Goal: Information Seeking & Learning: Learn about a topic

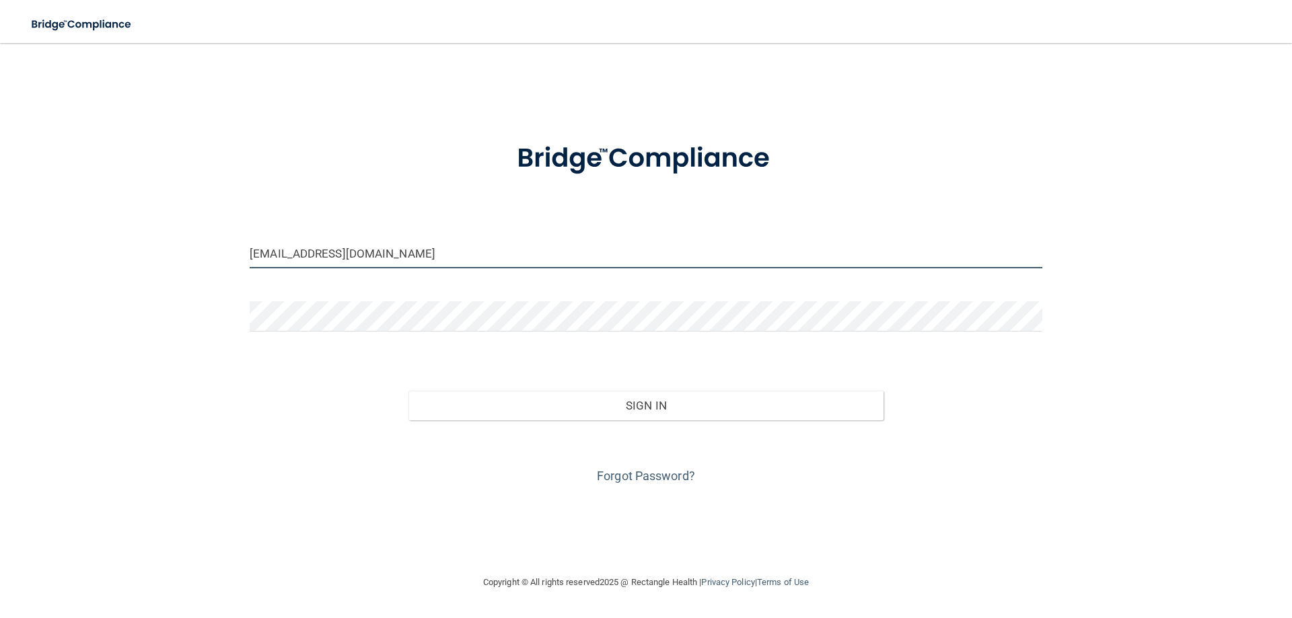
click at [393, 256] on input "emmaeubanks99@gmail.com" at bounding box center [646, 253] width 793 height 30
type input "[PERSON_NAME][EMAIL_ADDRESS][DOMAIN_NAME]"
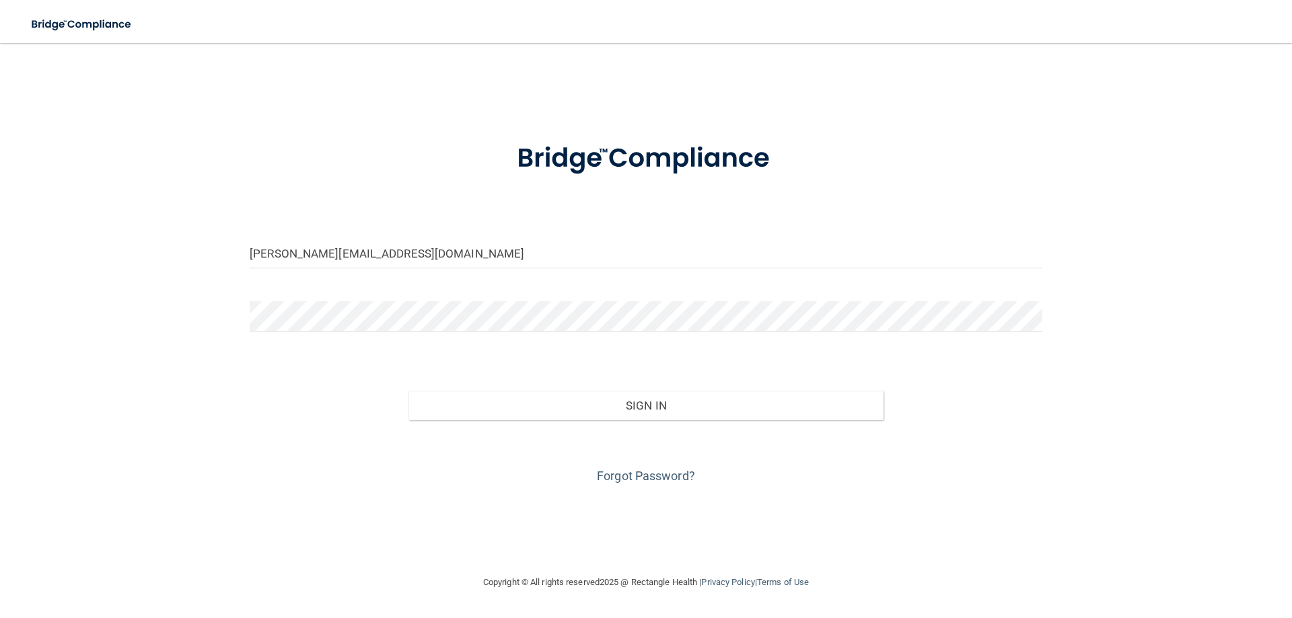
click at [296, 339] on div at bounding box center [646, 321] width 813 height 40
click at [408, 391] on button "Sign In" at bounding box center [646, 406] width 476 height 30
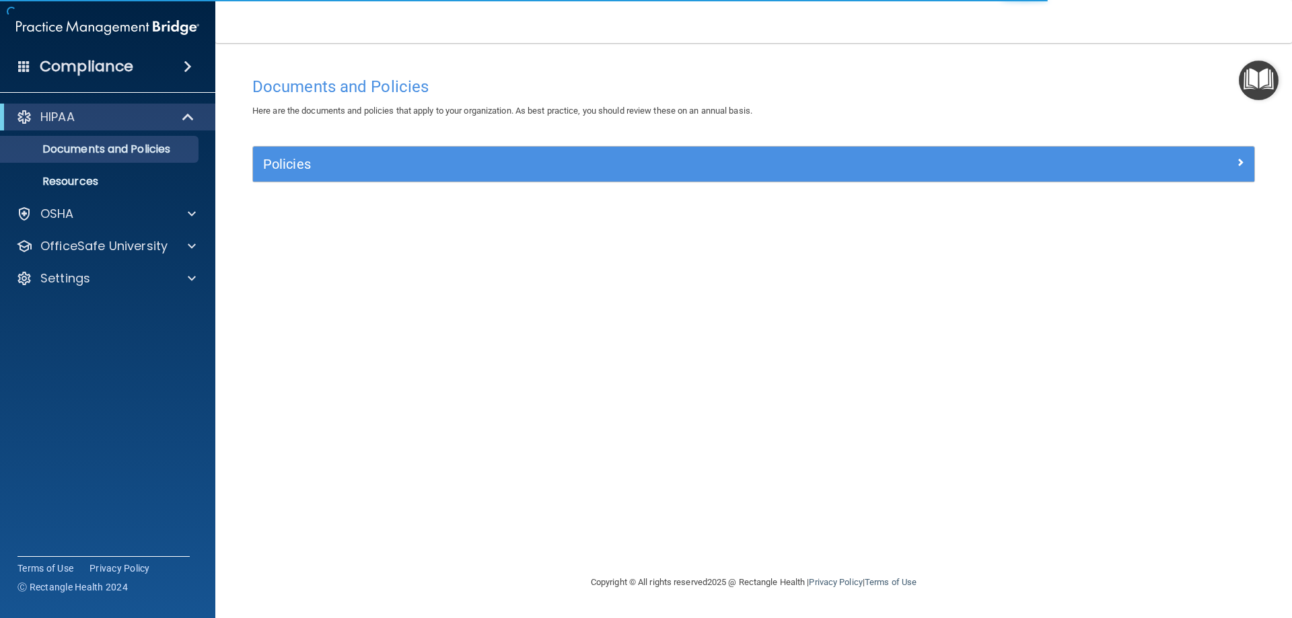
click at [108, 196] on div "HIPAA Documents and Policies Report an Incident Business Associates Emergency P…" at bounding box center [108, 200] width 216 height 205
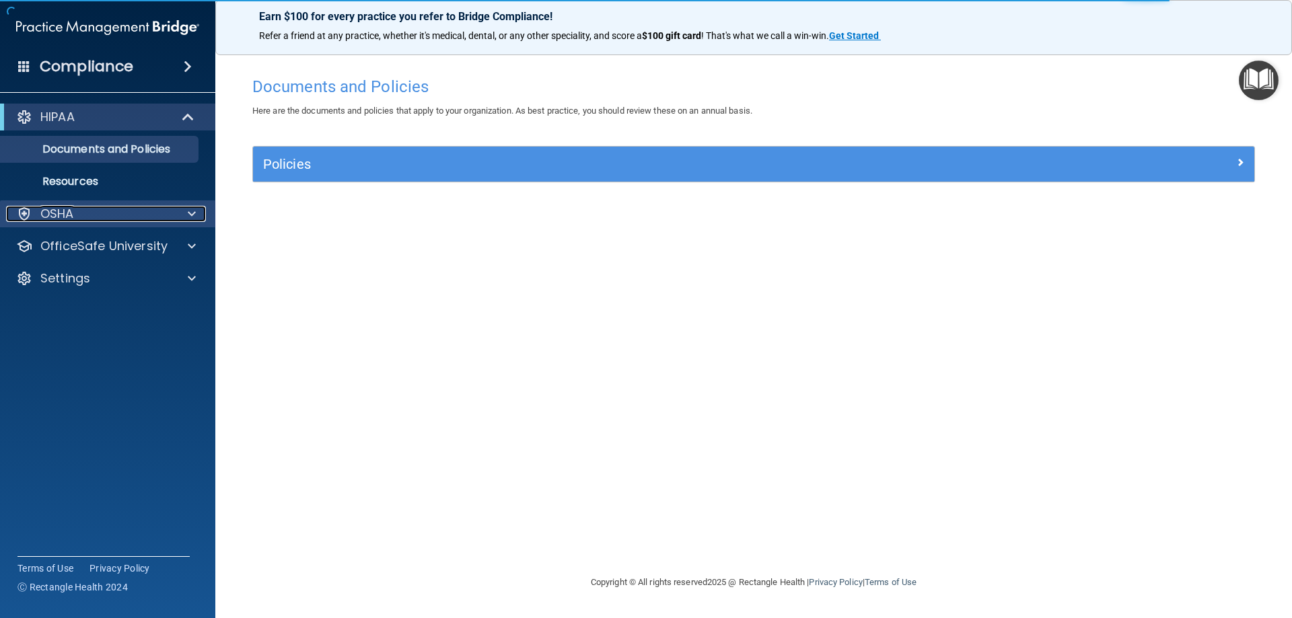
click at [103, 219] on div "OSHA" at bounding box center [89, 214] width 167 height 16
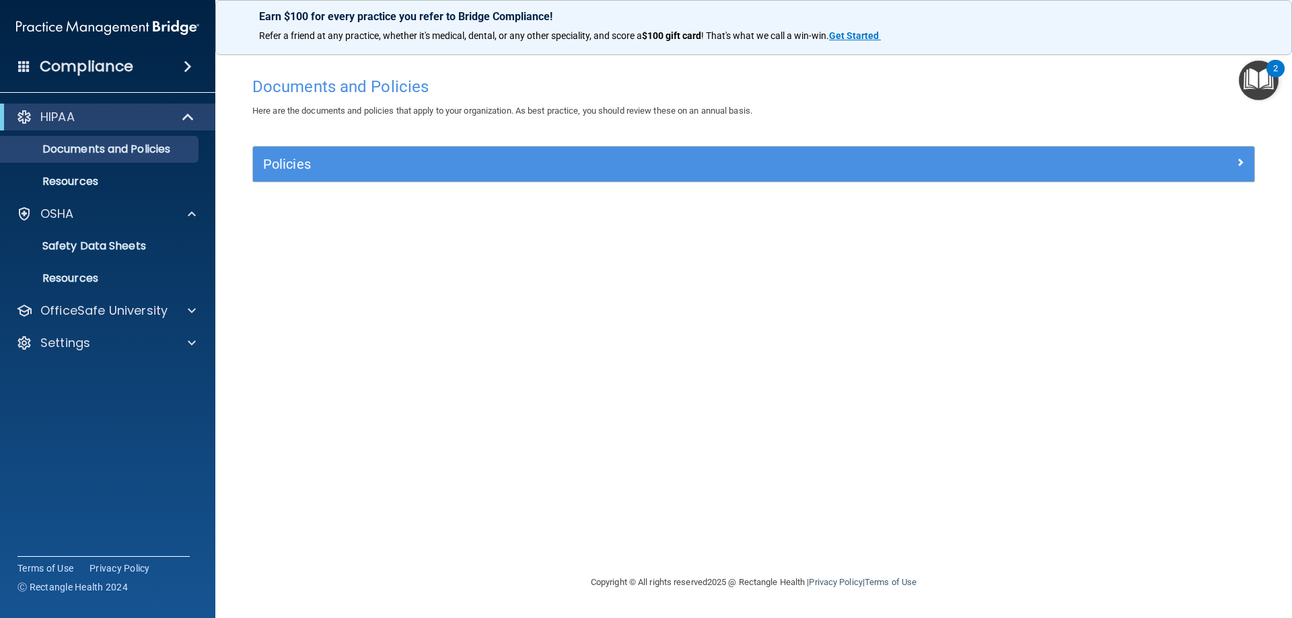
click at [170, 294] on div "HIPAA Documents and Policies Report an Incident Business Associates Emergency P…" at bounding box center [108, 232] width 216 height 269
click at [178, 307] on div at bounding box center [190, 311] width 34 height 16
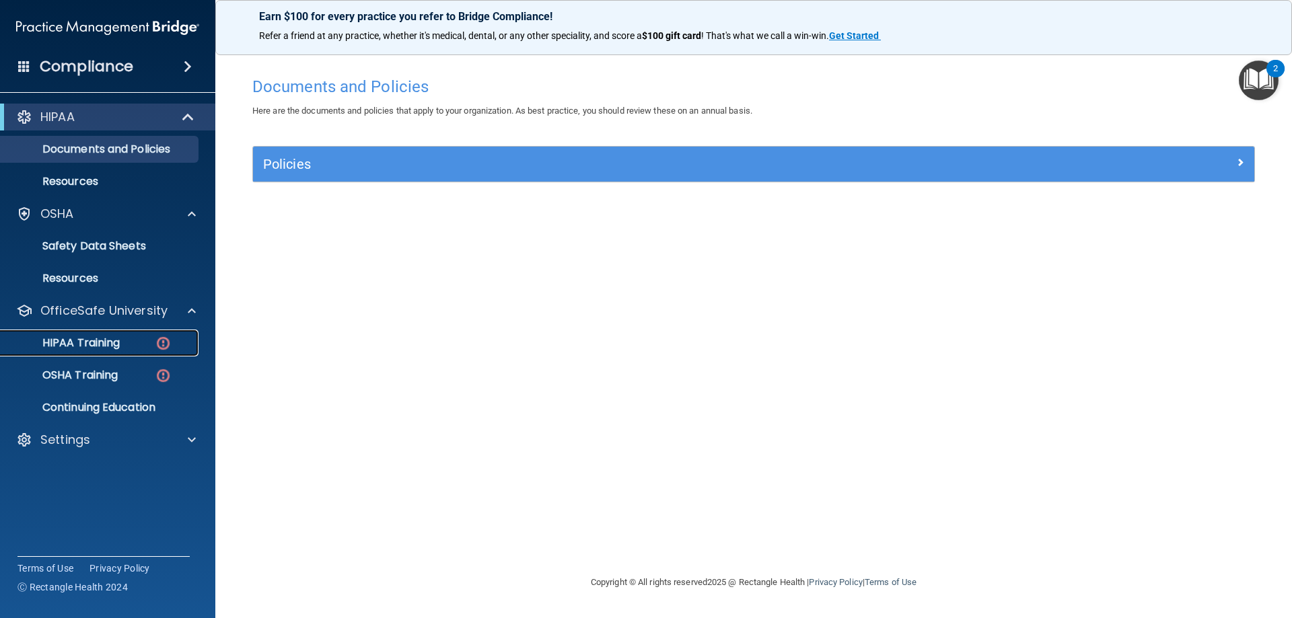
click at [91, 345] on p "HIPAA Training" at bounding box center [64, 342] width 111 height 13
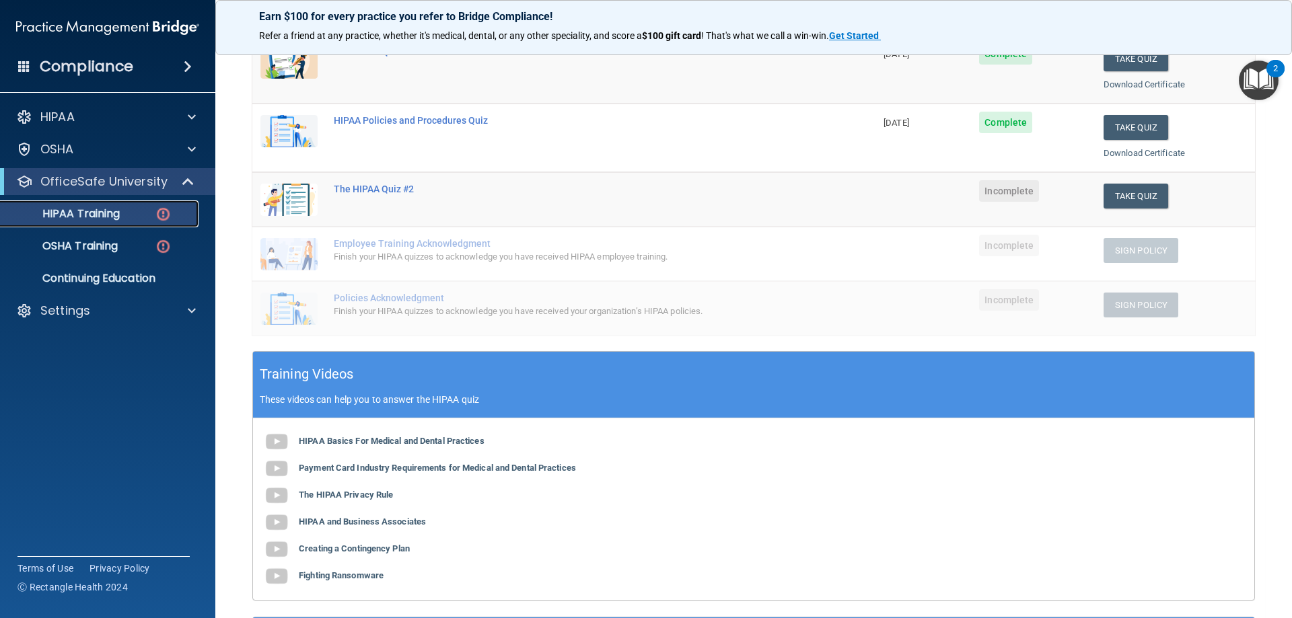
scroll to position [135, 0]
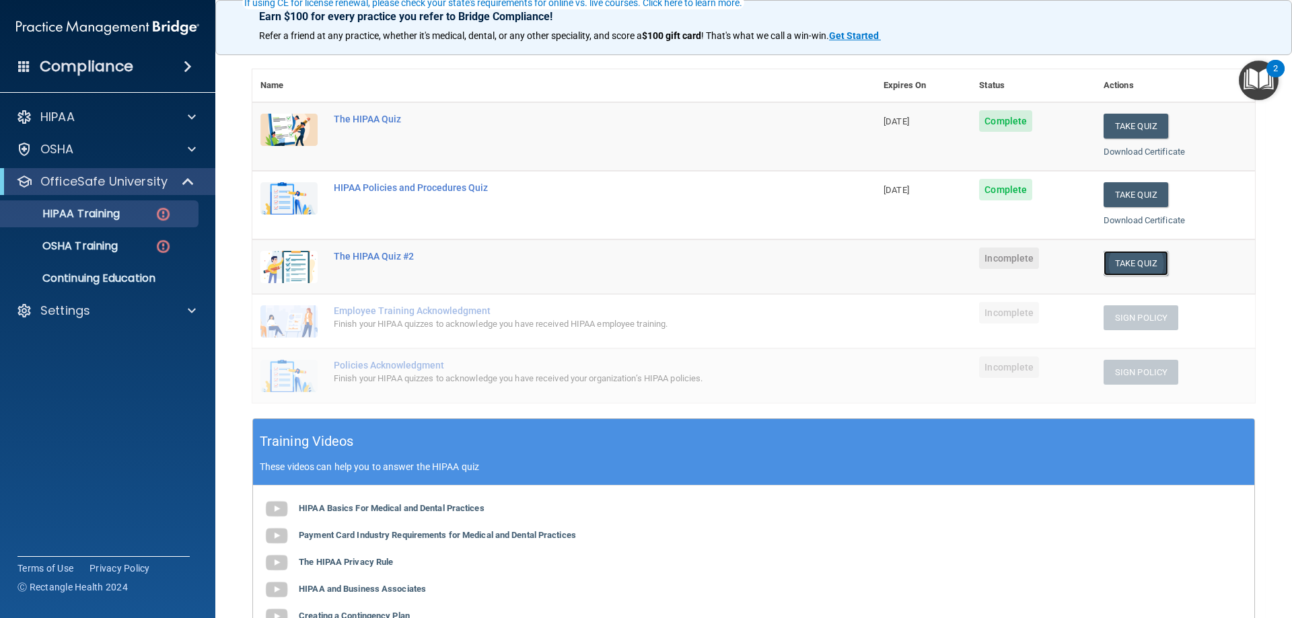
click at [1134, 258] on button "Take Quiz" at bounding box center [1135, 263] width 65 height 25
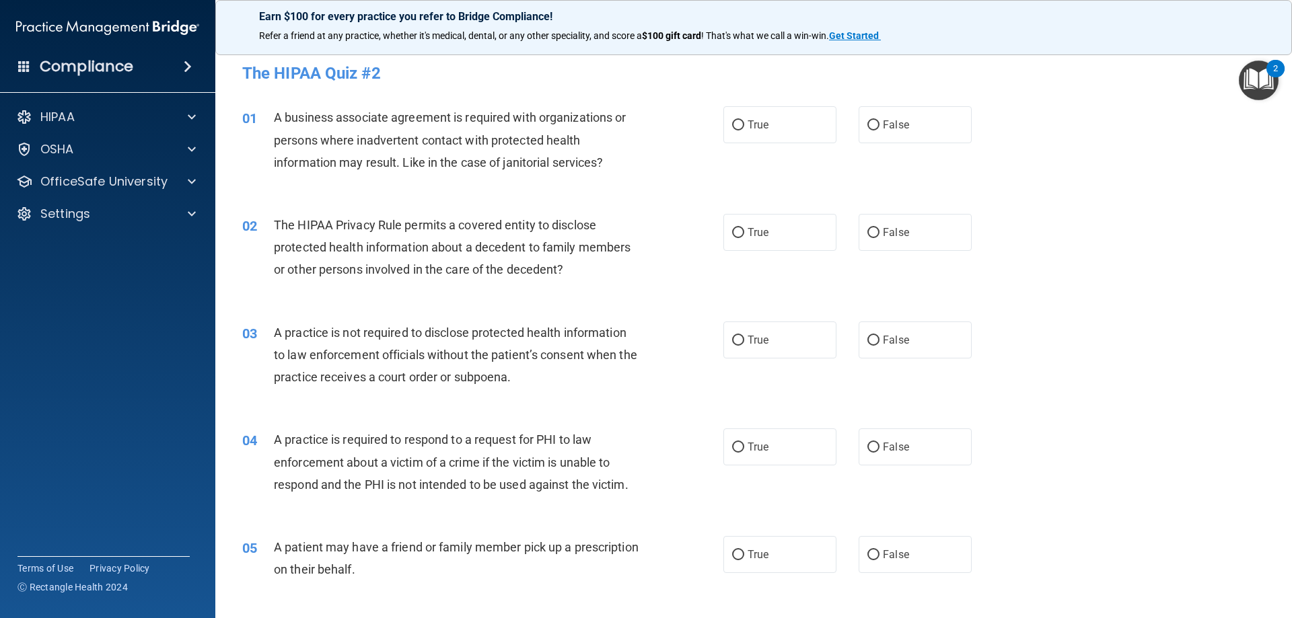
drag, startPoint x: 879, startPoint y: 135, endPoint x: 850, endPoint y: 141, distance: 30.2
click at [879, 135] on label "False" at bounding box center [914, 124] width 113 height 37
click at [879, 131] on input "False" at bounding box center [873, 125] width 12 height 10
radio input "true"
click at [914, 234] on label "False" at bounding box center [914, 232] width 113 height 37
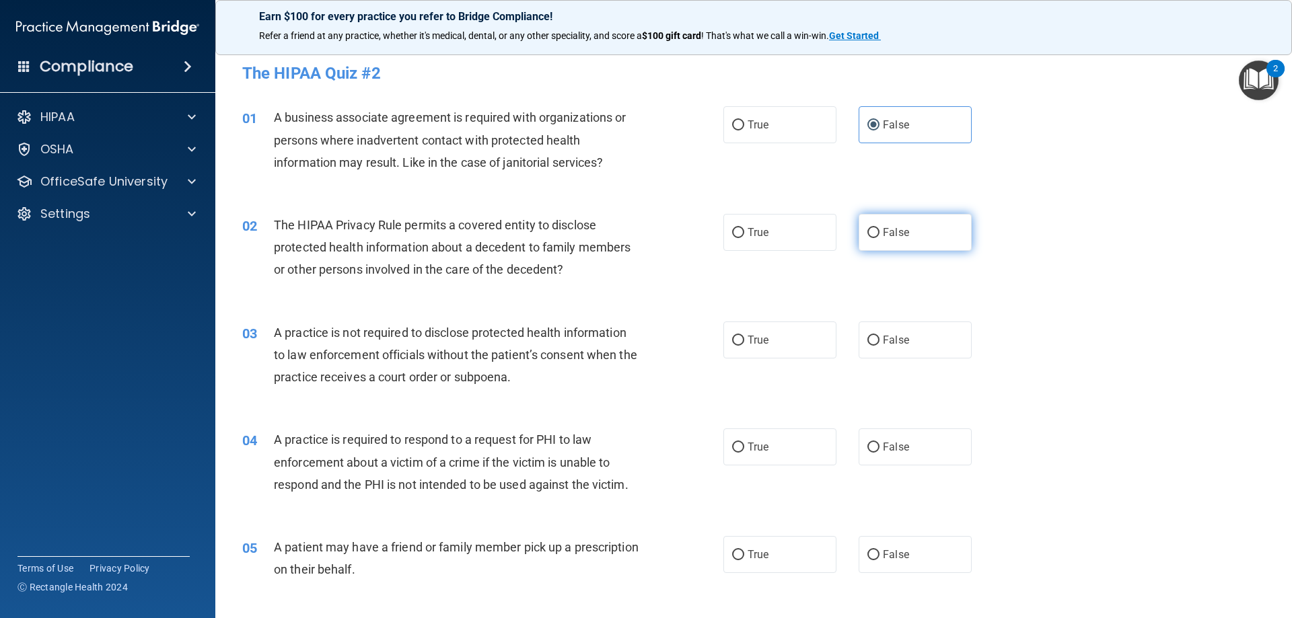
click at [879, 234] on input "False" at bounding box center [873, 233] width 12 height 10
radio input "true"
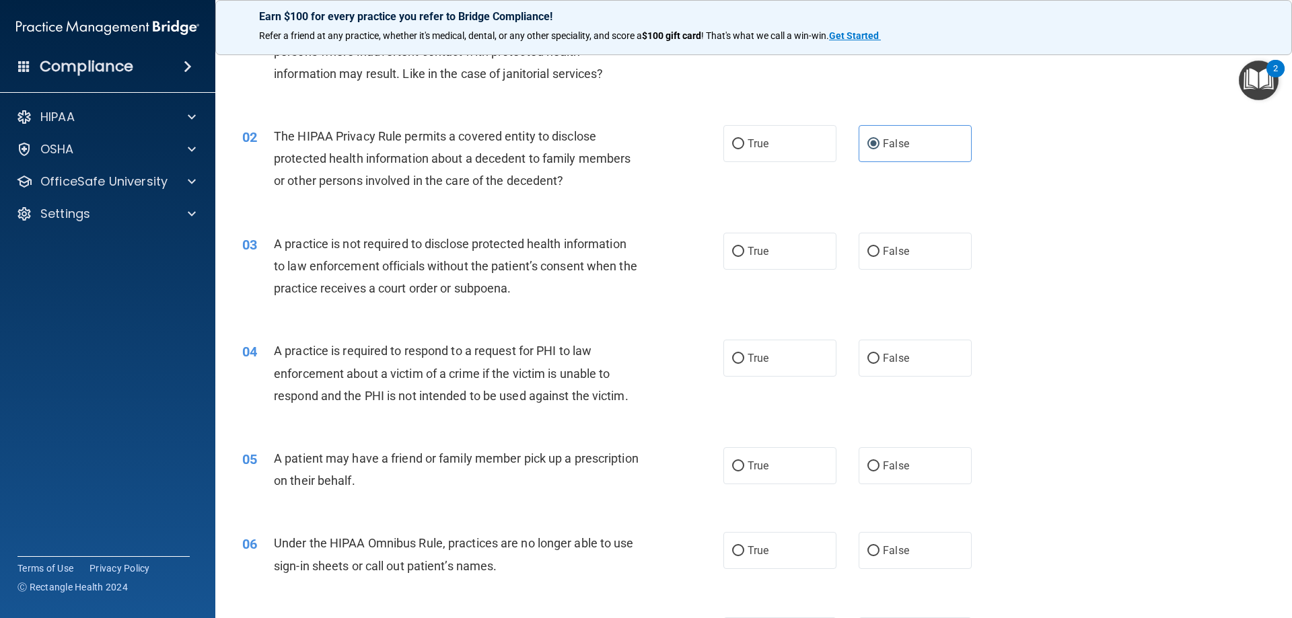
scroll to position [135, 0]
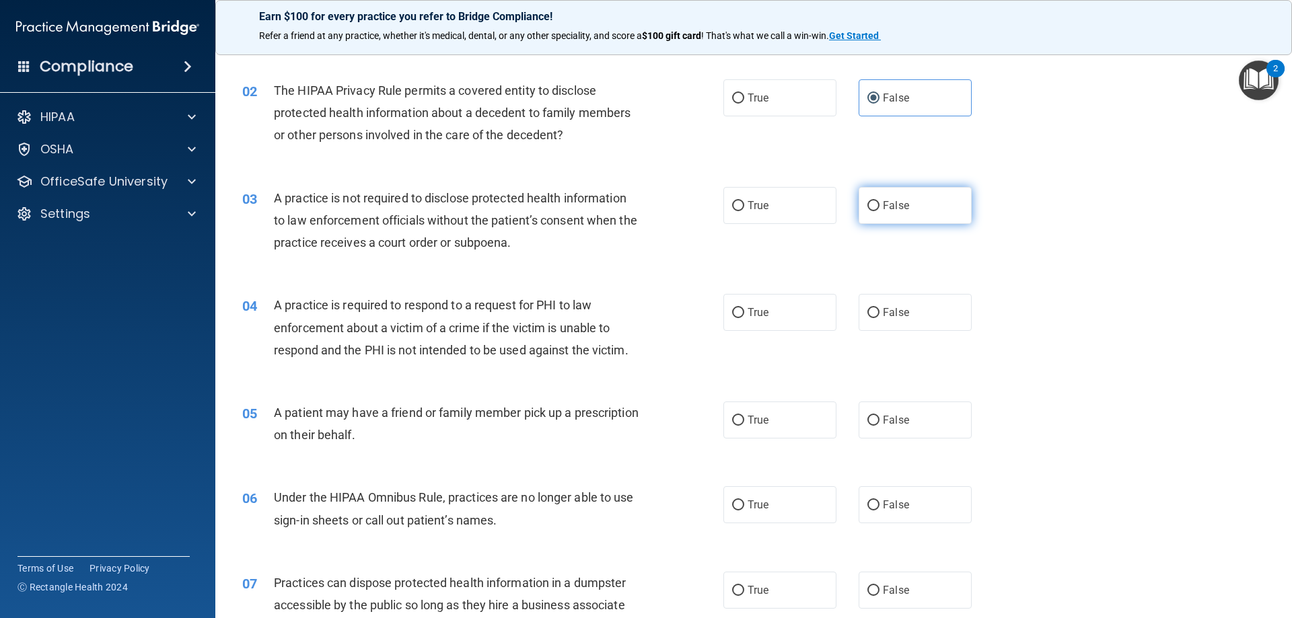
click at [873, 203] on input "False" at bounding box center [873, 206] width 12 height 10
radio input "true"
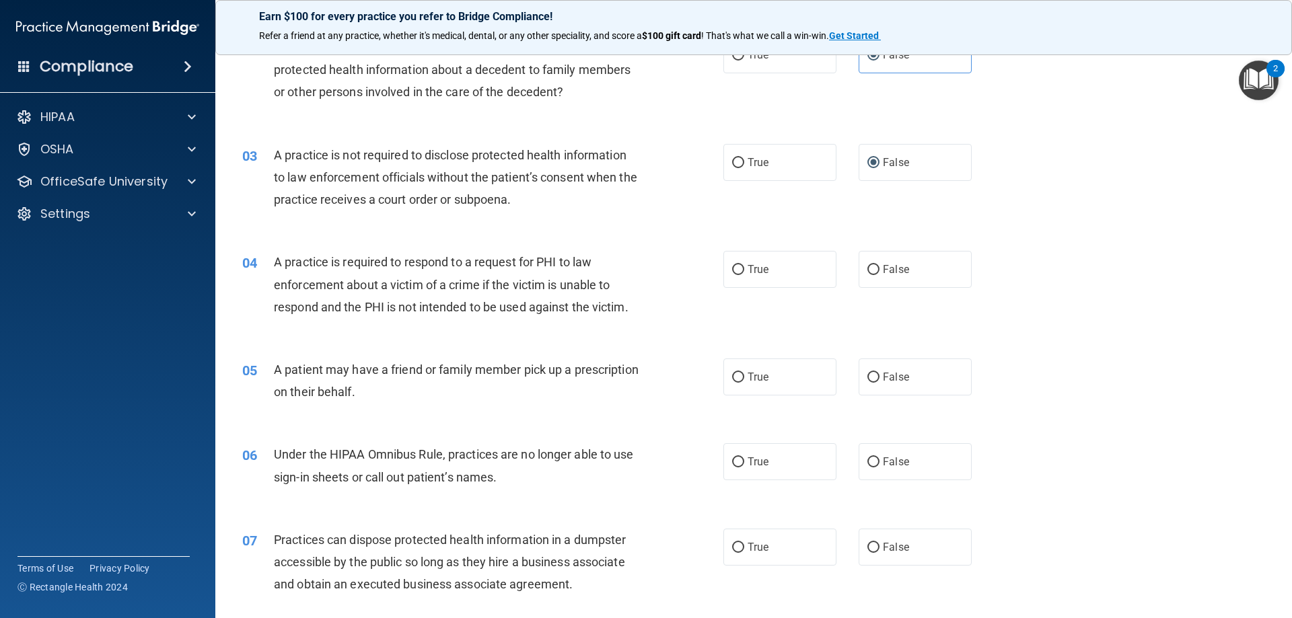
scroll to position [202, 0]
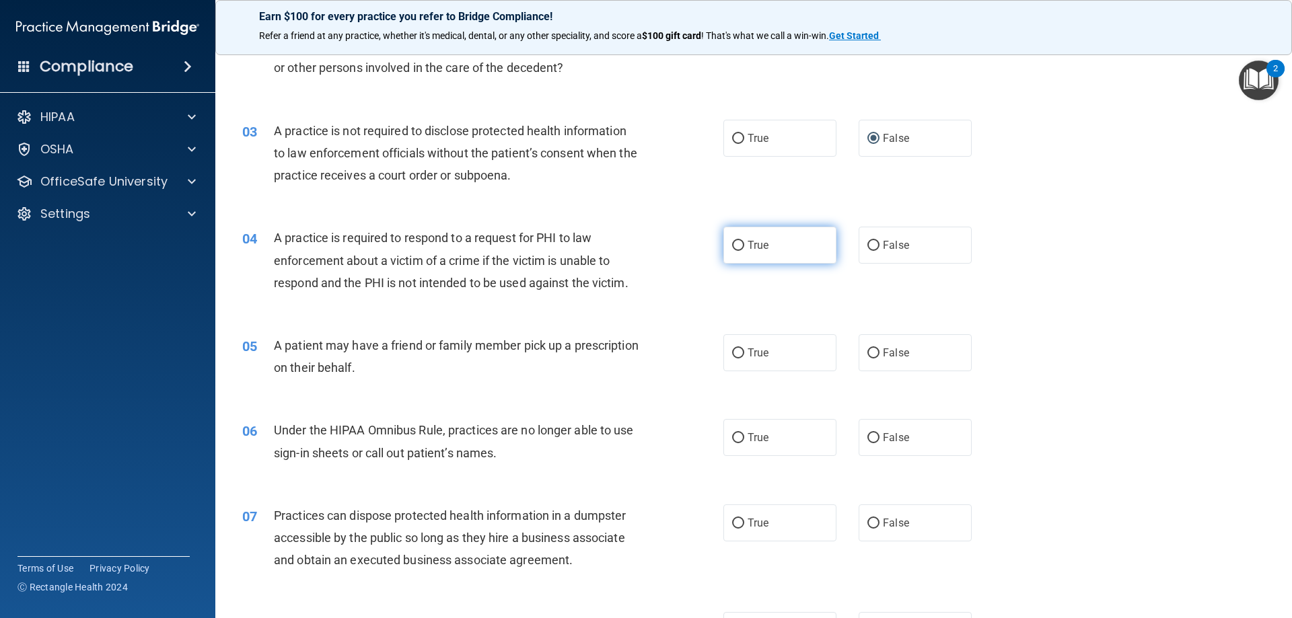
click at [757, 242] on span "True" at bounding box center [757, 245] width 21 height 13
click at [744, 242] on input "True" at bounding box center [738, 246] width 12 height 10
radio input "true"
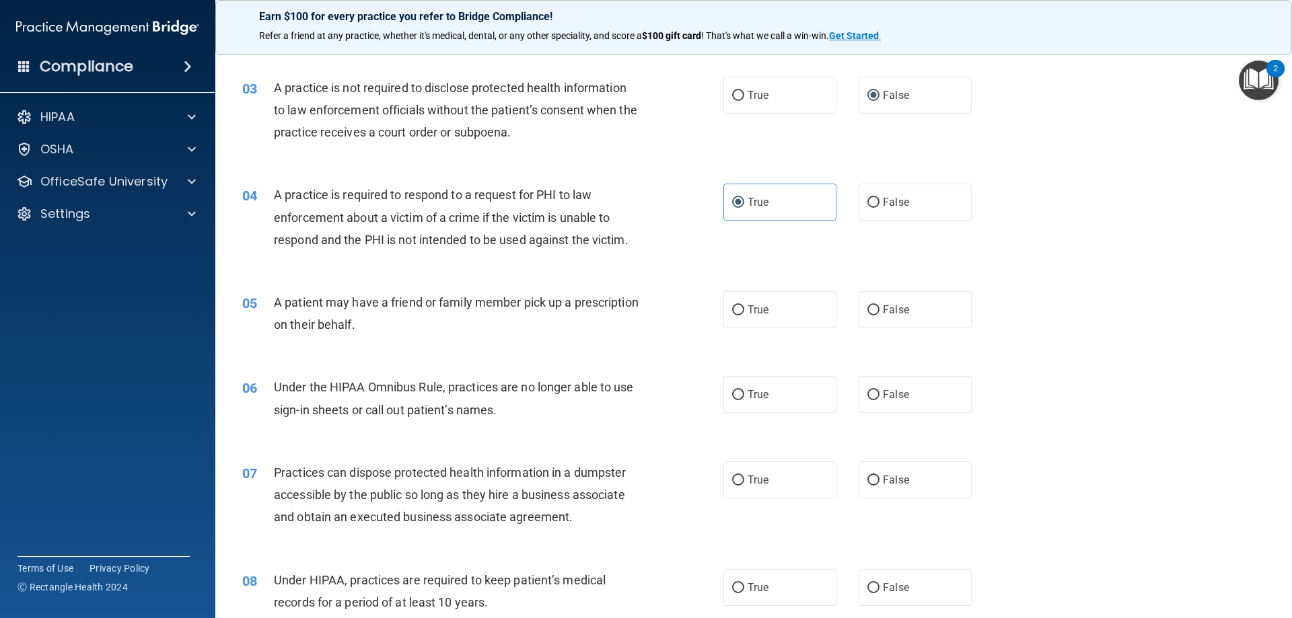
scroll to position [269, 0]
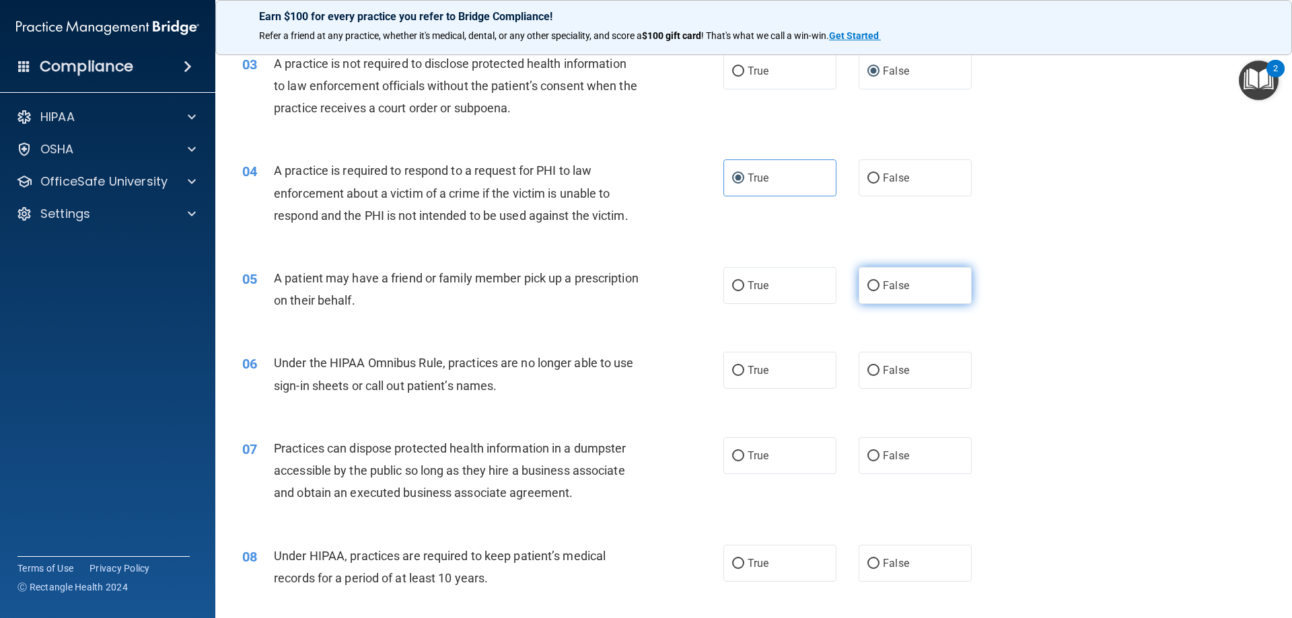
click at [900, 287] on span "False" at bounding box center [896, 285] width 26 height 13
click at [879, 287] on input "False" at bounding box center [873, 286] width 12 height 10
radio input "true"
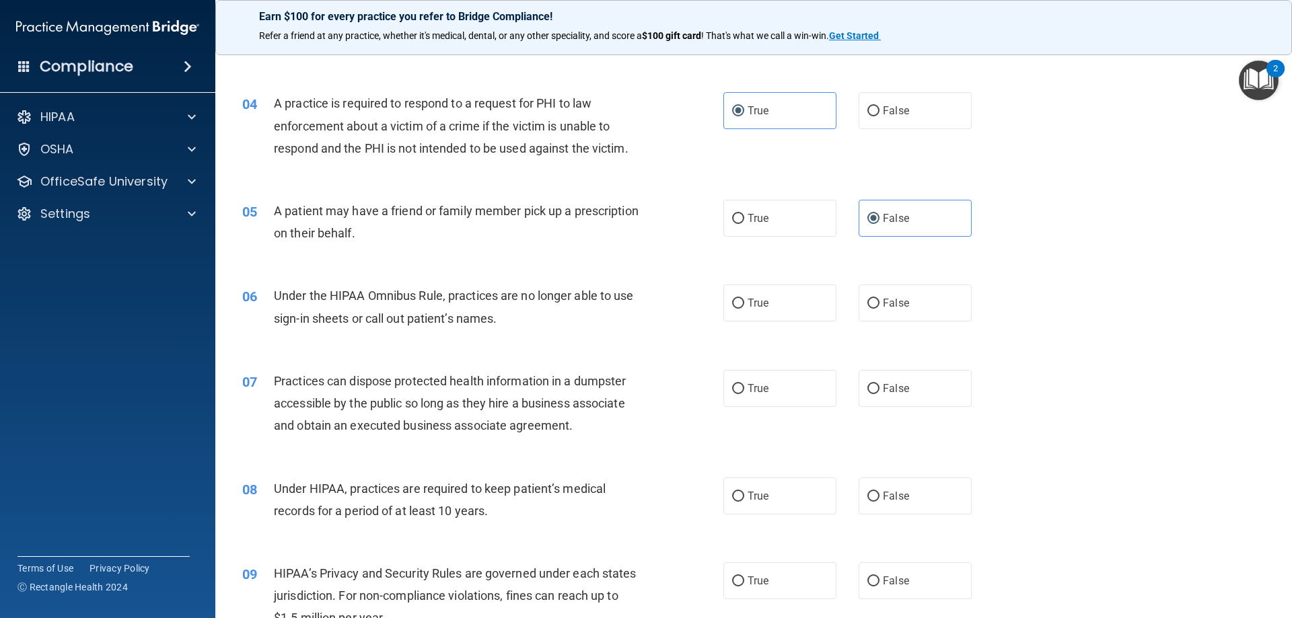
scroll to position [404, 0]
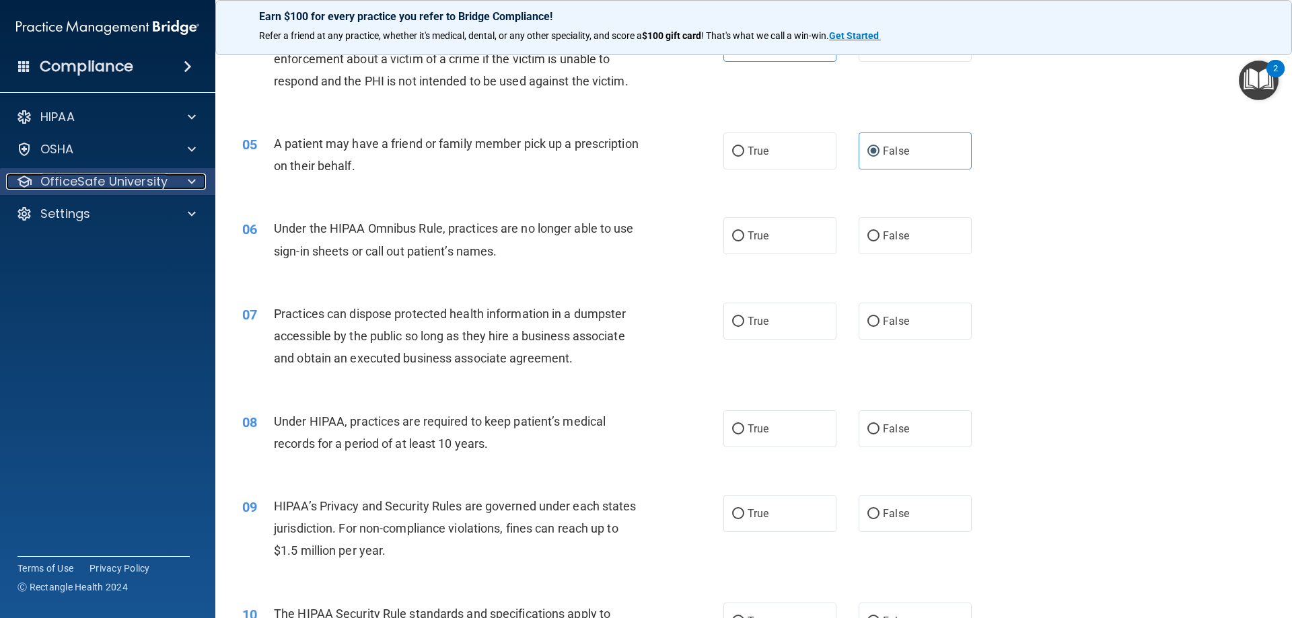
click at [88, 189] on p "OfficeSafe University" at bounding box center [103, 182] width 127 height 16
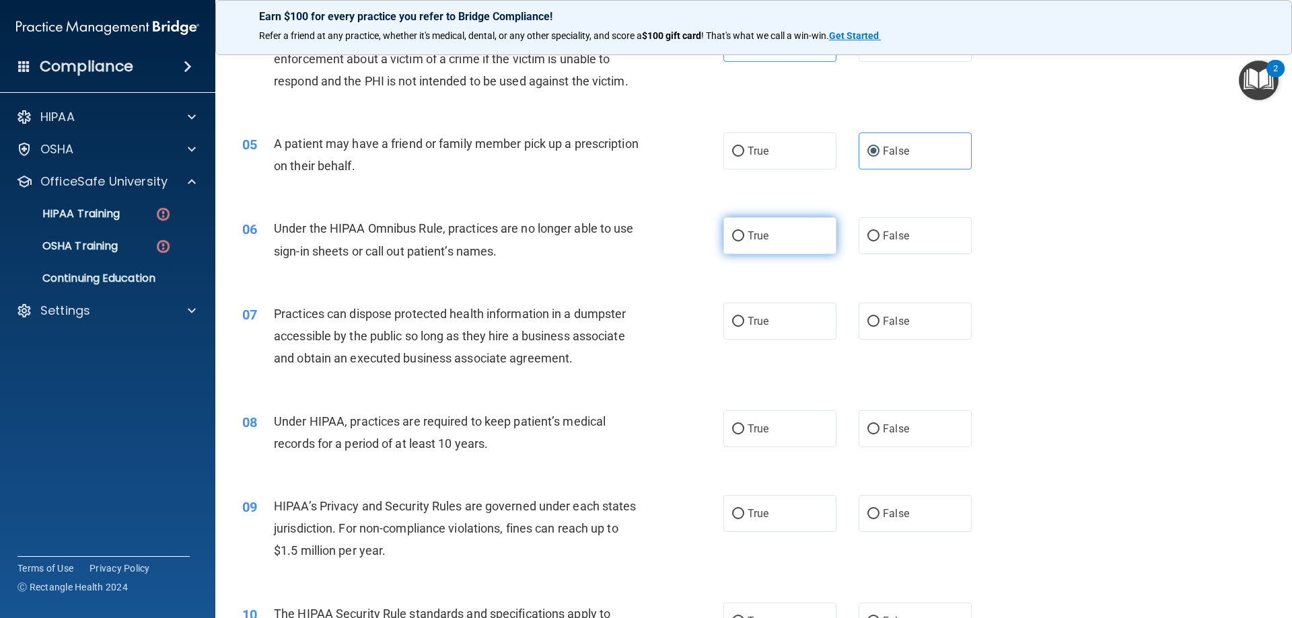
click at [767, 238] on label "True" at bounding box center [779, 235] width 113 height 37
click at [744, 238] on input "True" at bounding box center [738, 236] width 12 height 10
radio input "true"
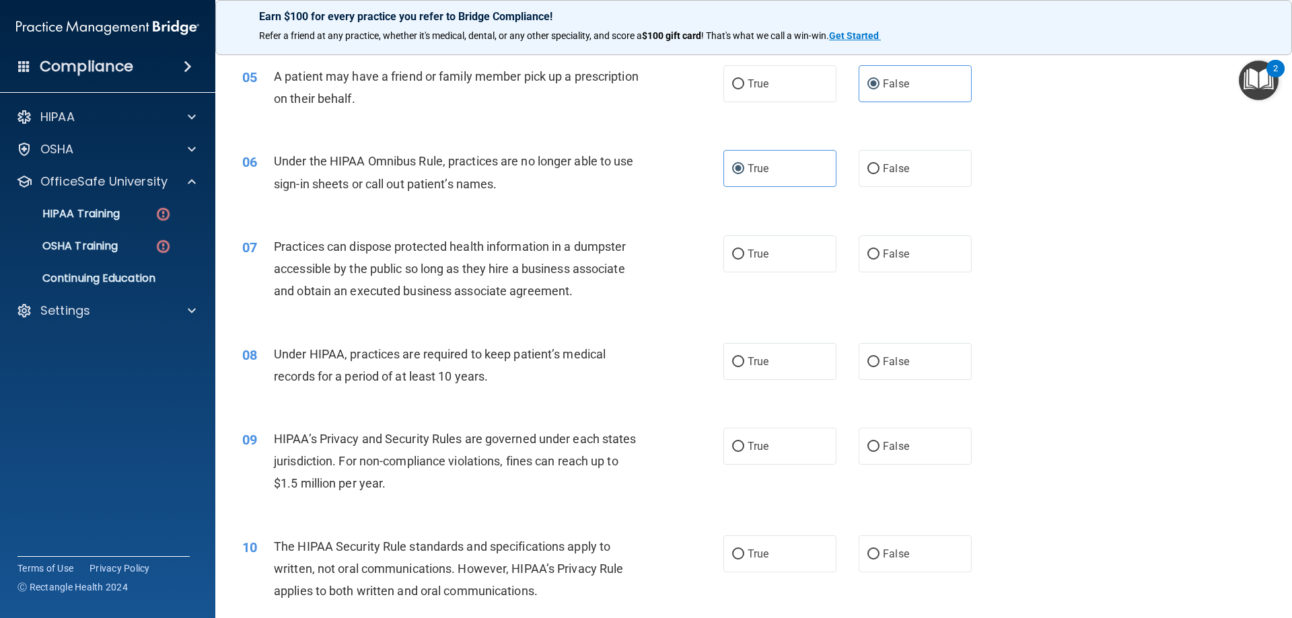
scroll to position [538, 0]
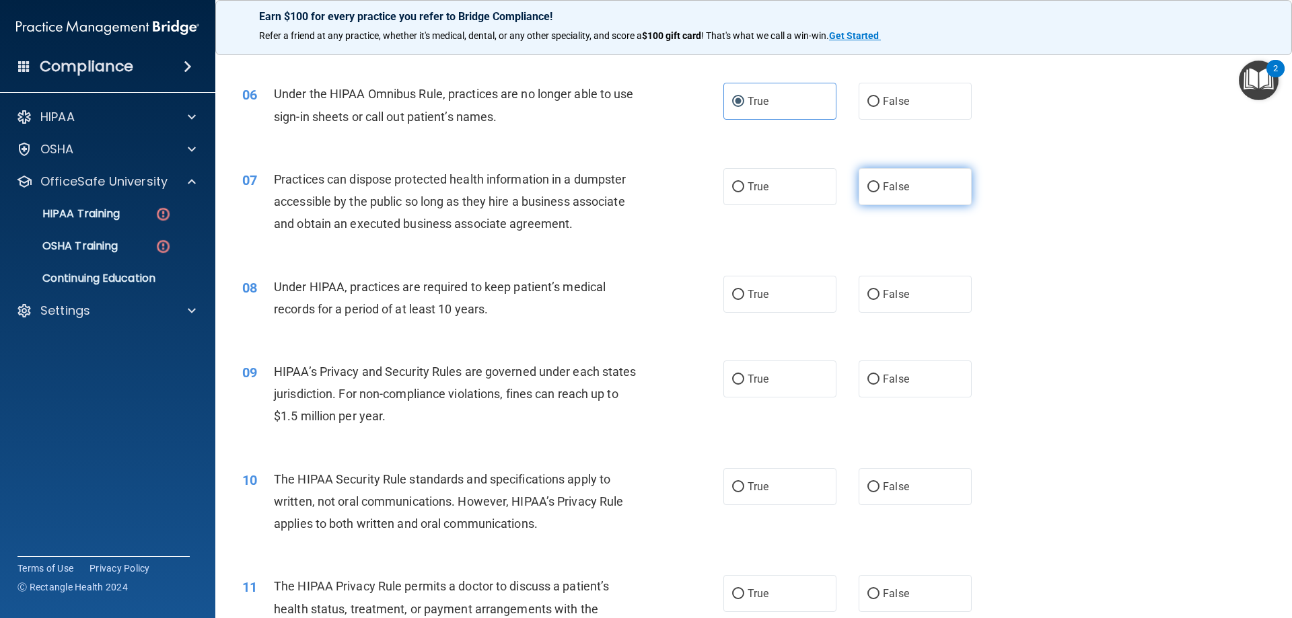
click at [873, 172] on label "False" at bounding box center [914, 186] width 113 height 37
click at [873, 182] on input "False" at bounding box center [873, 187] width 12 height 10
radio input "true"
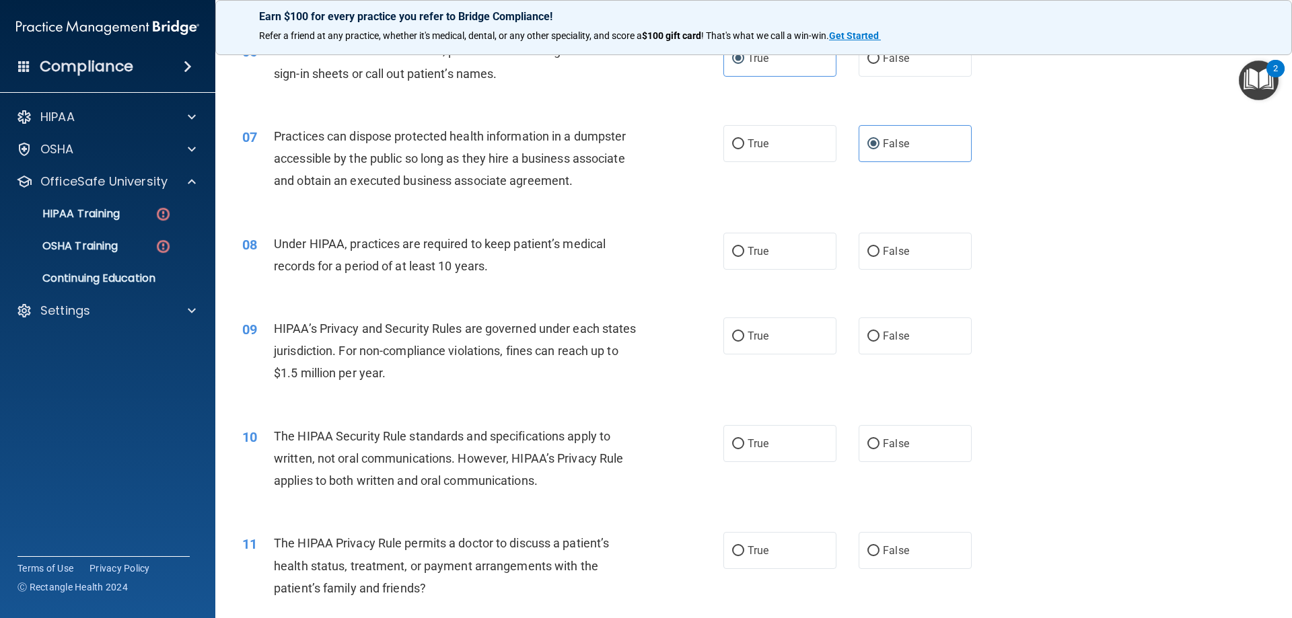
scroll to position [605, 0]
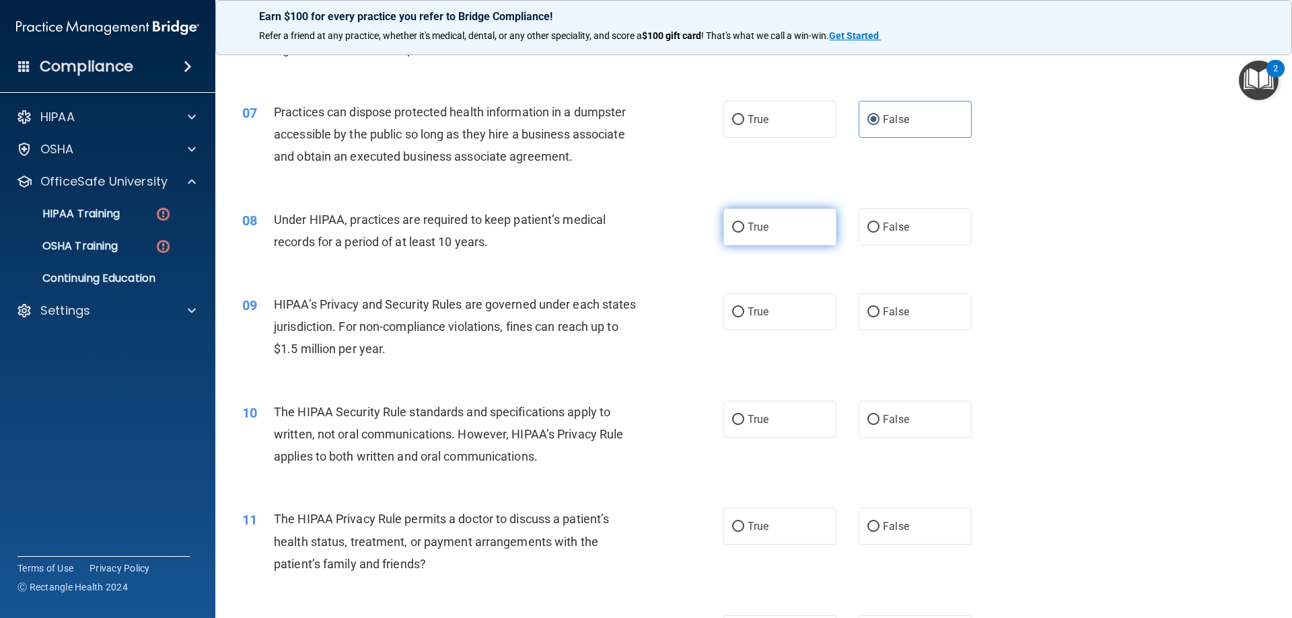
click at [799, 223] on label "True" at bounding box center [779, 227] width 113 height 37
click at [744, 223] on input "True" at bounding box center [738, 228] width 12 height 10
radio input "true"
click at [770, 318] on label "True" at bounding box center [779, 311] width 113 height 37
click at [744, 318] on input "True" at bounding box center [738, 312] width 12 height 10
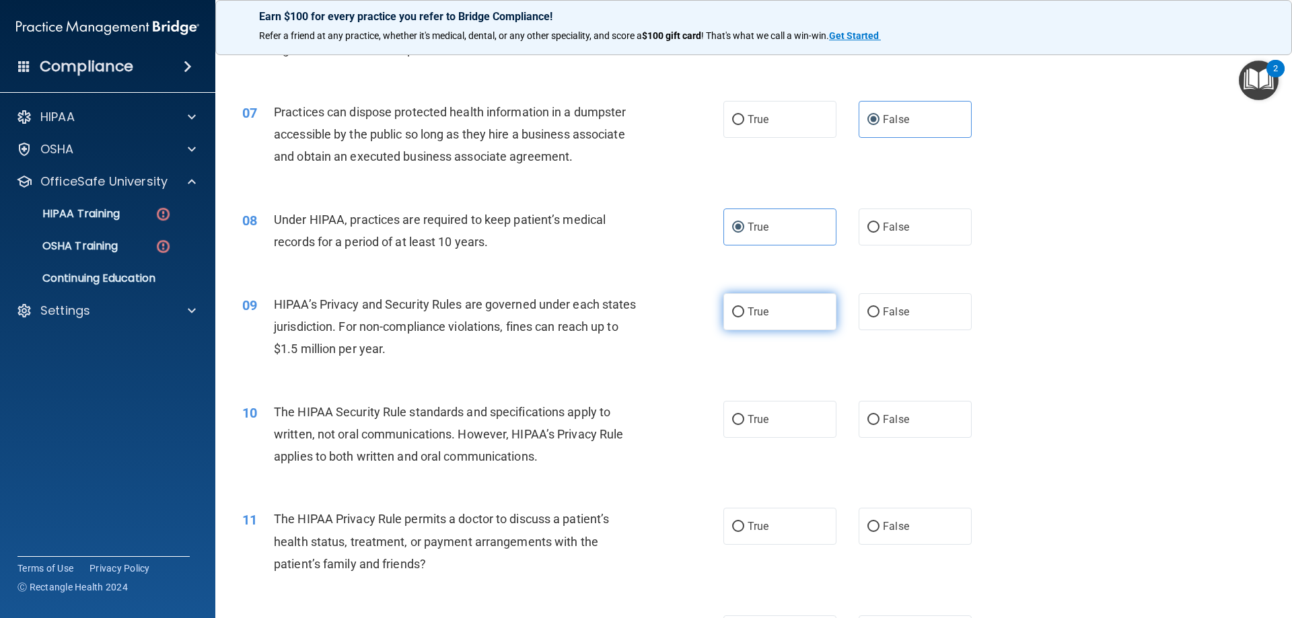
radio input "true"
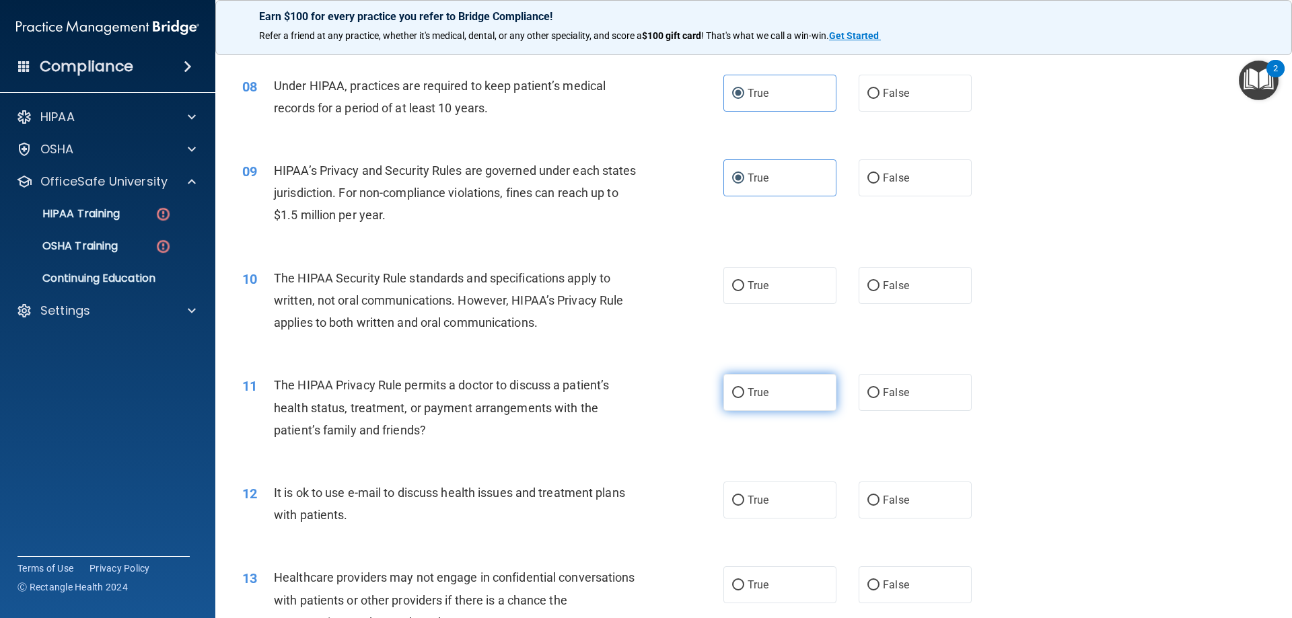
scroll to position [740, 0]
drag, startPoint x: 653, startPoint y: 279, endPoint x: 703, endPoint y: 275, distance: 49.9
click at [703, 275] on div "10 The HIPAA Security Rule standards and specifications apply to written, not o…" at bounding box center [482, 303] width 521 height 74
click at [810, 270] on label "True" at bounding box center [779, 284] width 113 height 37
click at [744, 281] on input "True" at bounding box center [738, 286] width 12 height 10
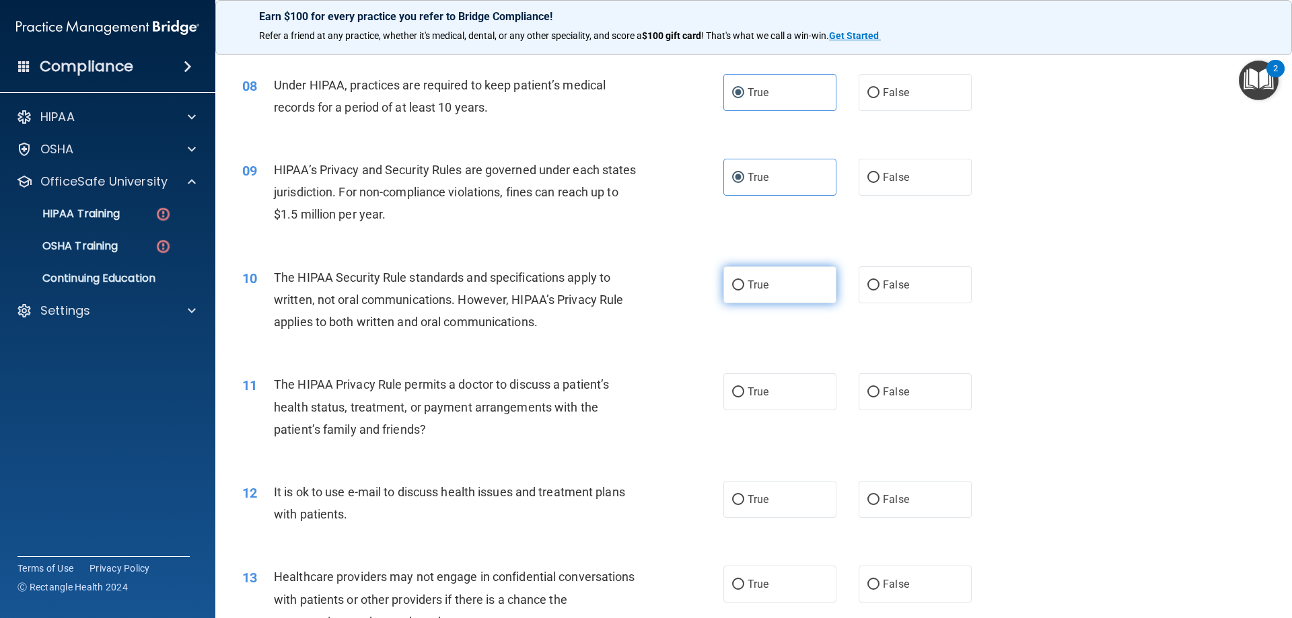
radio input "true"
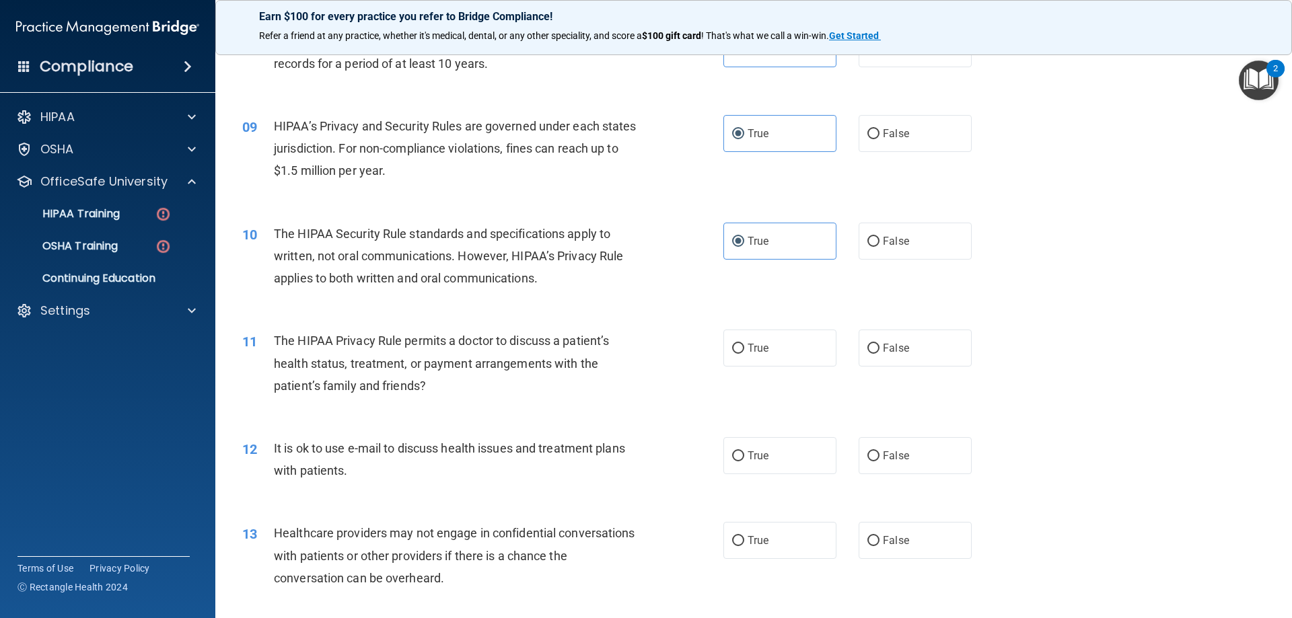
scroll to position [807, 0]
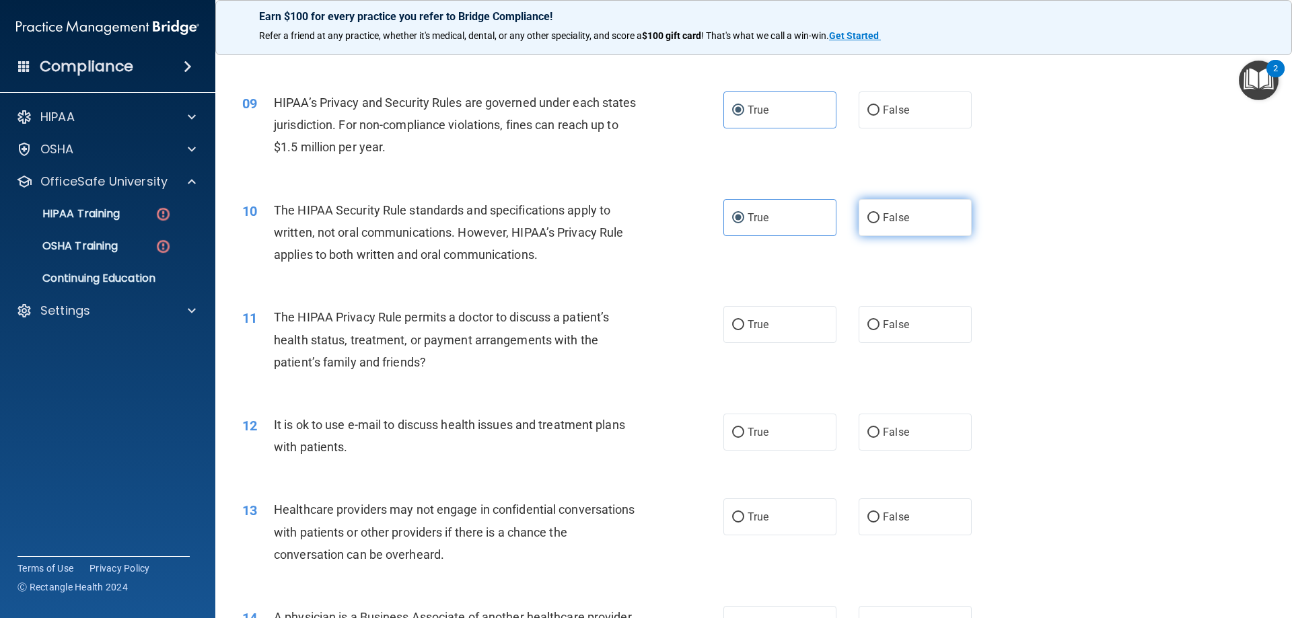
click at [927, 213] on label "False" at bounding box center [914, 217] width 113 height 37
click at [879, 213] on input "False" at bounding box center [873, 218] width 12 height 10
radio input "true"
radio input "false"
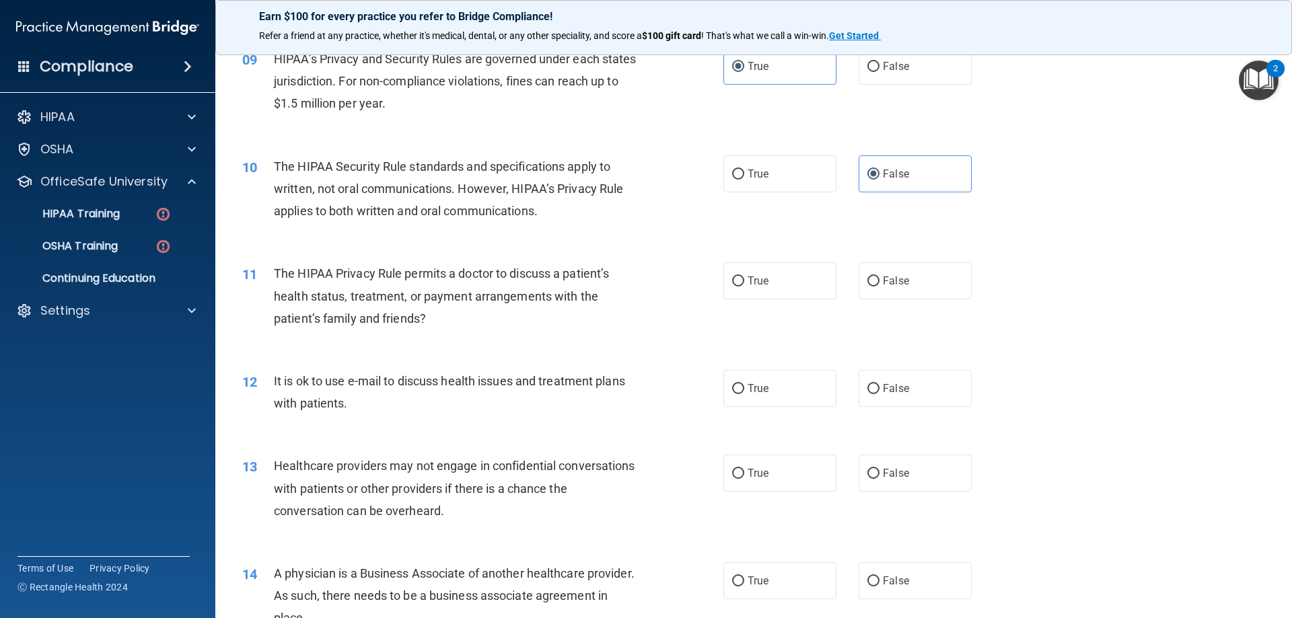
scroll to position [875, 0]
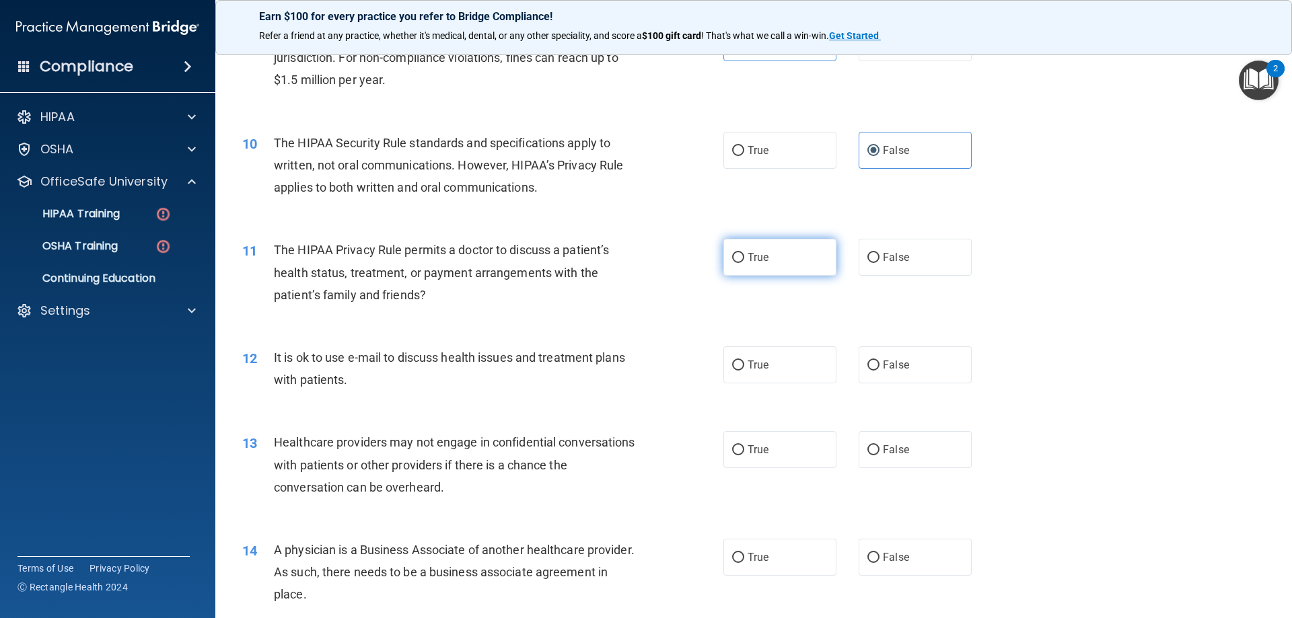
click at [784, 257] on label "True" at bounding box center [779, 257] width 113 height 37
click at [744, 257] on input "True" at bounding box center [738, 258] width 12 height 10
radio input "true"
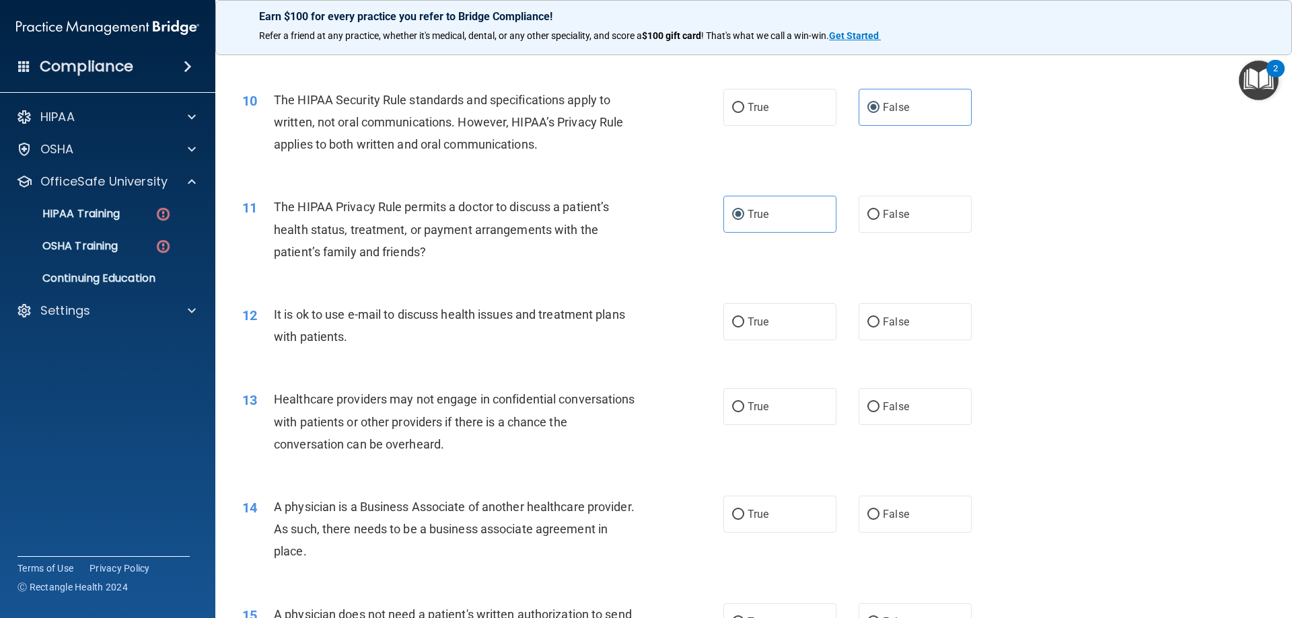
scroll to position [942, 0]
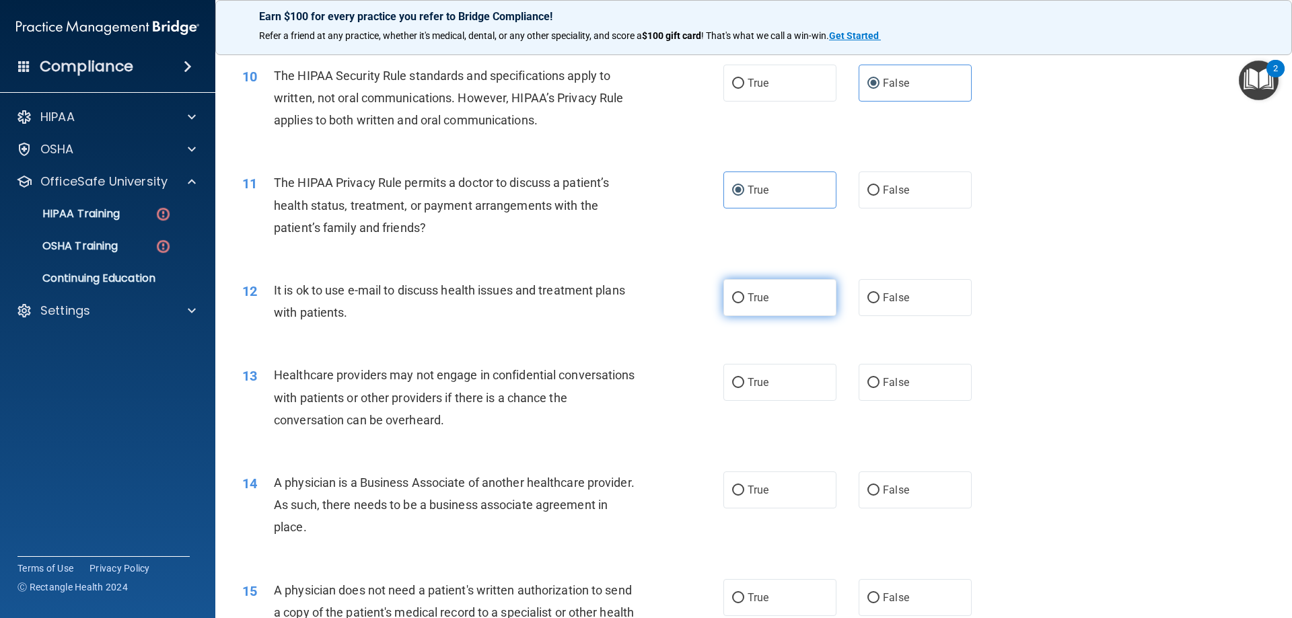
click at [774, 296] on label "True" at bounding box center [779, 297] width 113 height 37
click at [744, 296] on input "True" at bounding box center [738, 298] width 12 height 10
radio input "true"
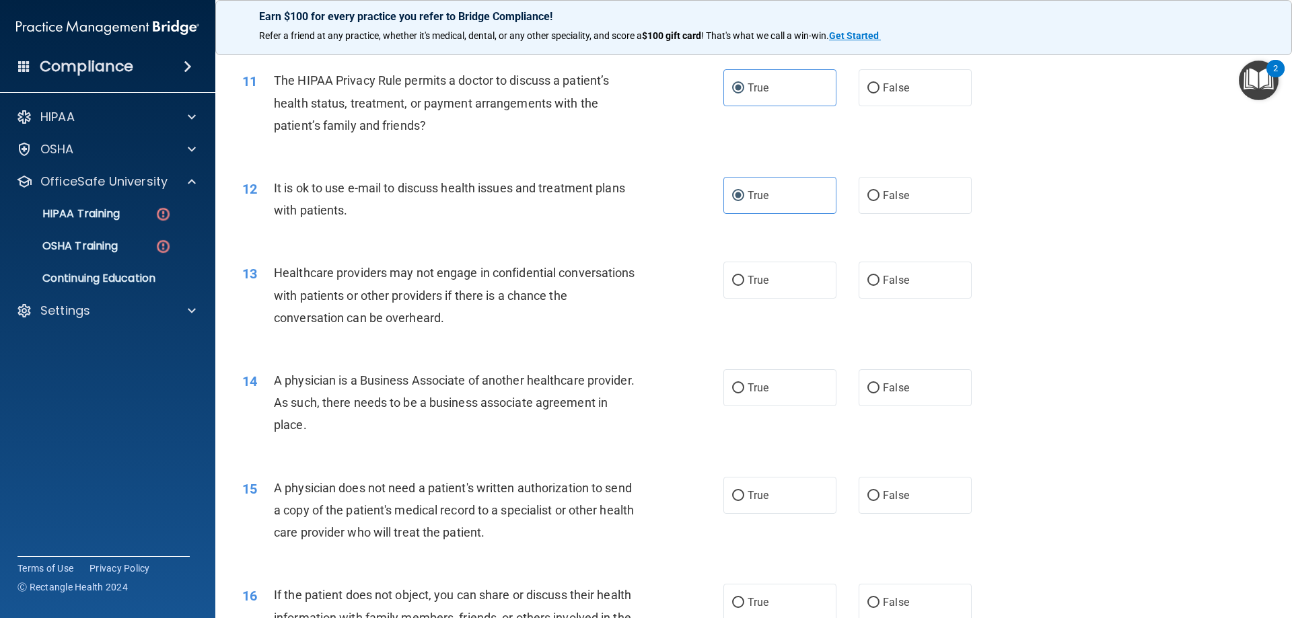
scroll to position [1076, 0]
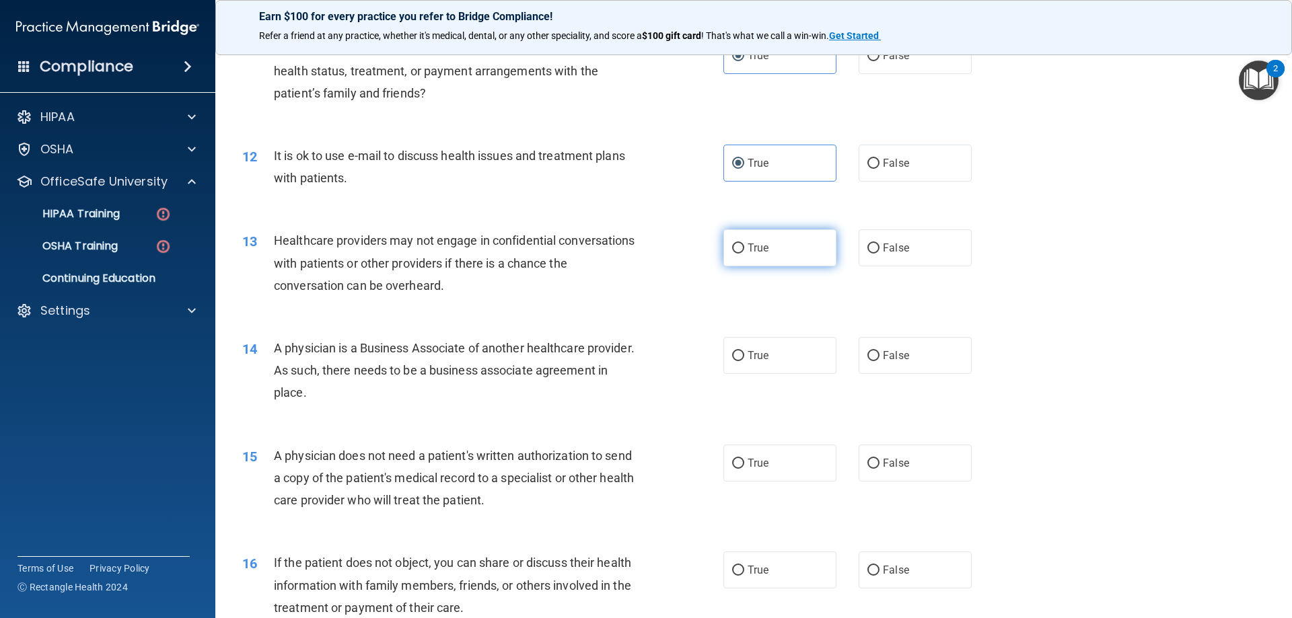
click at [756, 243] on span "True" at bounding box center [757, 248] width 21 height 13
click at [744, 244] on input "True" at bounding box center [738, 249] width 12 height 10
radio input "true"
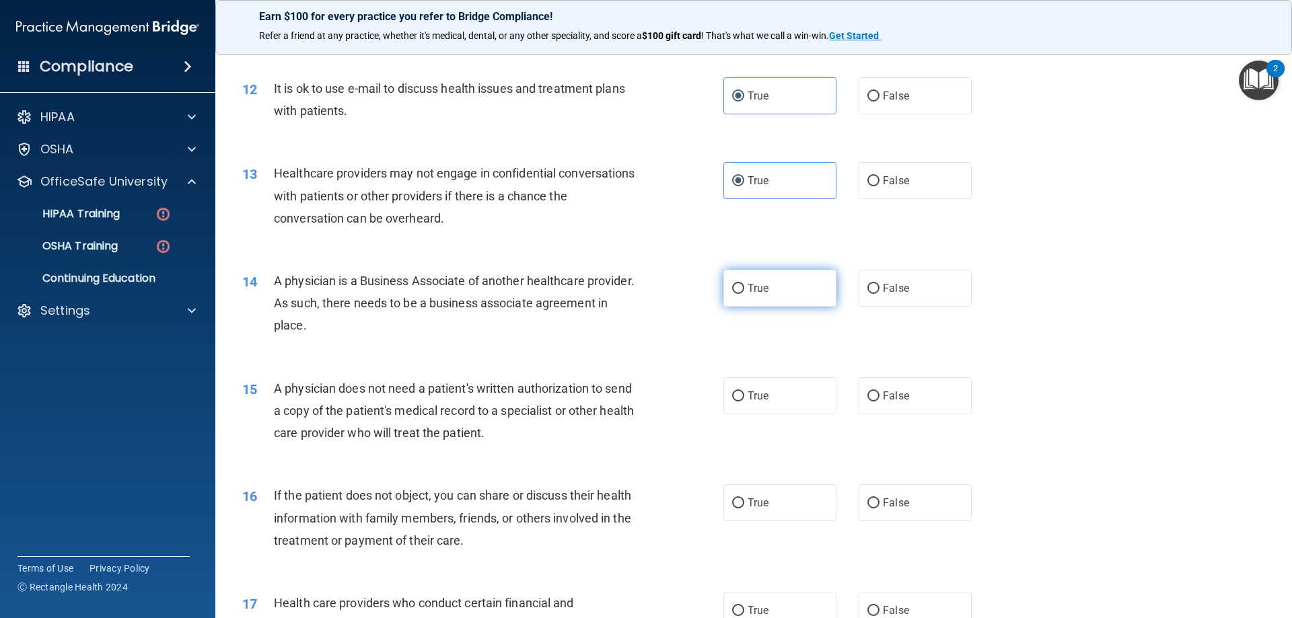
drag, startPoint x: 832, startPoint y: 287, endPoint x: 818, endPoint y: 297, distance: 16.4
click at [818, 297] on div "True False" at bounding box center [858, 288] width 271 height 37
click at [819, 302] on label "True" at bounding box center [779, 288] width 113 height 37
click at [744, 294] on input "True" at bounding box center [738, 289] width 12 height 10
radio input "true"
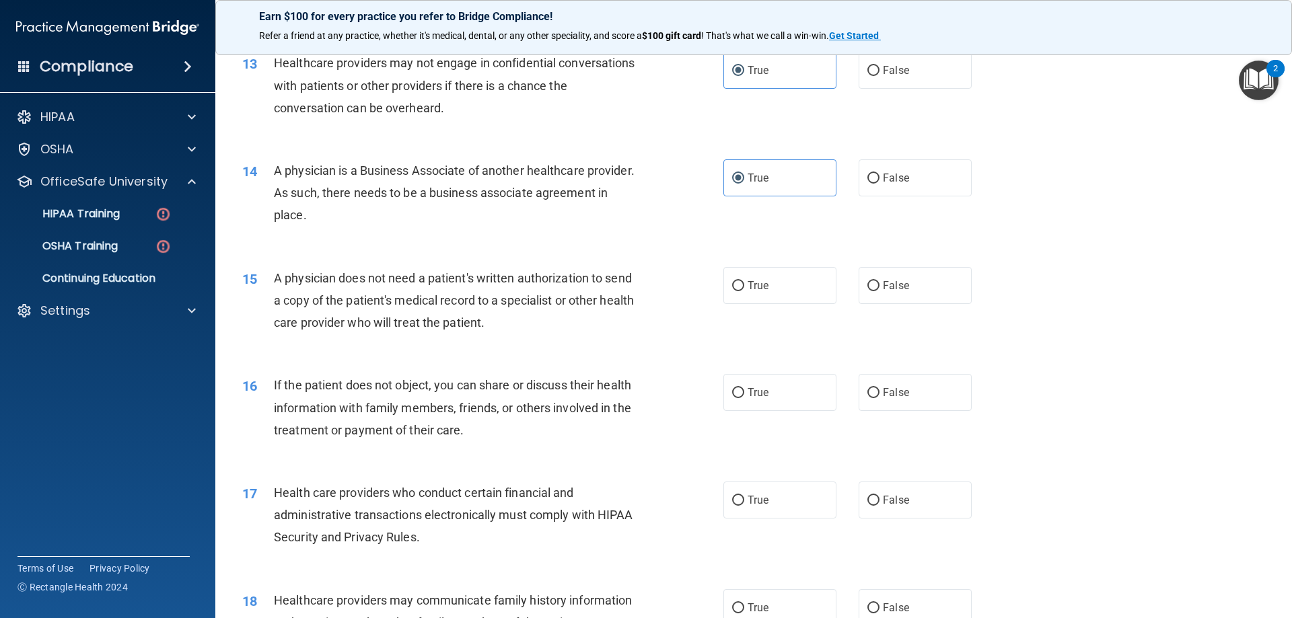
scroll to position [1278, 0]
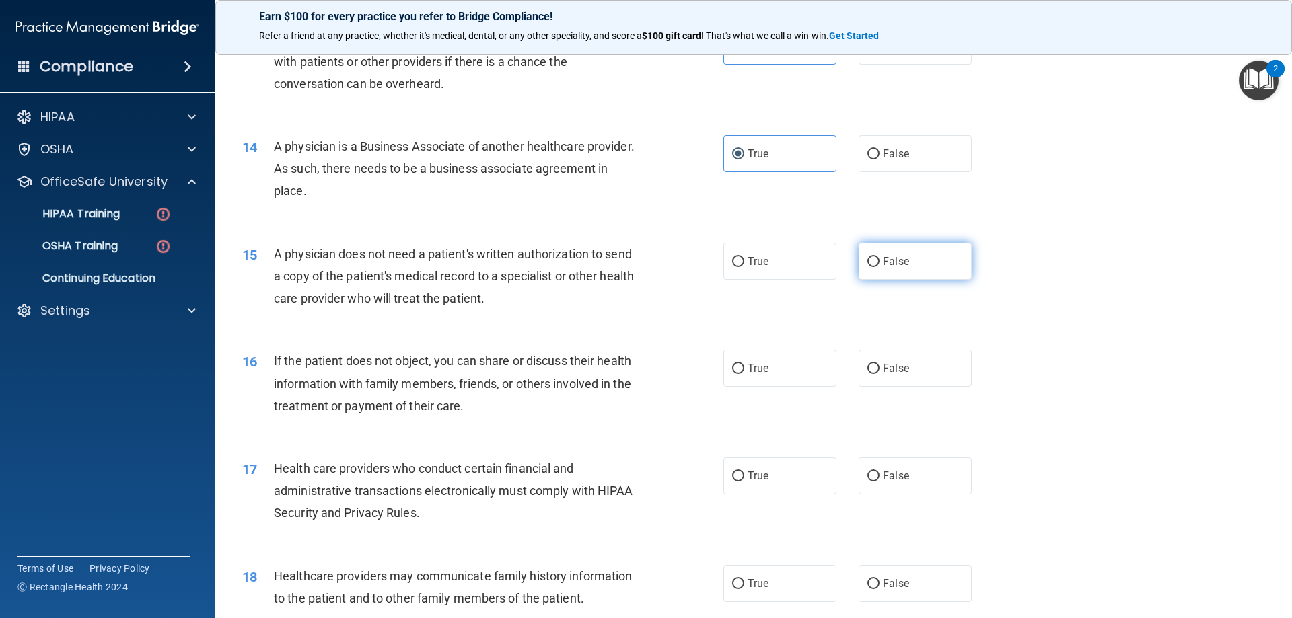
click at [897, 260] on span "False" at bounding box center [896, 261] width 26 height 13
click at [879, 260] on input "False" at bounding box center [873, 262] width 12 height 10
radio input "true"
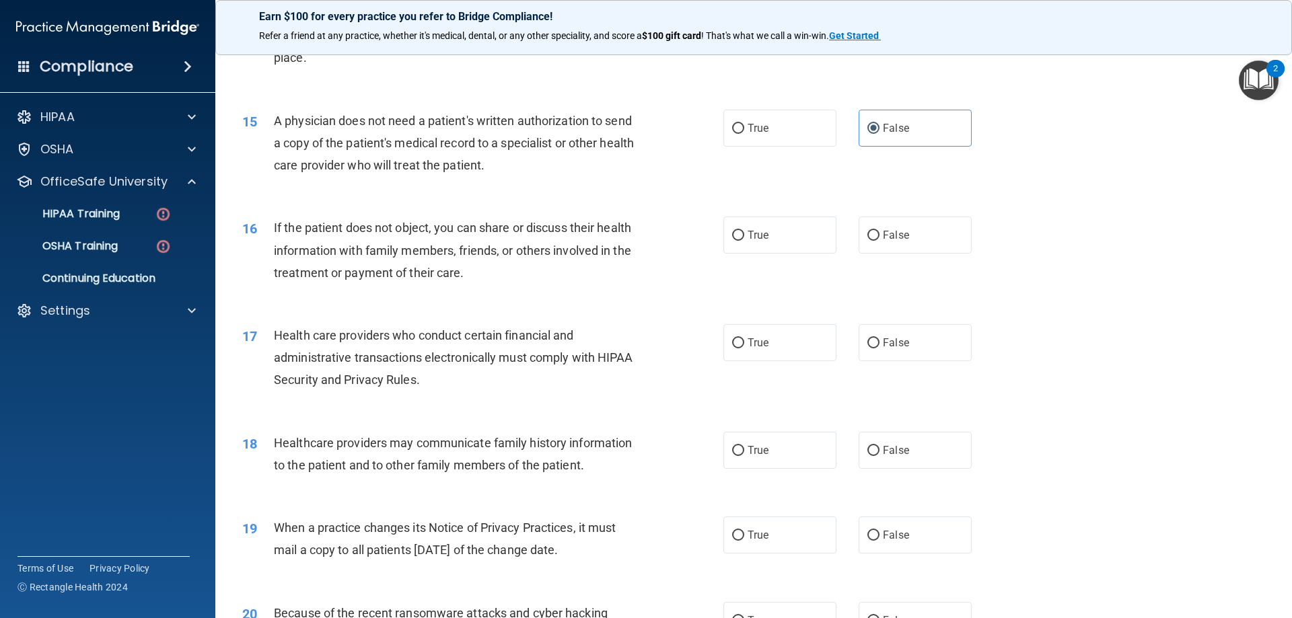
scroll to position [1413, 0]
click at [881, 243] on label "False" at bounding box center [914, 233] width 113 height 37
click at [879, 240] on input "False" at bounding box center [873, 234] width 12 height 10
radio input "true"
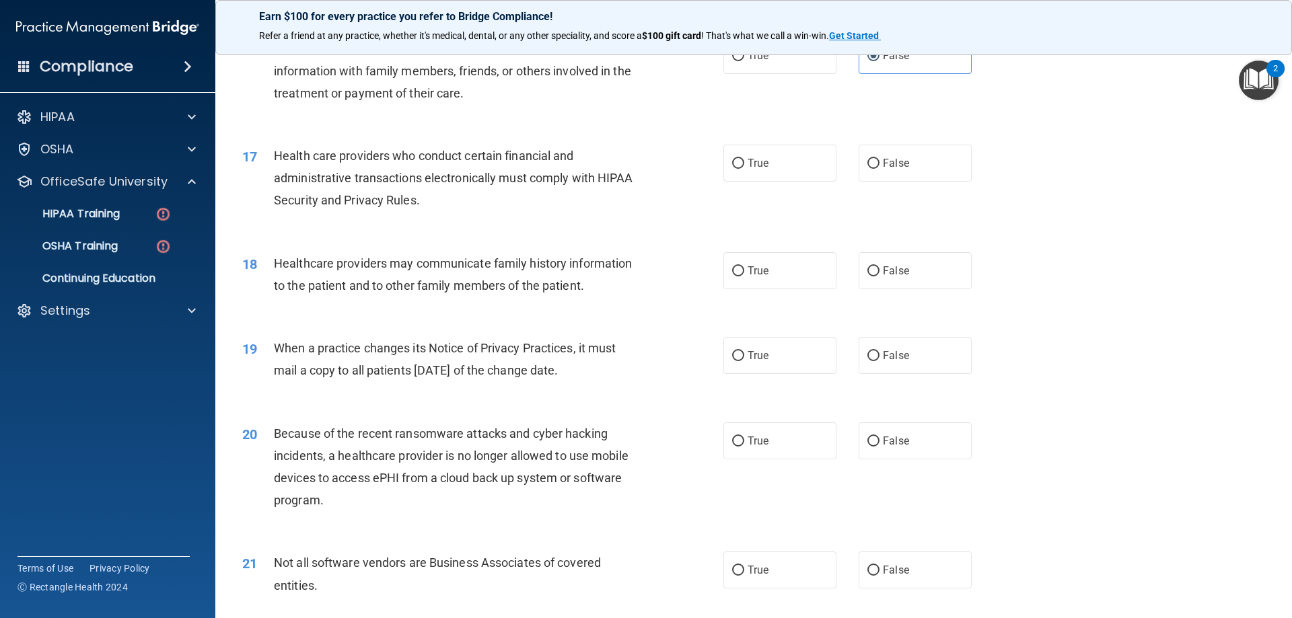
scroll to position [1615, 0]
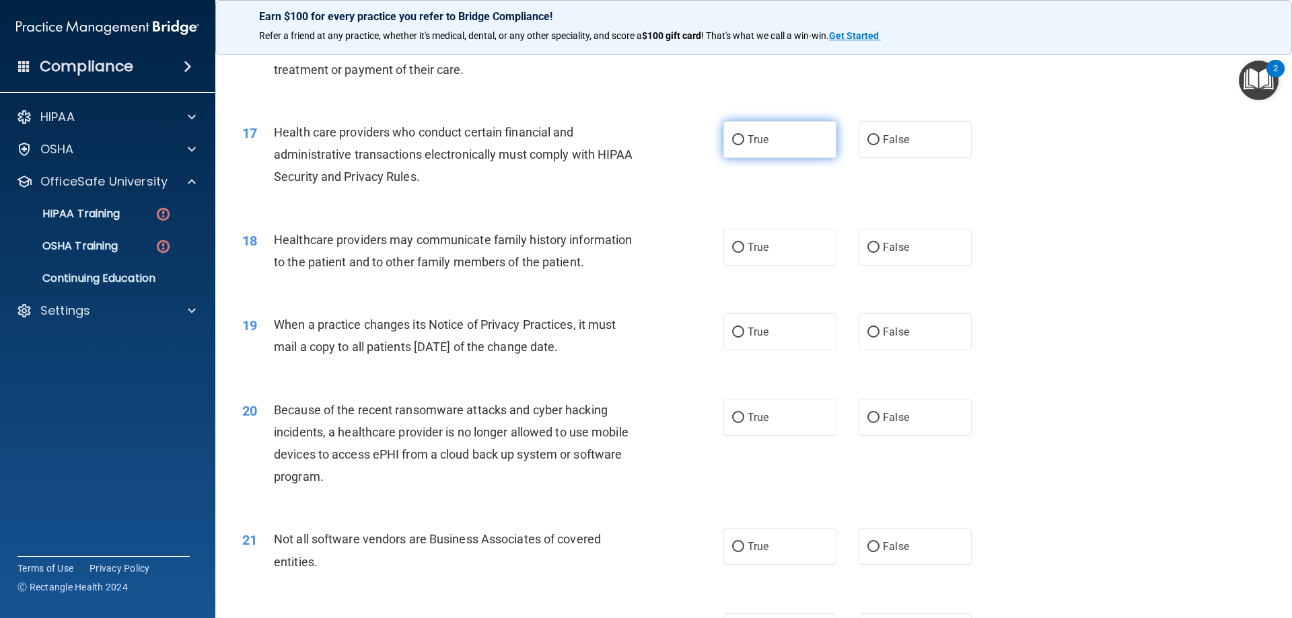
click at [779, 141] on label "True" at bounding box center [779, 139] width 113 height 37
click at [744, 141] on input "True" at bounding box center [738, 140] width 12 height 10
radio input "true"
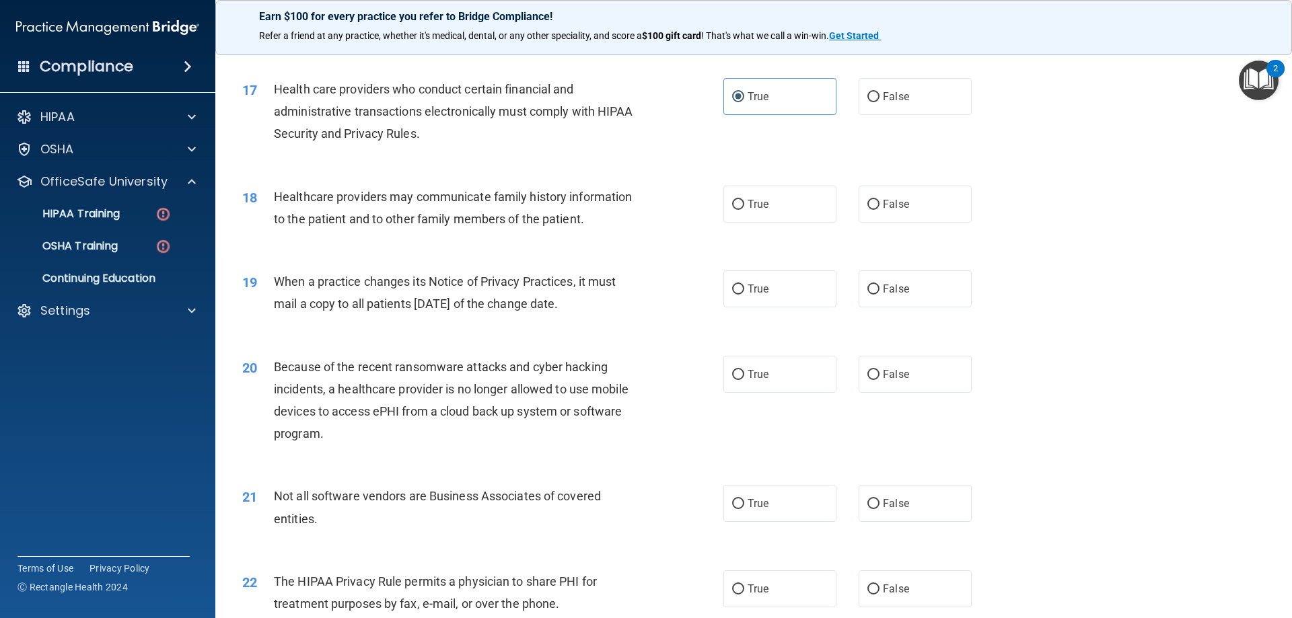
scroll to position [1682, 0]
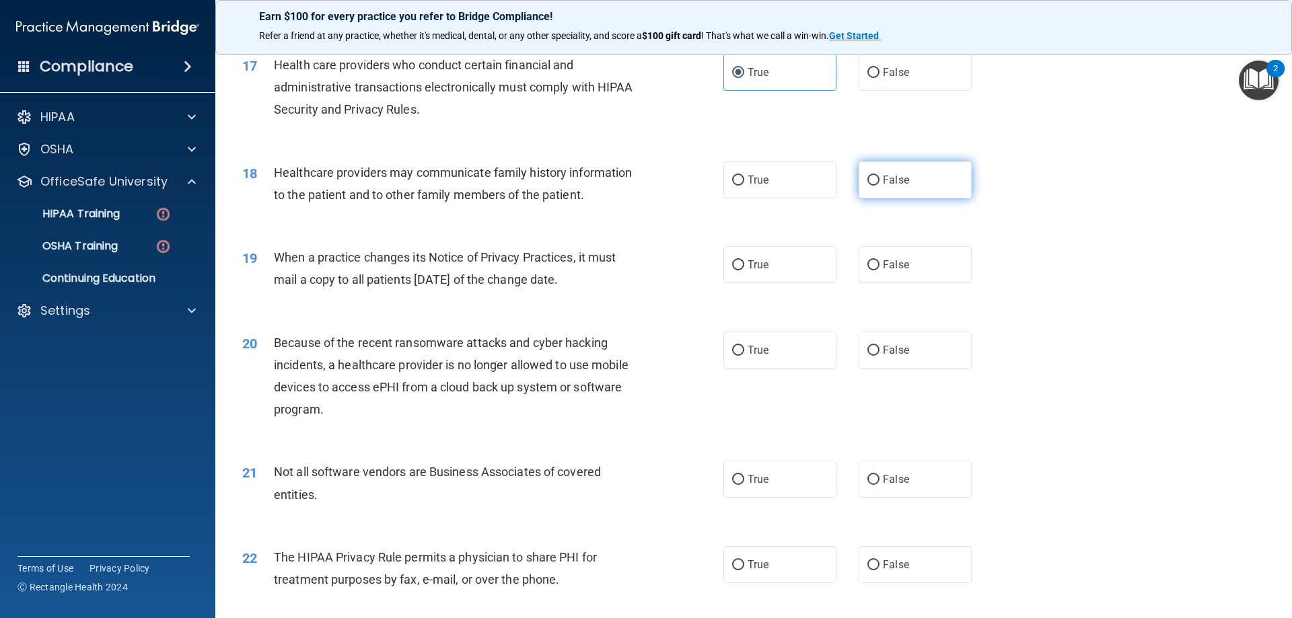
click at [907, 184] on label "False" at bounding box center [914, 179] width 113 height 37
click at [879, 184] on input "False" at bounding box center [873, 181] width 12 height 10
radio input "true"
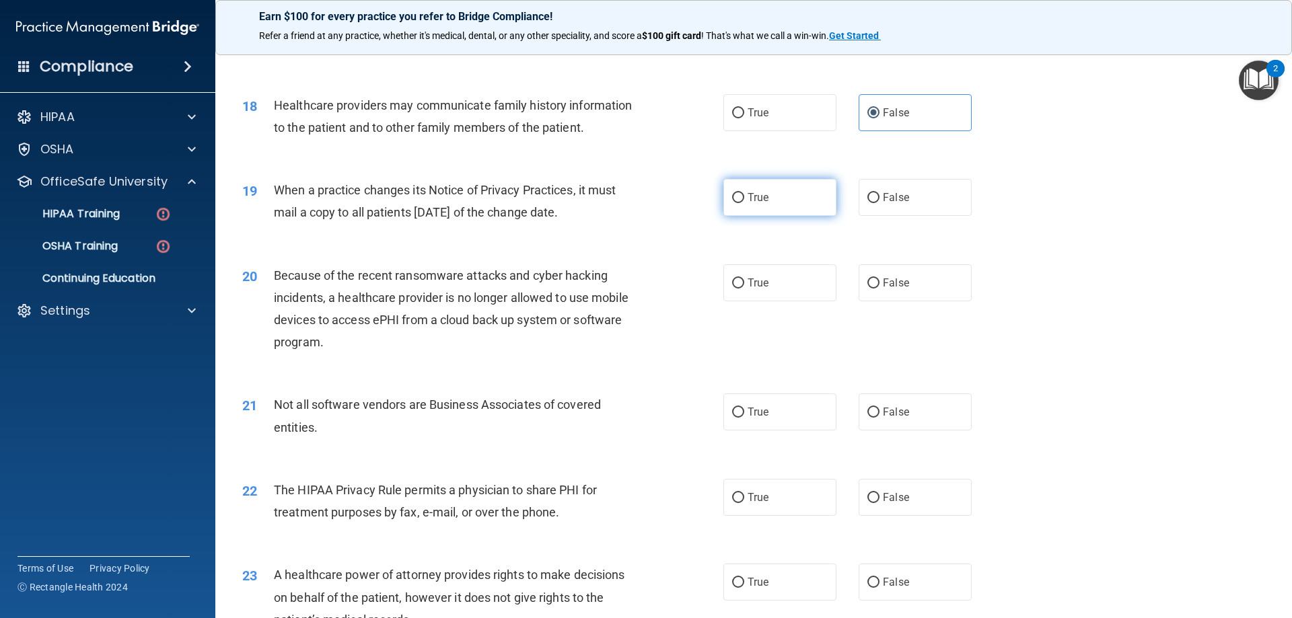
click at [780, 200] on label "True" at bounding box center [779, 197] width 113 height 37
click at [744, 200] on input "True" at bounding box center [738, 198] width 12 height 10
radio input "true"
click at [918, 287] on label "False" at bounding box center [914, 282] width 113 height 37
click at [879, 287] on input "False" at bounding box center [873, 284] width 12 height 10
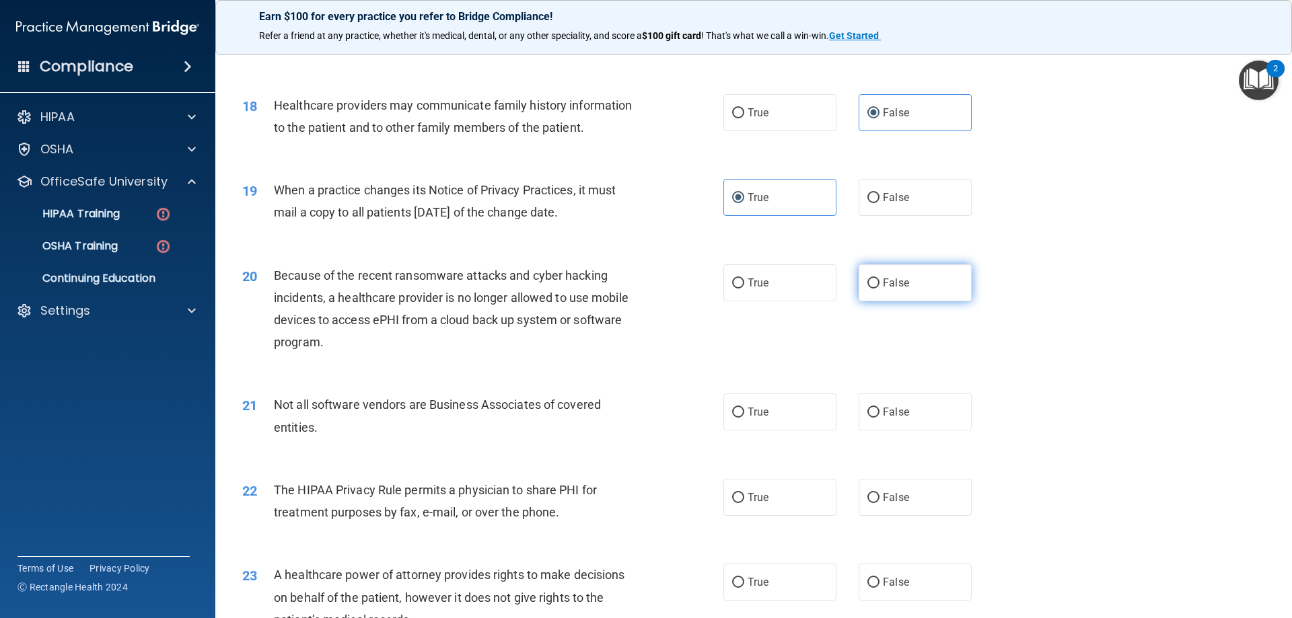
radio input "true"
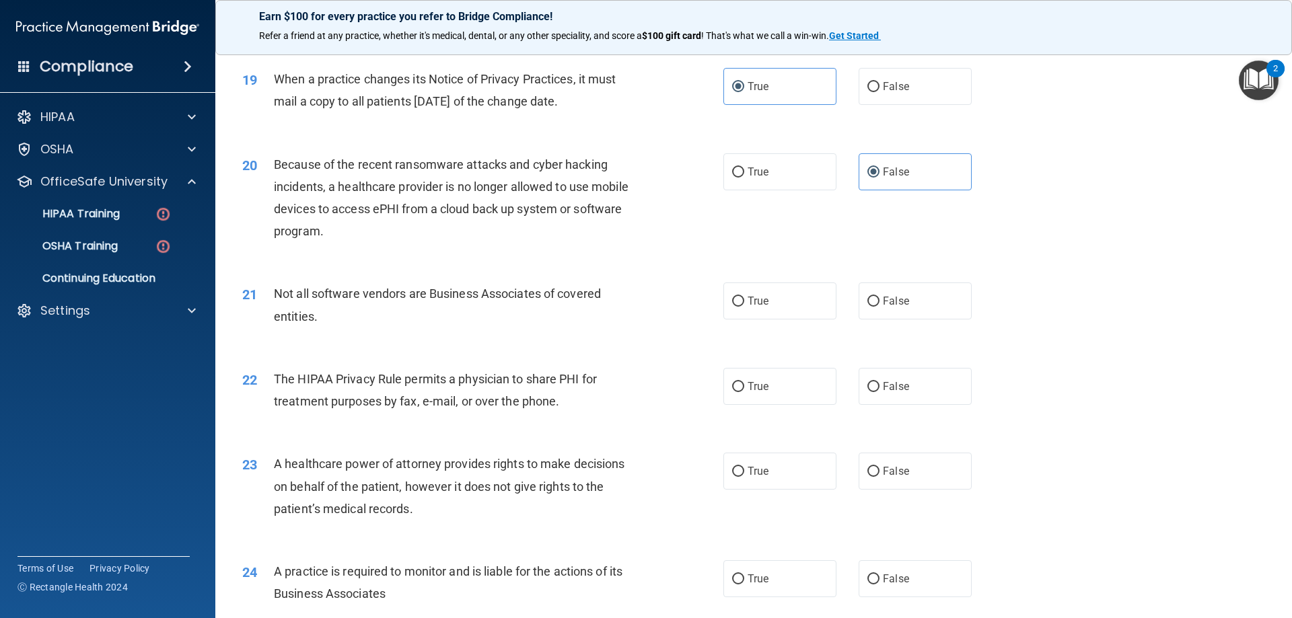
scroll to position [1884, 0]
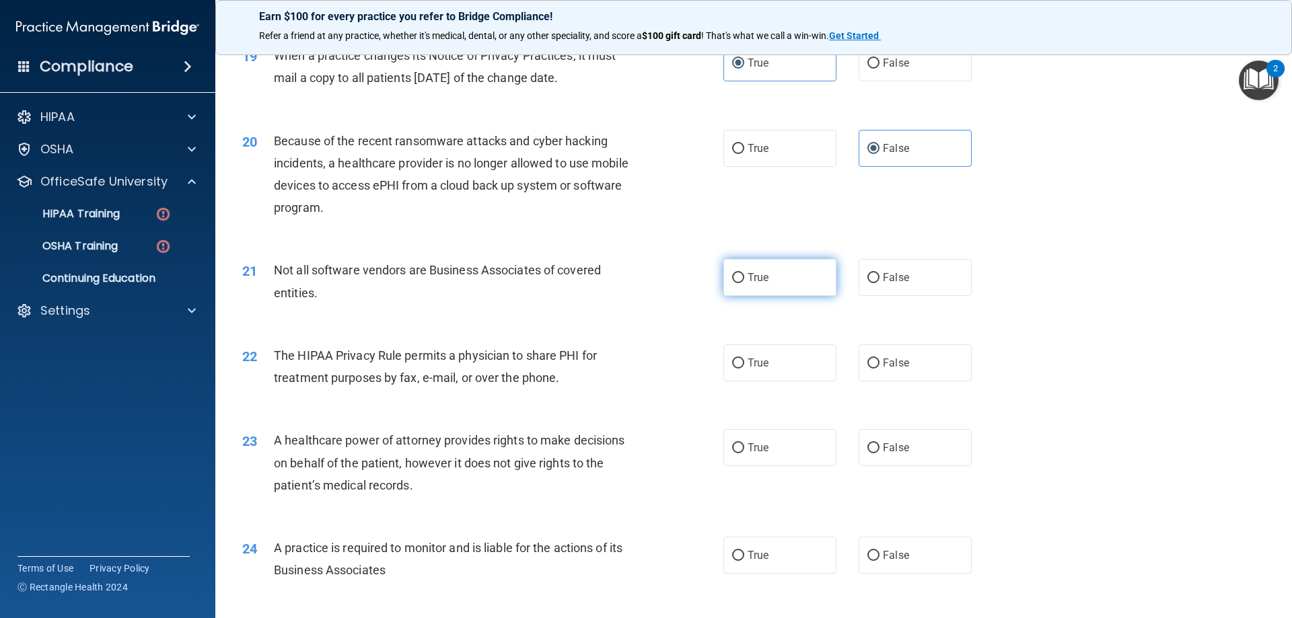
click at [804, 285] on label "True" at bounding box center [779, 277] width 113 height 37
click at [744, 283] on input "True" at bounding box center [738, 278] width 12 height 10
radio input "true"
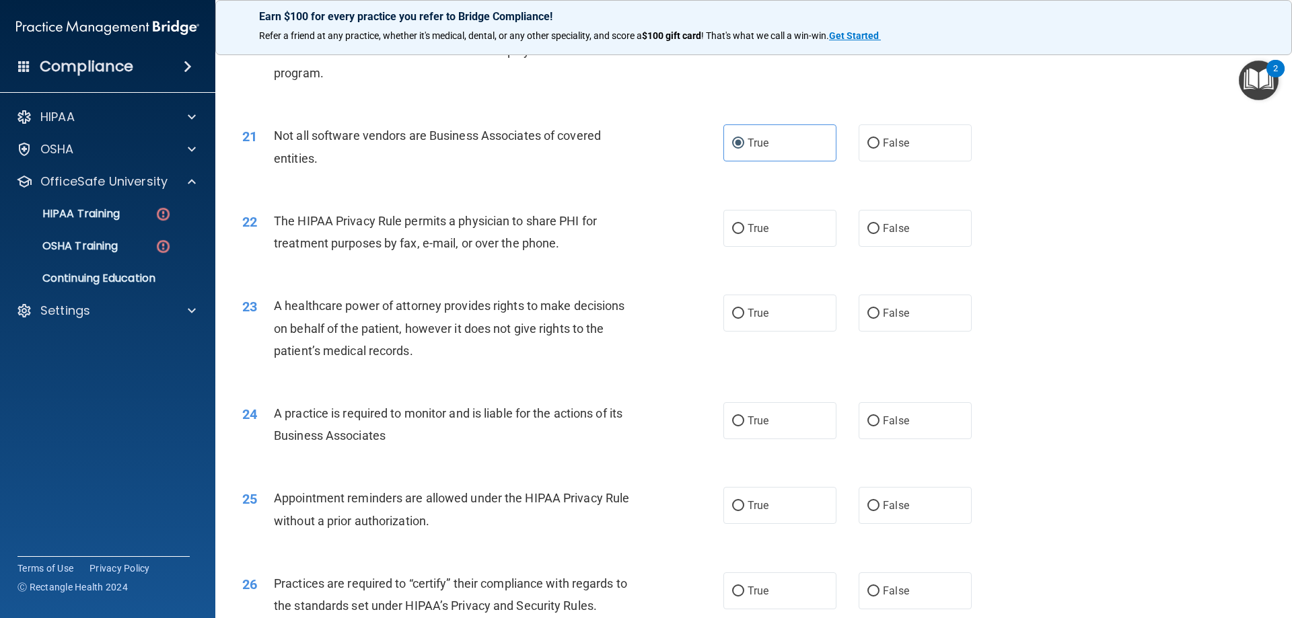
scroll to position [2086, 0]
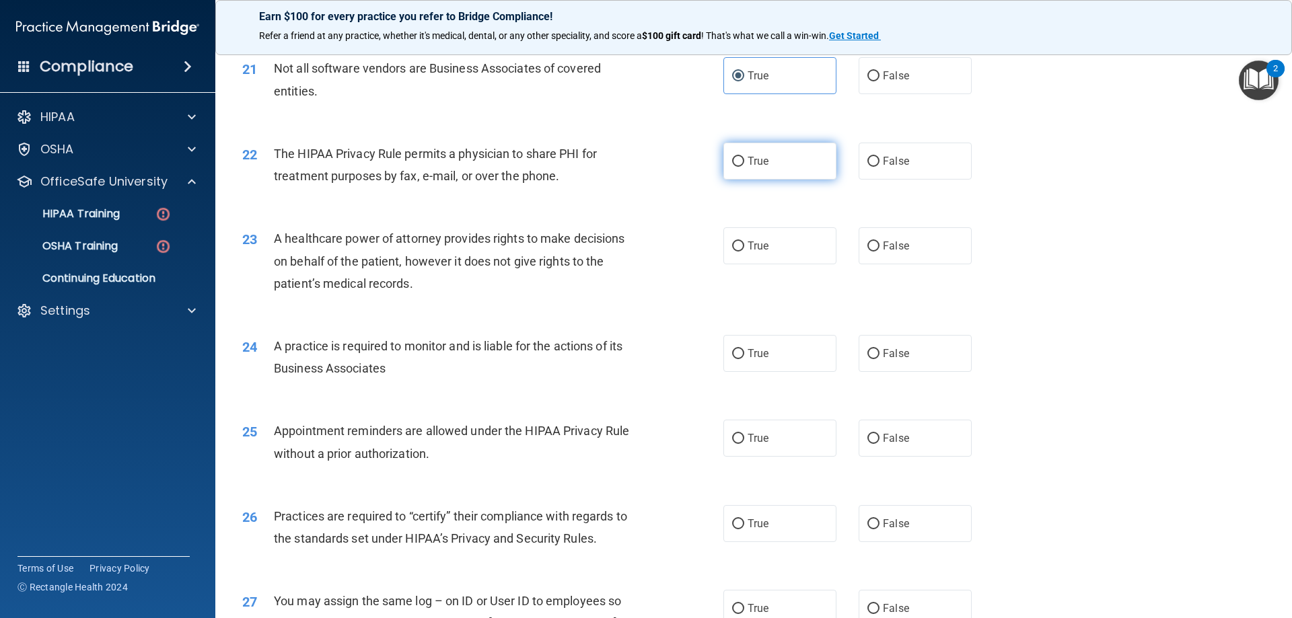
click at [772, 152] on label "True" at bounding box center [779, 161] width 113 height 37
click at [744, 157] on input "True" at bounding box center [738, 162] width 12 height 10
radio input "true"
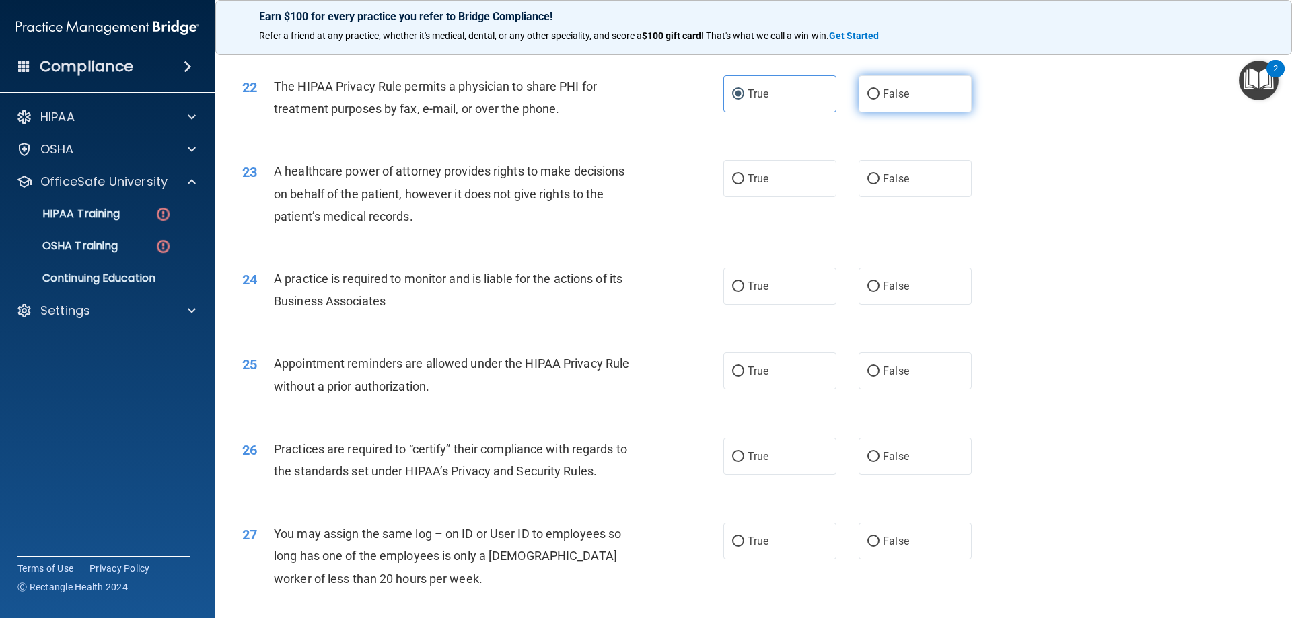
click at [918, 78] on label "False" at bounding box center [914, 93] width 113 height 37
click at [879, 89] on input "False" at bounding box center [873, 94] width 12 height 10
radio input "true"
click at [728, 102] on label "True" at bounding box center [779, 93] width 113 height 37
click at [732, 100] on input "True" at bounding box center [738, 94] width 12 height 10
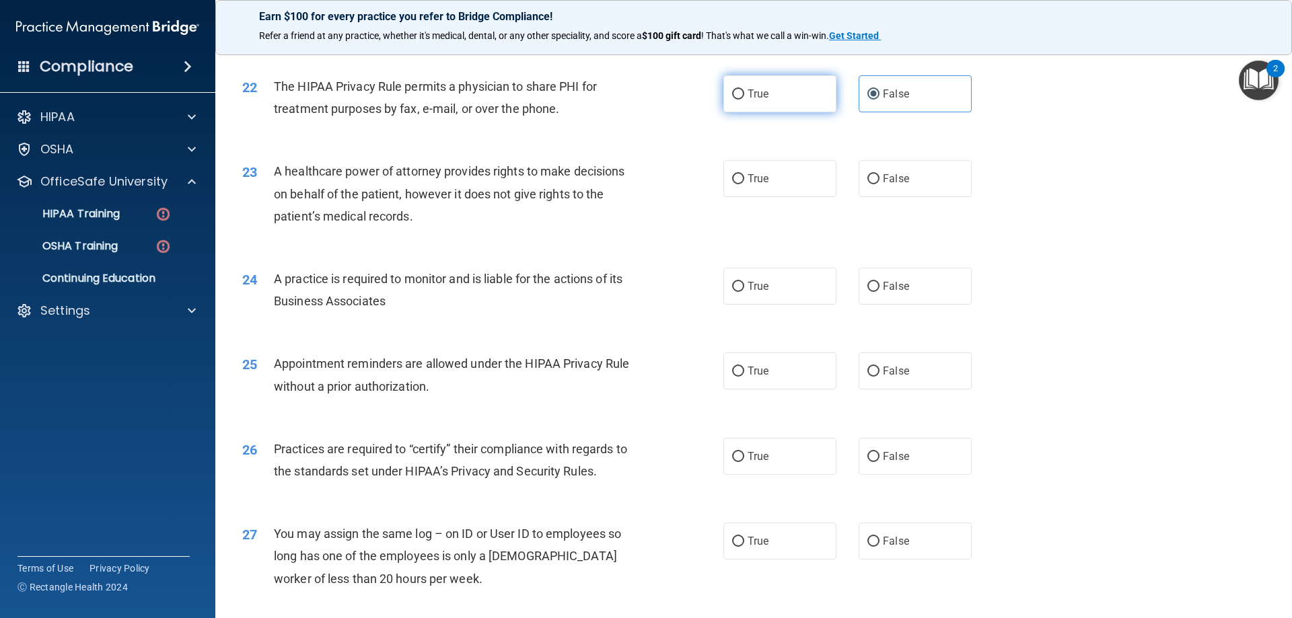
radio input "true"
click at [926, 86] on label "False" at bounding box center [914, 93] width 113 height 37
click at [879, 89] on input "False" at bounding box center [873, 94] width 12 height 10
radio input "true"
radio input "false"
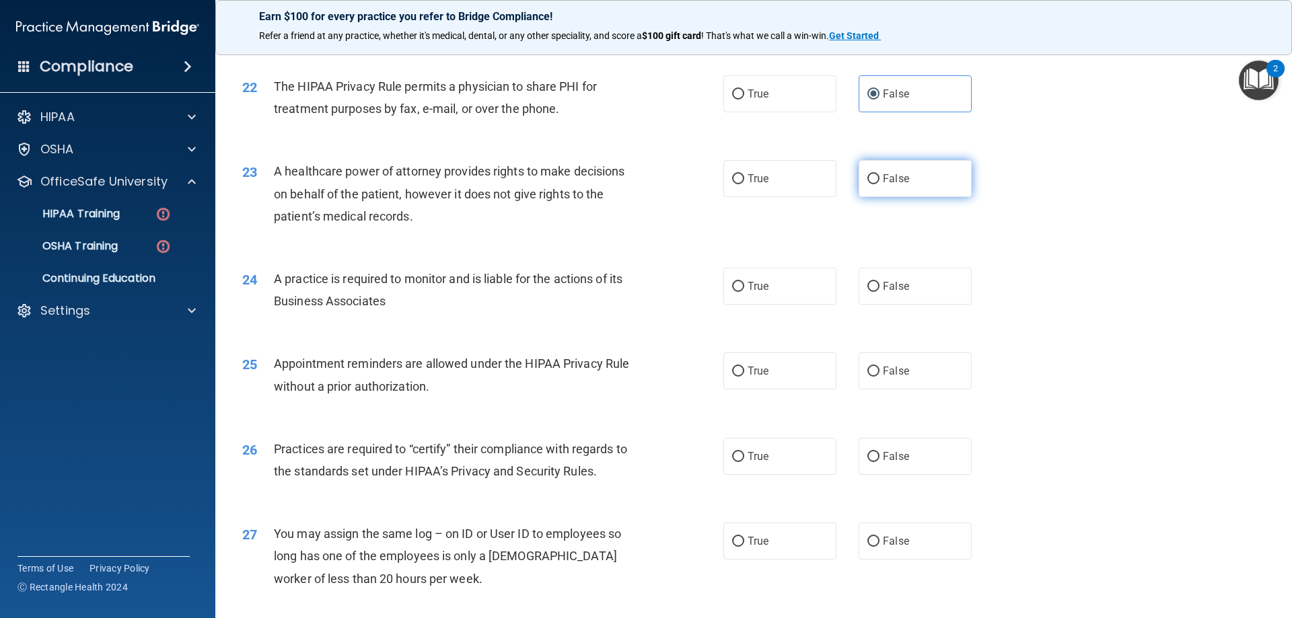
click at [883, 177] on span "False" at bounding box center [896, 178] width 26 height 13
click at [879, 177] on input "False" at bounding box center [873, 179] width 12 height 10
radio input "true"
click at [788, 280] on label "True" at bounding box center [779, 286] width 113 height 37
click at [744, 282] on input "True" at bounding box center [738, 287] width 12 height 10
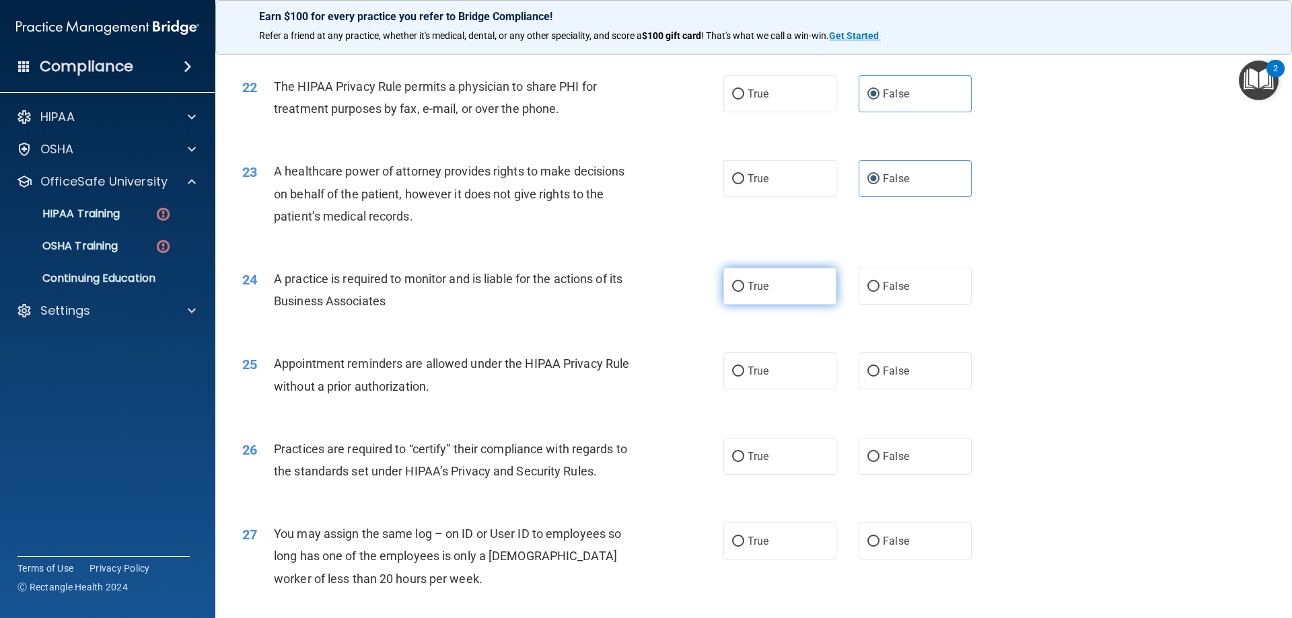
radio input "true"
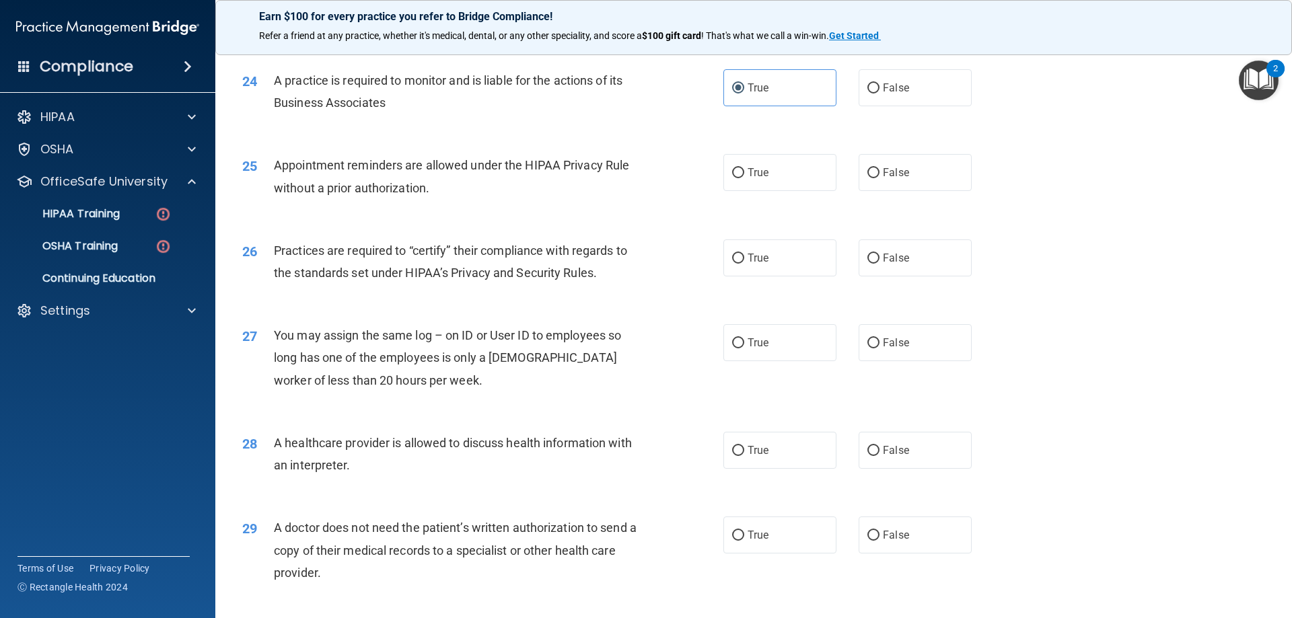
scroll to position [2355, 0]
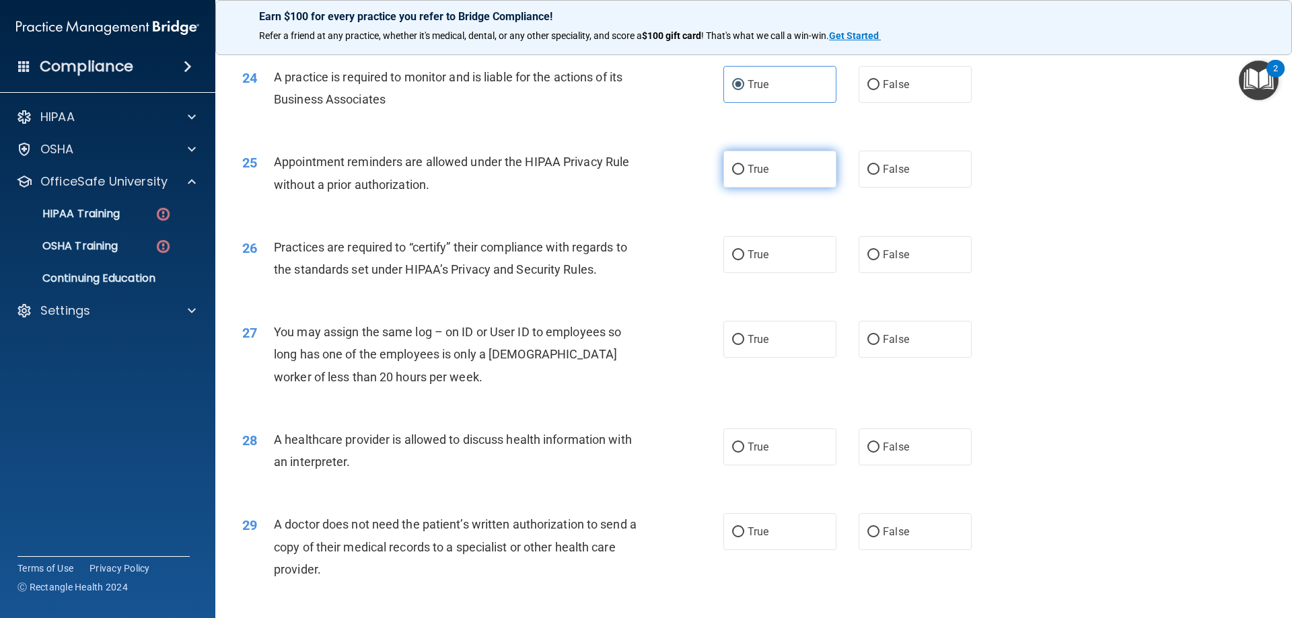
click at [725, 186] on label "True" at bounding box center [779, 169] width 113 height 37
click at [732, 175] on input "True" at bounding box center [738, 170] width 12 height 10
radio input "true"
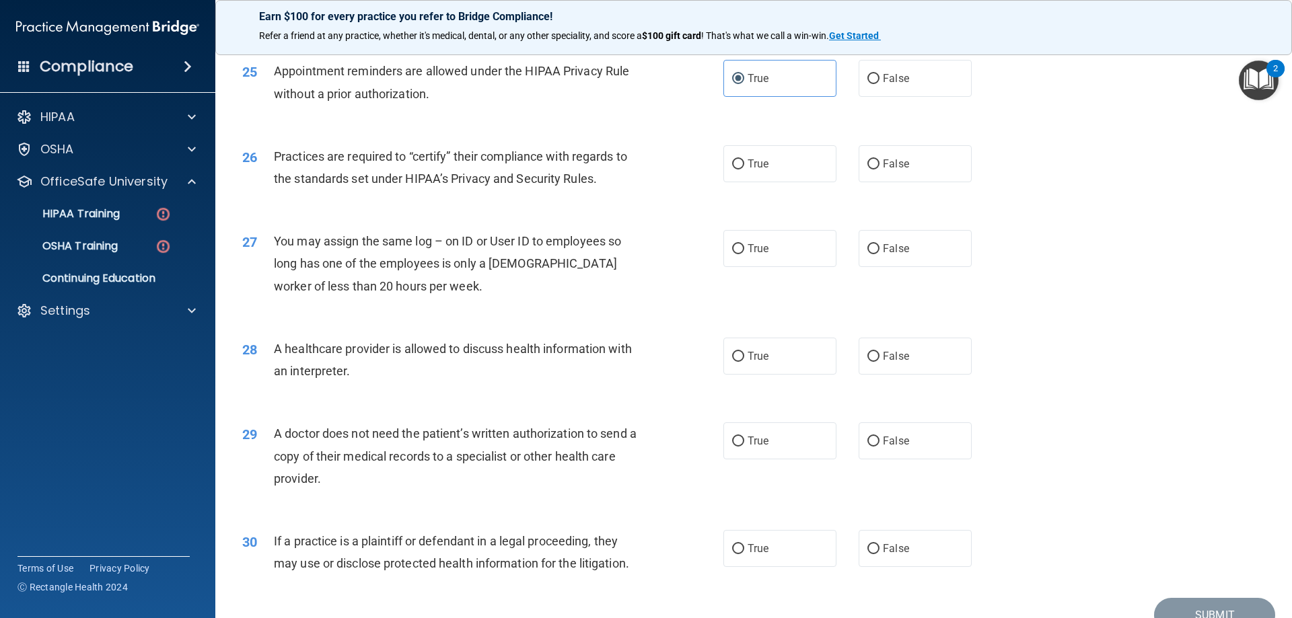
scroll to position [2422, 0]
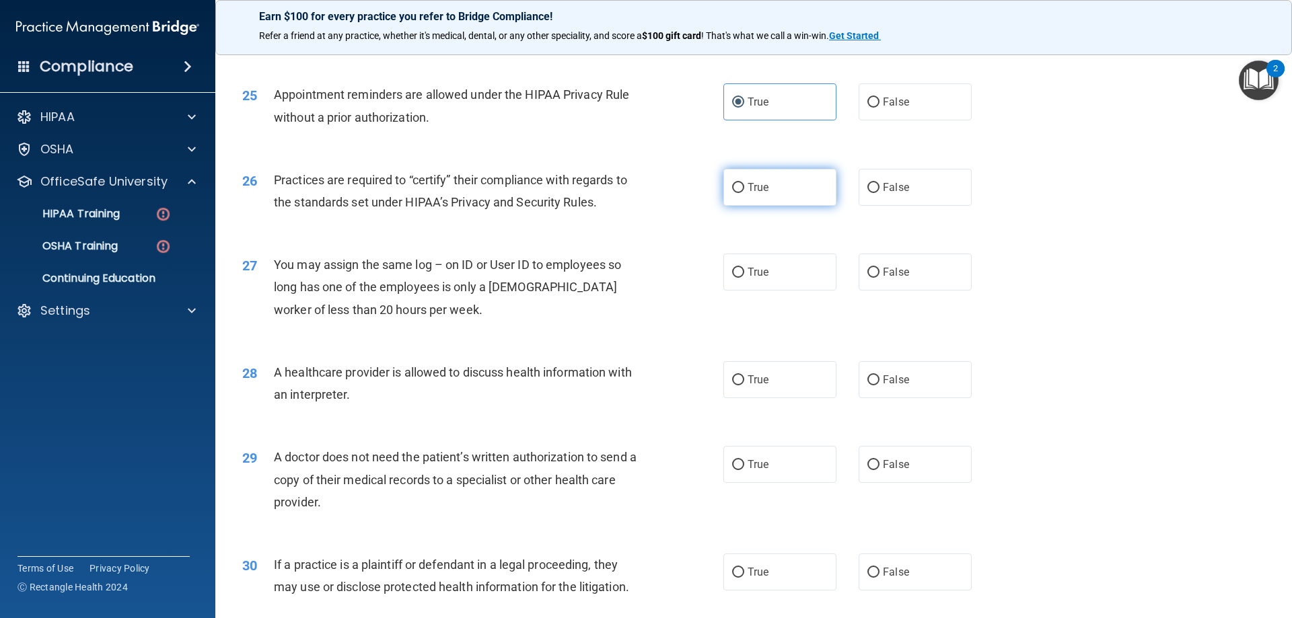
click at [774, 169] on label "True" at bounding box center [779, 187] width 113 height 37
click at [744, 183] on input "True" at bounding box center [738, 188] width 12 height 10
radio input "true"
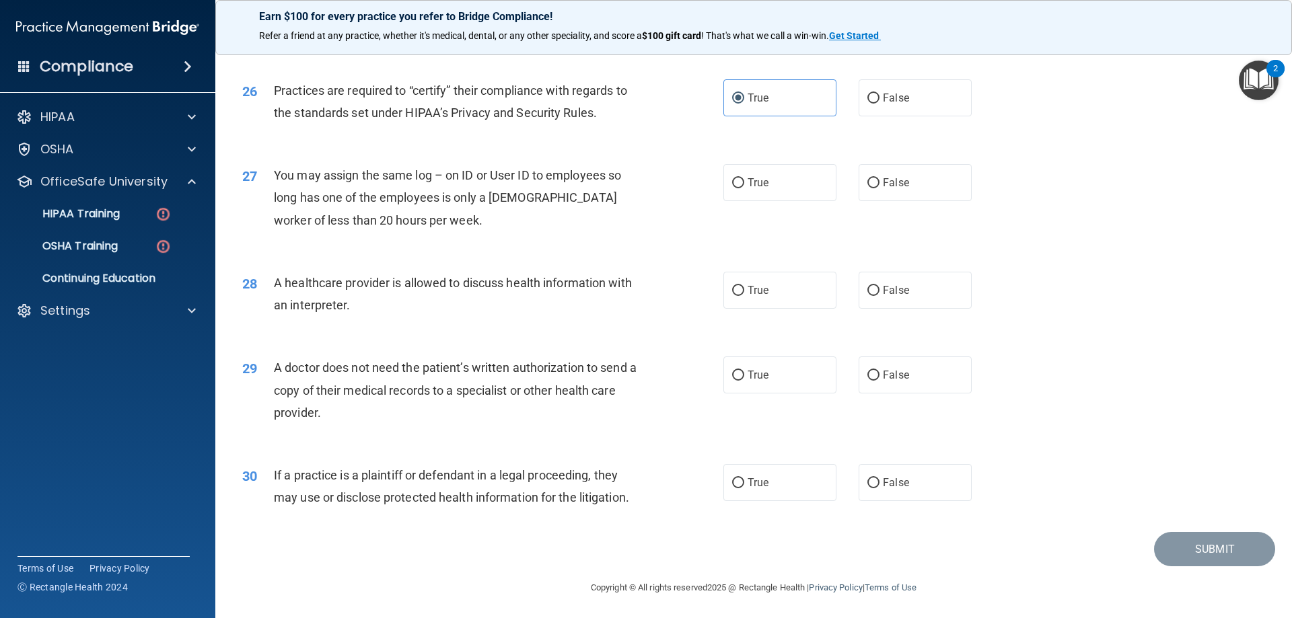
scroll to position [2513, 0]
click at [920, 173] on label "False" at bounding box center [914, 180] width 113 height 37
click at [879, 176] on input "False" at bounding box center [873, 181] width 12 height 10
radio input "true"
drag, startPoint x: 876, startPoint y: 256, endPoint x: 881, endPoint y: 278, distance: 22.7
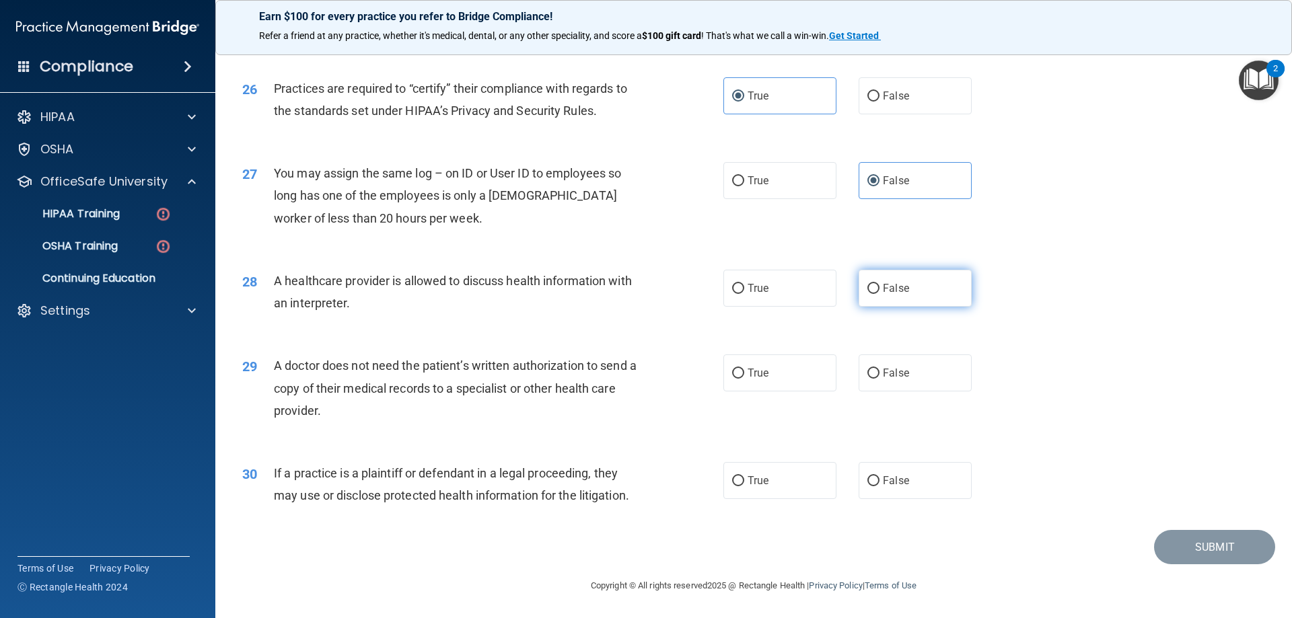
click at [877, 260] on div "28 A healthcare provider is allowed to discuss health information with an inter…" at bounding box center [753, 295] width 1043 height 85
click at [887, 316] on div "28 A healthcare provider is allowed to discuss health information with an inter…" at bounding box center [753, 295] width 1043 height 85
click at [883, 287] on span "False" at bounding box center [896, 288] width 26 height 13
click at [879, 287] on input "False" at bounding box center [873, 289] width 12 height 10
radio input "true"
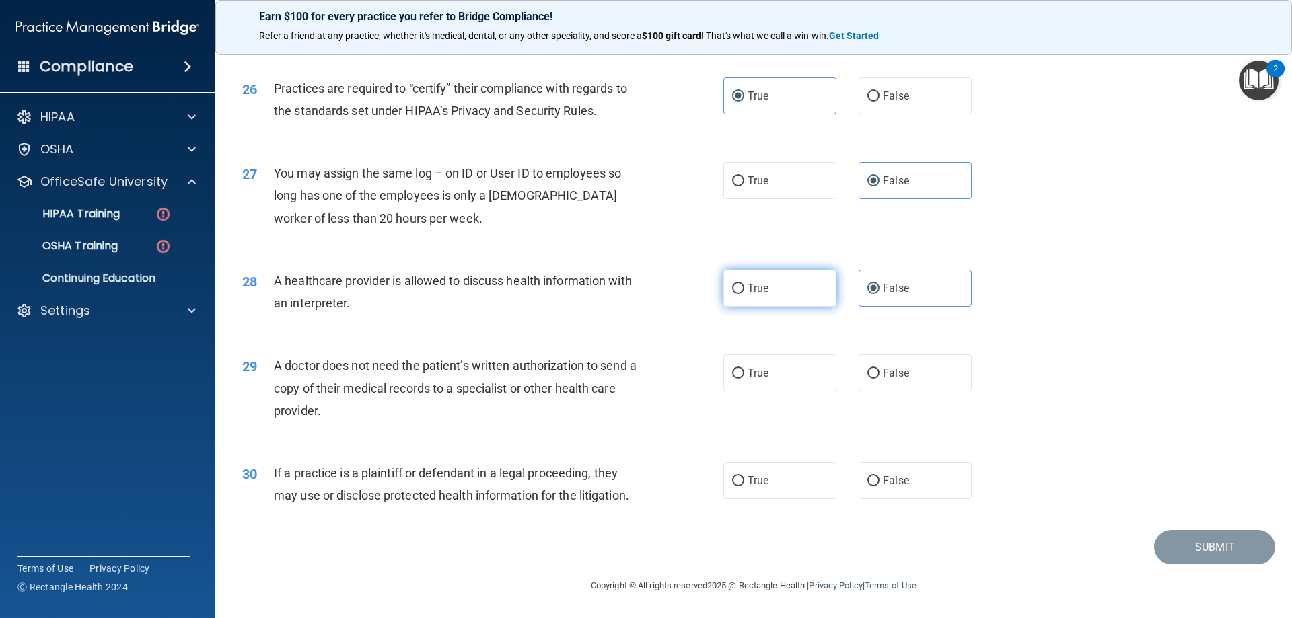
click at [748, 295] on label "True" at bounding box center [779, 288] width 113 height 37
click at [744, 294] on input "True" at bounding box center [738, 289] width 12 height 10
radio input "true"
radio input "false"
click at [859, 381] on label "False" at bounding box center [914, 373] width 113 height 37
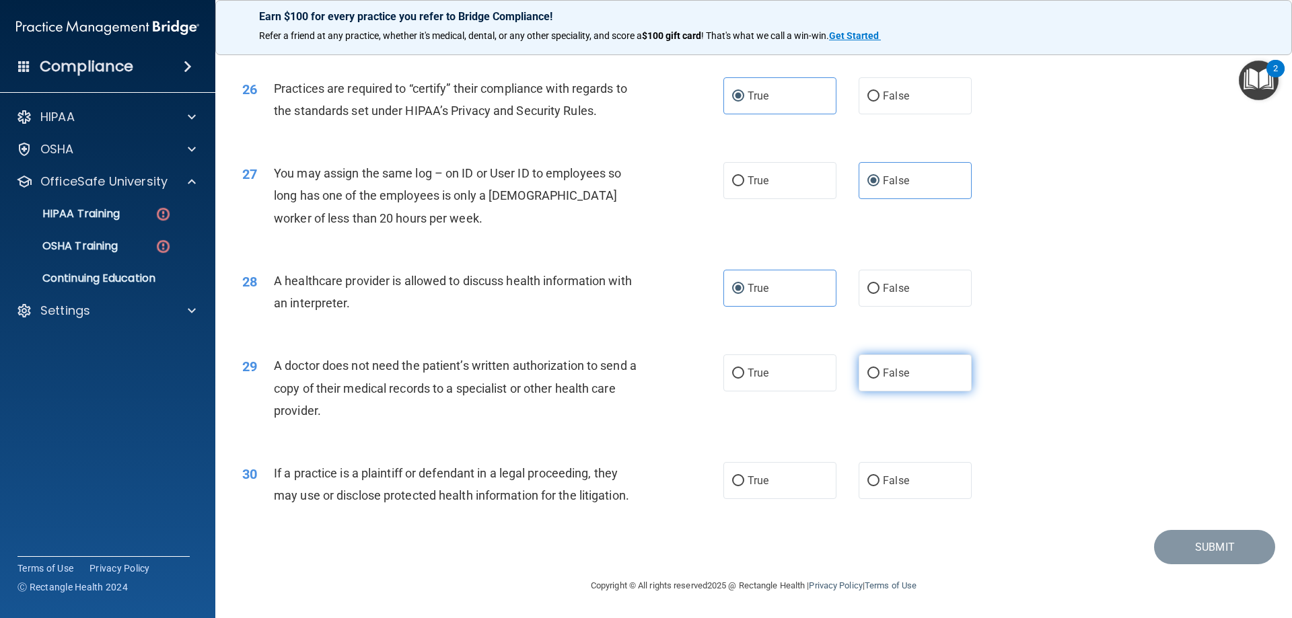
click at [867, 379] on input "False" at bounding box center [873, 374] width 12 height 10
radio input "true"
click at [917, 476] on label "False" at bounding box center [914, 480] width 113 height 37
click at [879, 476] on input "False" at bounding box center [873, 481] width 12 height 10
radio input "true"
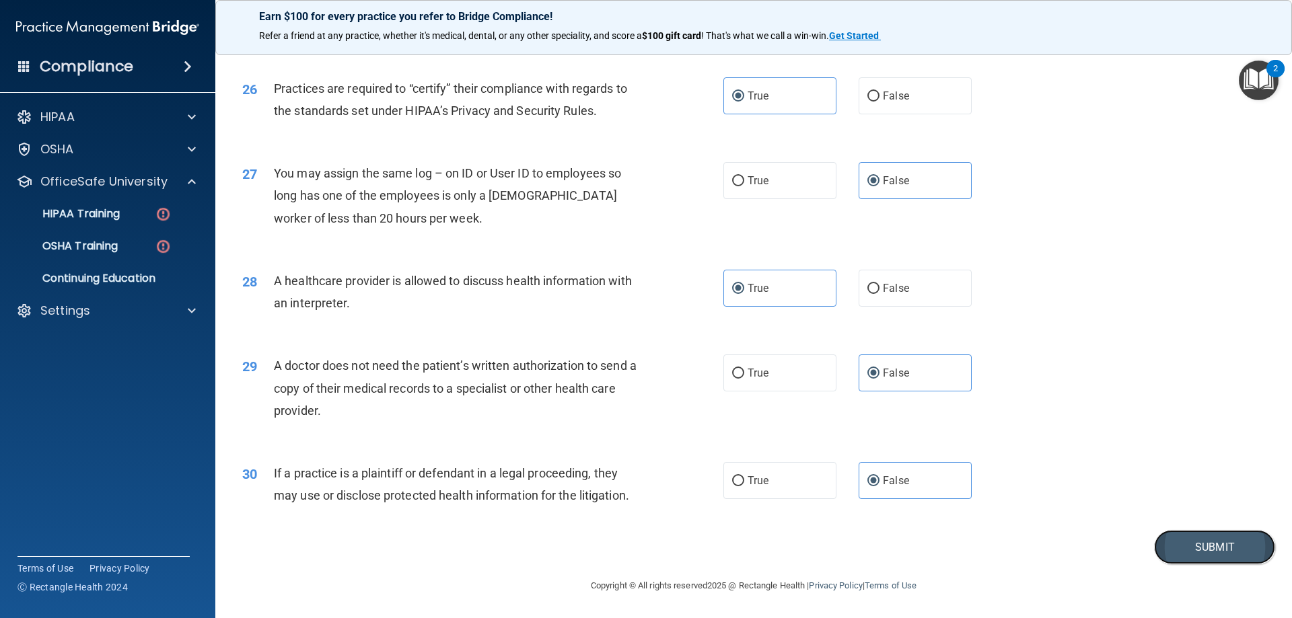
click at [1188, 542] on button "Submit" at bounding box center [1214, 547] width 121 height 34
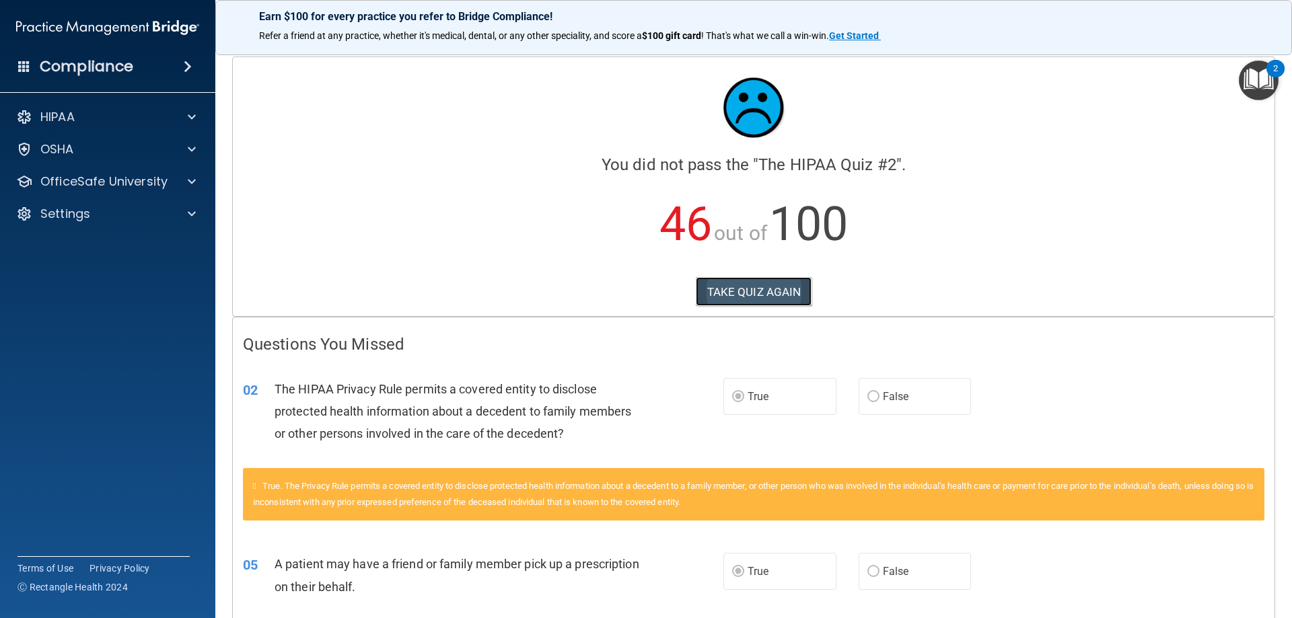
click at [771, 304] on button "TAKE QUIZ AGAIN" at bounding box center [754, 292] width 116 height 30
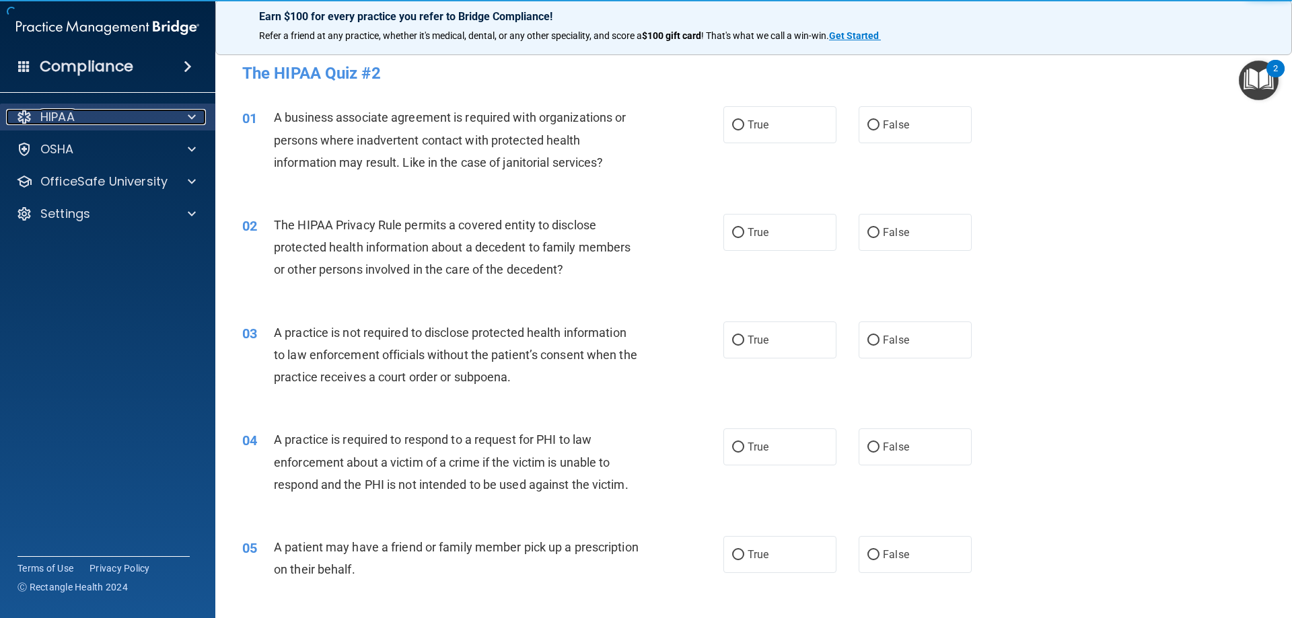
click at [79, 122] on div "HIPAA" at bounding box center [89, 117] width 167 height 16
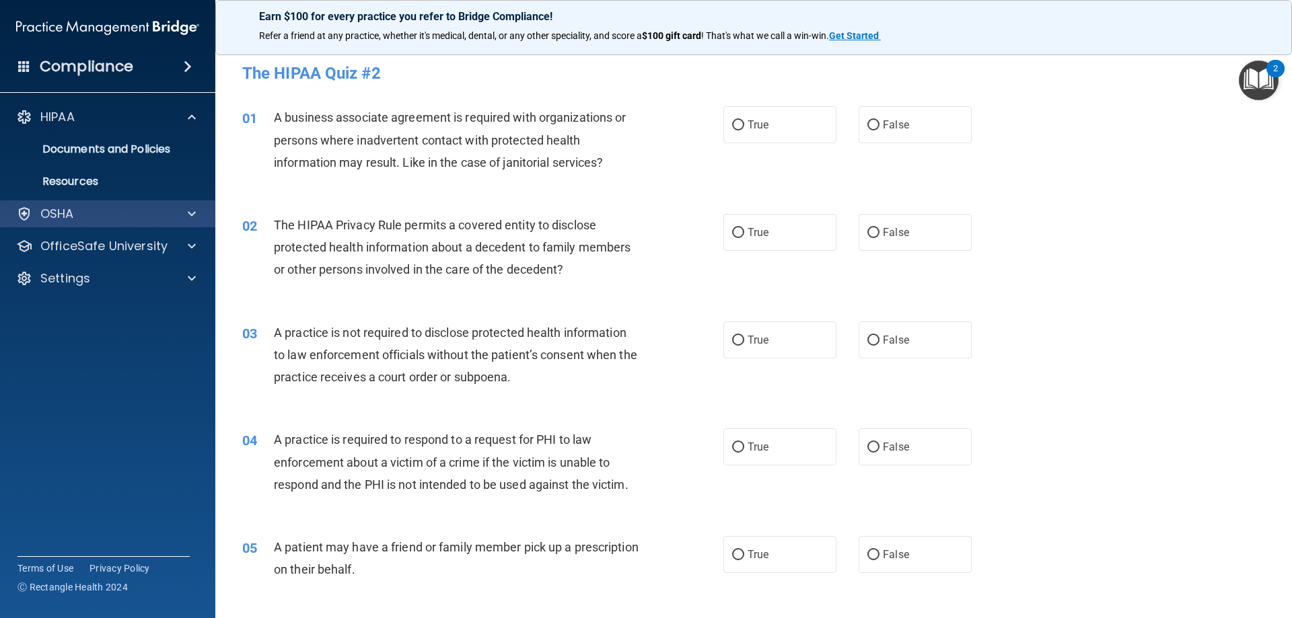
click at [91, 227] on div "OSHA" at bounding box center [108, 213] width 216 height 27
click at [106, 221] on div "OSHA" at bounding box center [89, 214] width 167 height 16
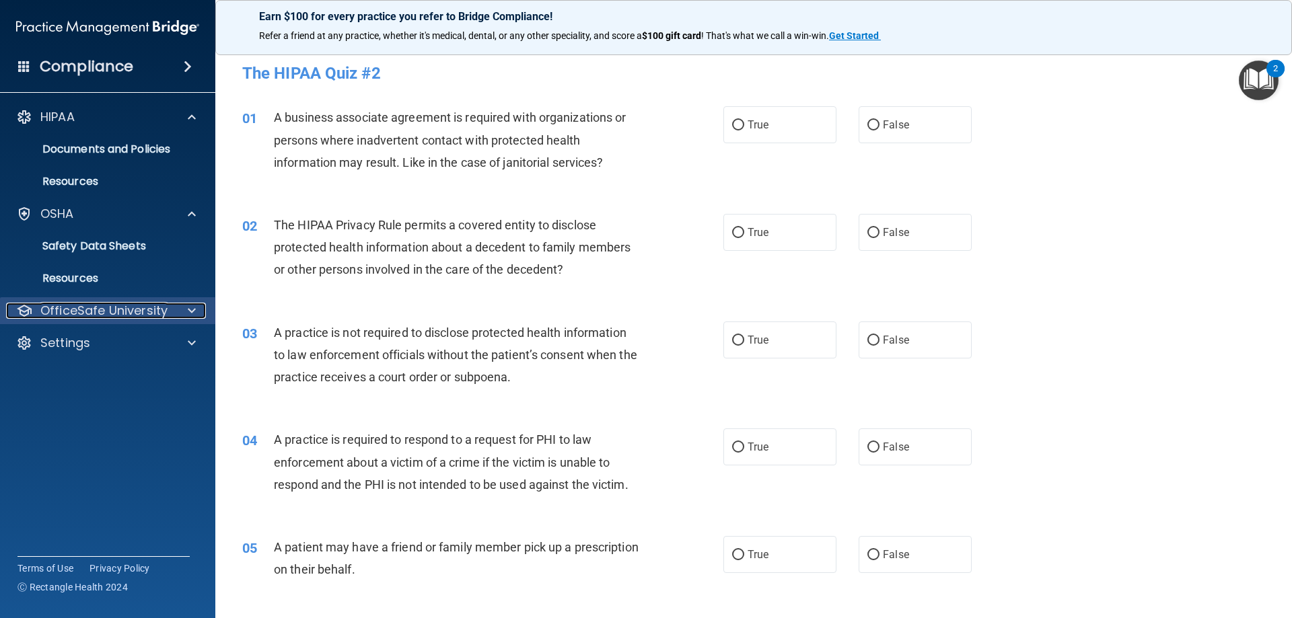
click at [168, 306] on div "OfficeSafe University" at bounding box center [89, 311] width 167 height 16
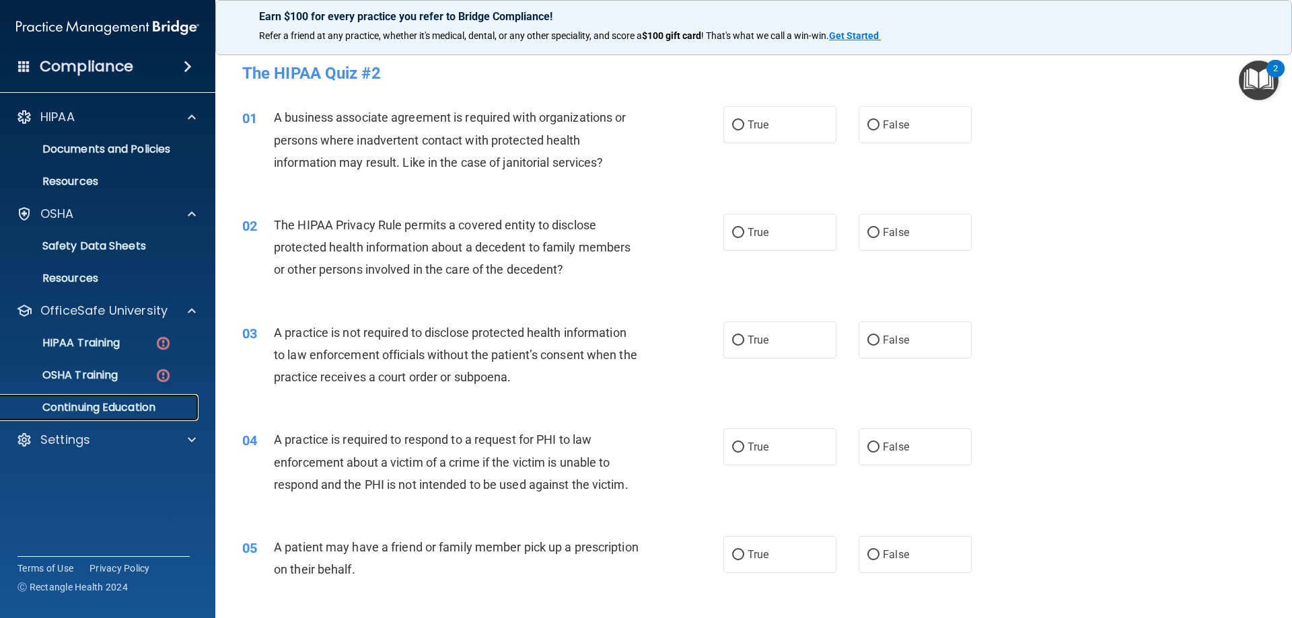
click at [90, 396] on link "Continuing Education" at bounding box center [93, 407] width 212 height 27
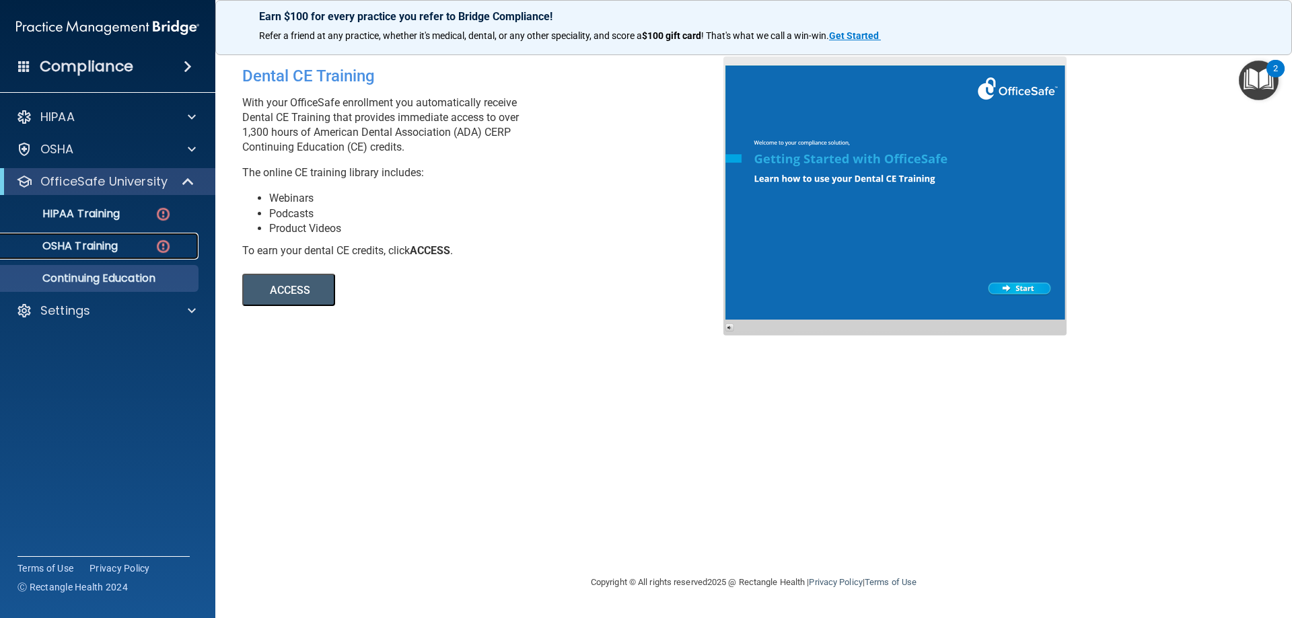
click at [76, 249] on p "OSHA Training" at bounding box center [63, 246] width 109 height 13
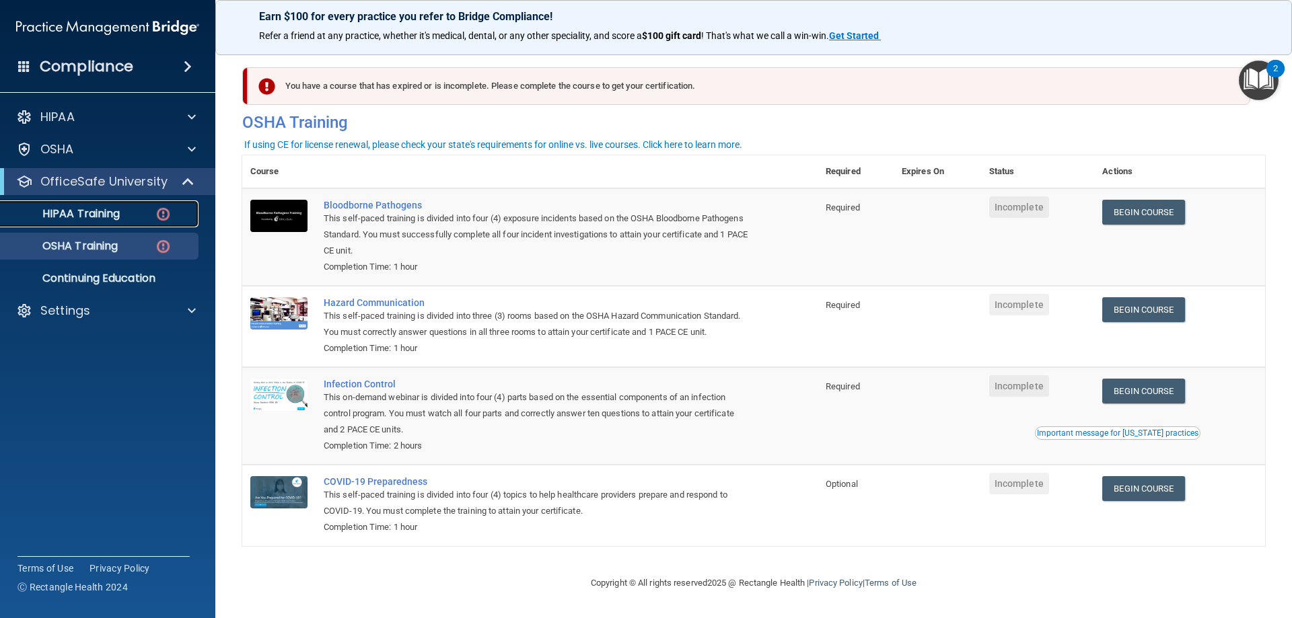
click at [91, 221] on link "HIPAA Training" at bounding box center [93, 213] width 212 height 27
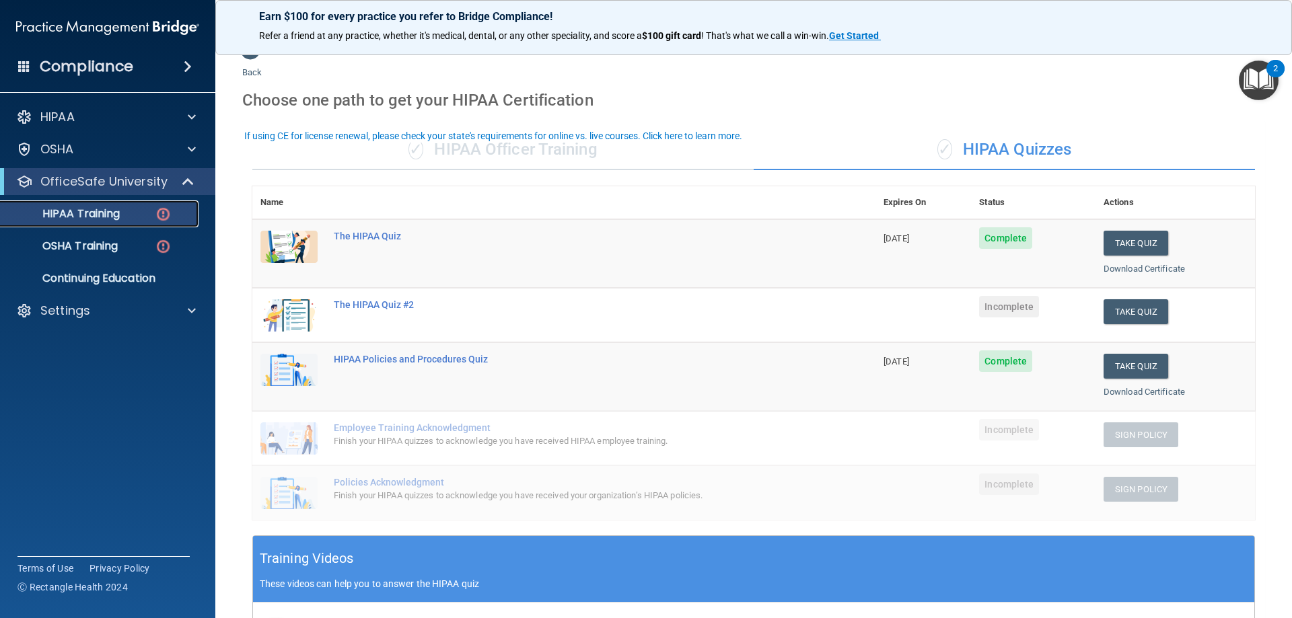
scroll to position [67, 0]
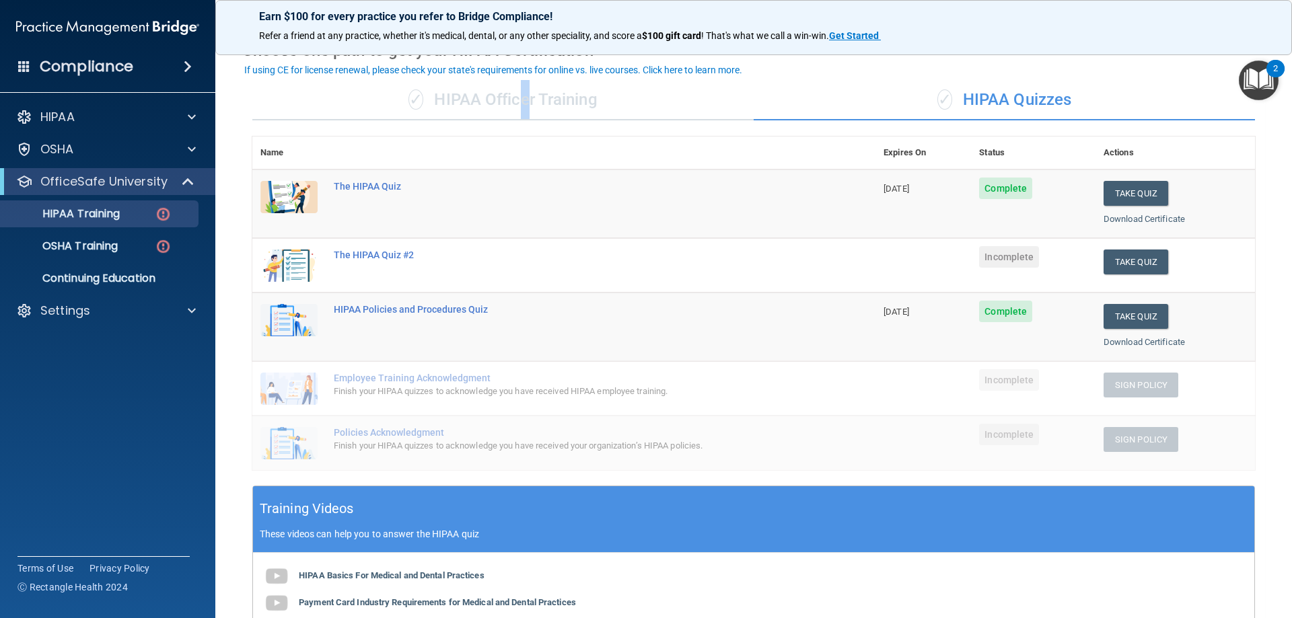
click at [519, 105] on div "✓ HIPAA Officer Training" at bounding box center [502, 100] width 501 height 40
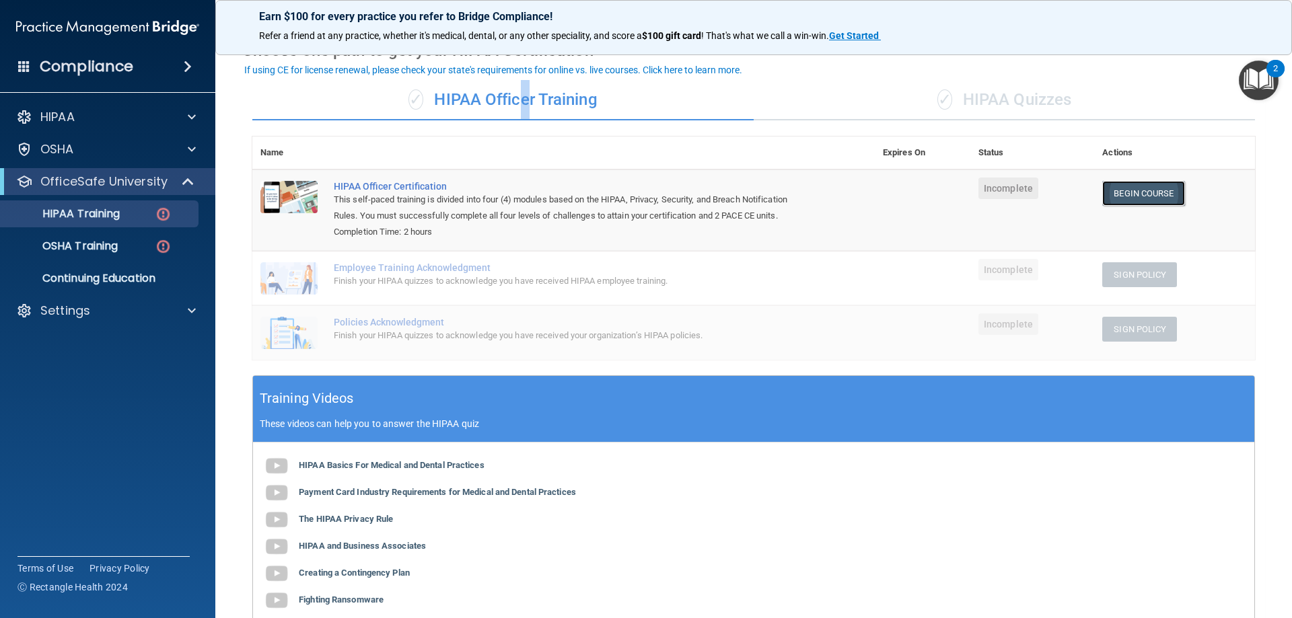
click at [1142, 195] on link "Begin Course" at bounding box center [1143, 193] width 82 height 25
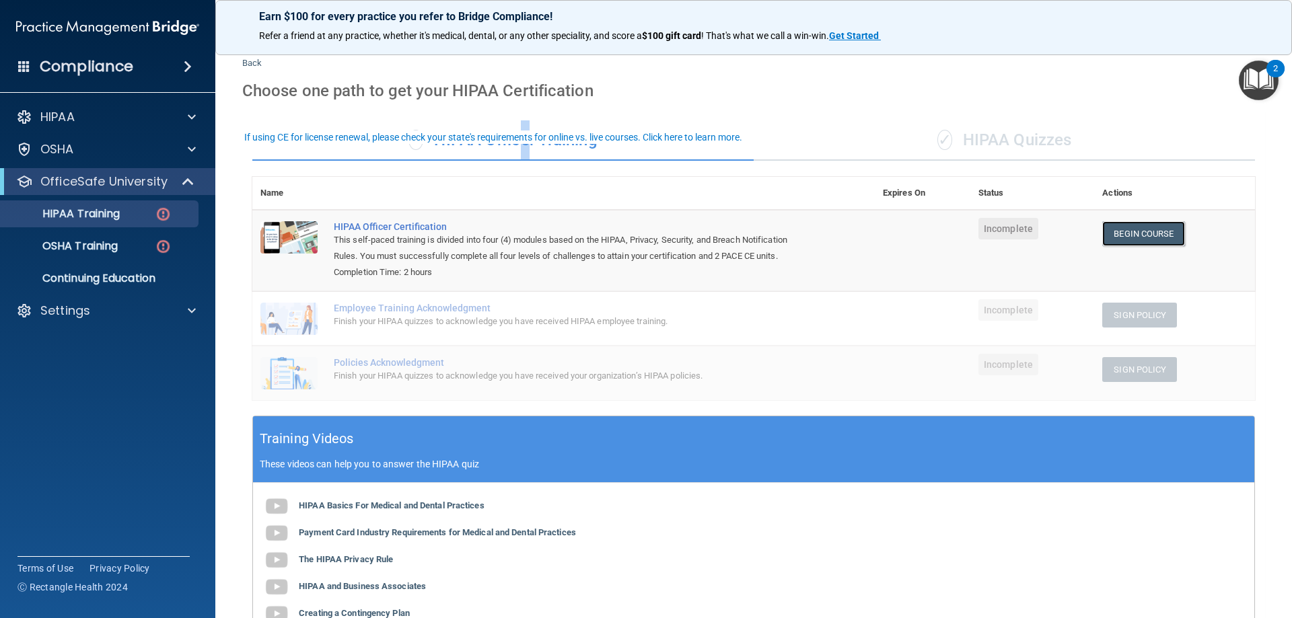
scroll to position [0, 0]
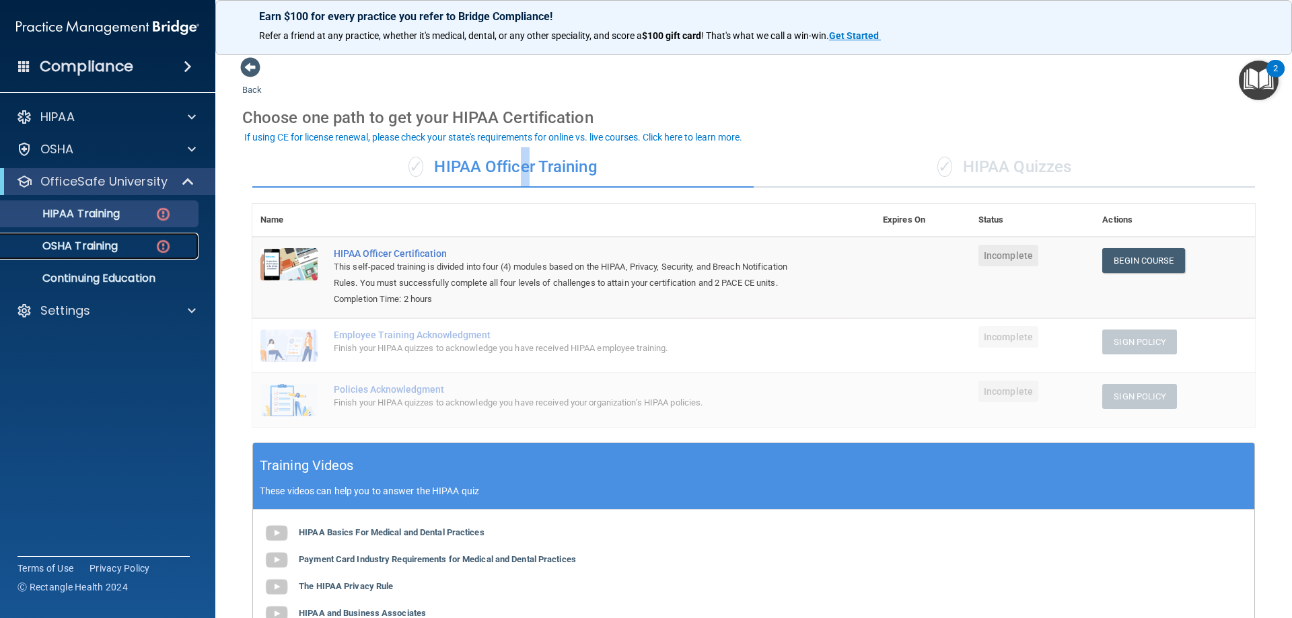
click at [79, 244] on p "OSHA Training" at bounding box center [63, 246] width 109 height 13
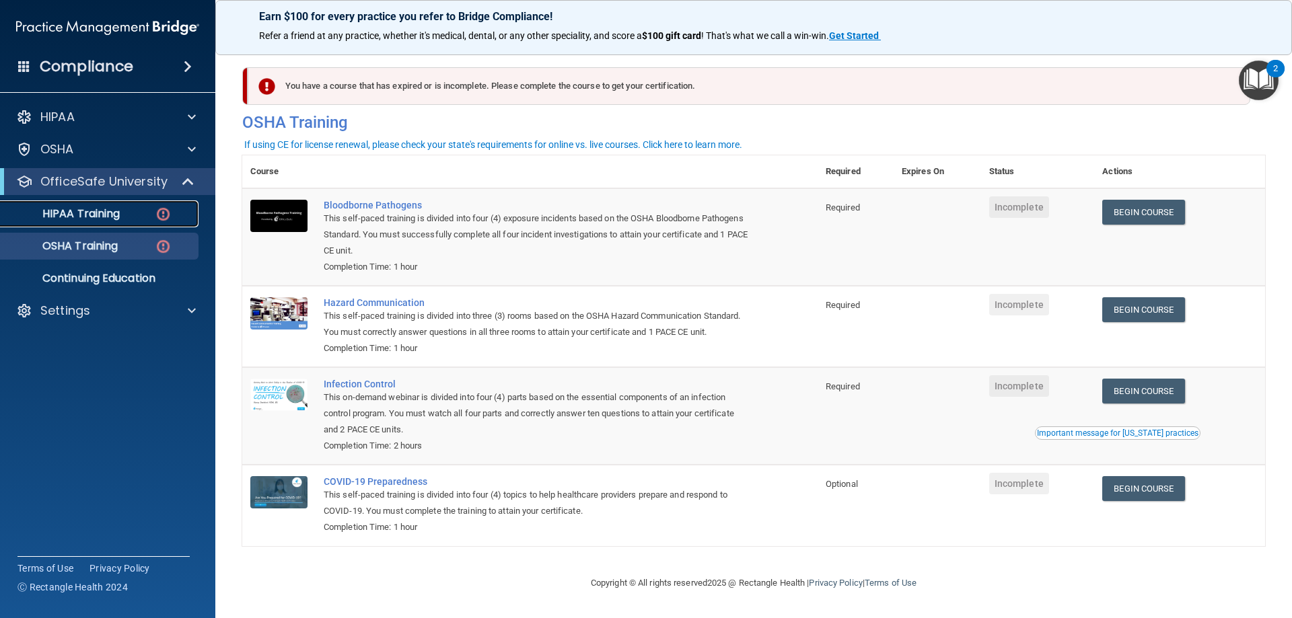
click at [79, 217] on p "HIPAA Training" at bounding box center [64, 213] width 111 height 13
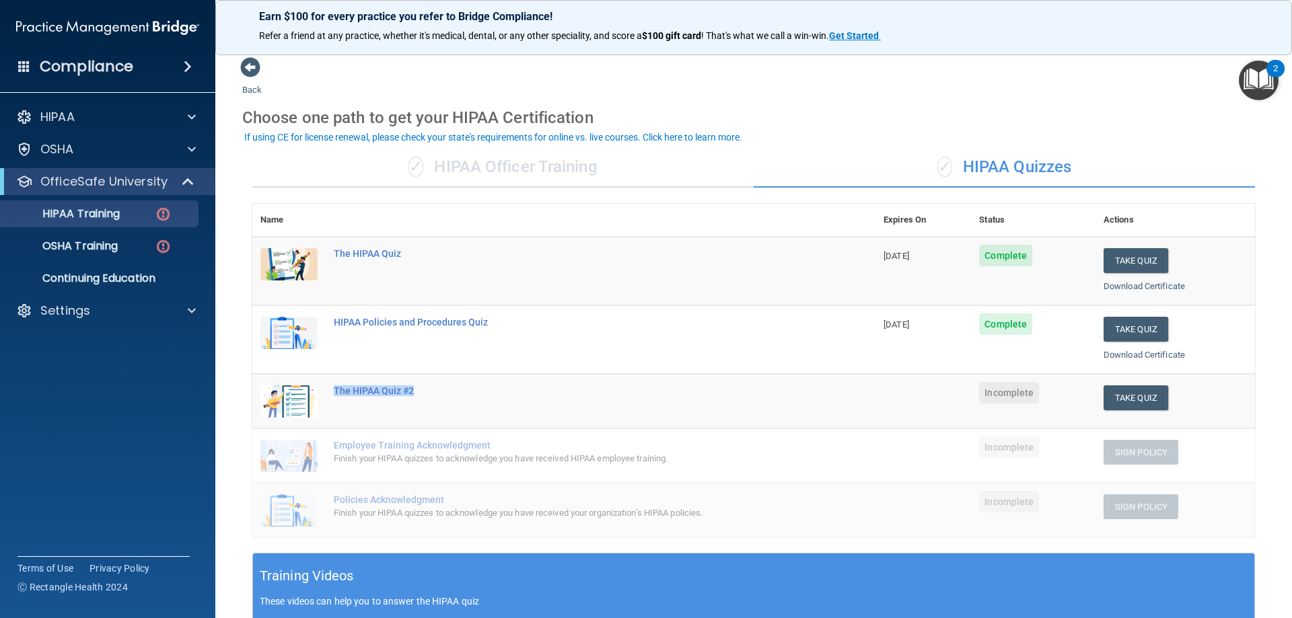
drag, startPoint x: 471, startPoint y: 402, endPoint x: 324, endPoint y: 402, distance: 147.3
click at [325, 402] on tr "The HIPAA Quiz #2 Incomplete Take Quiz Download Certificate" at bounding box center [753, 401] width 1002 height 54
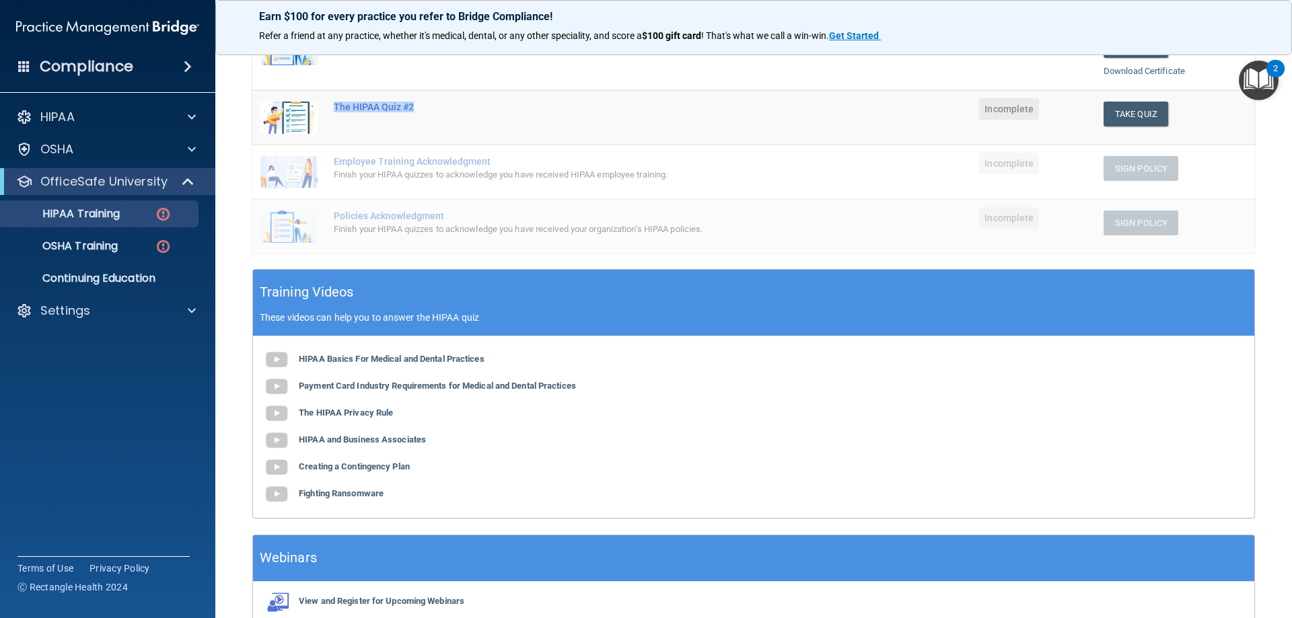
scroll to position [285, 0]
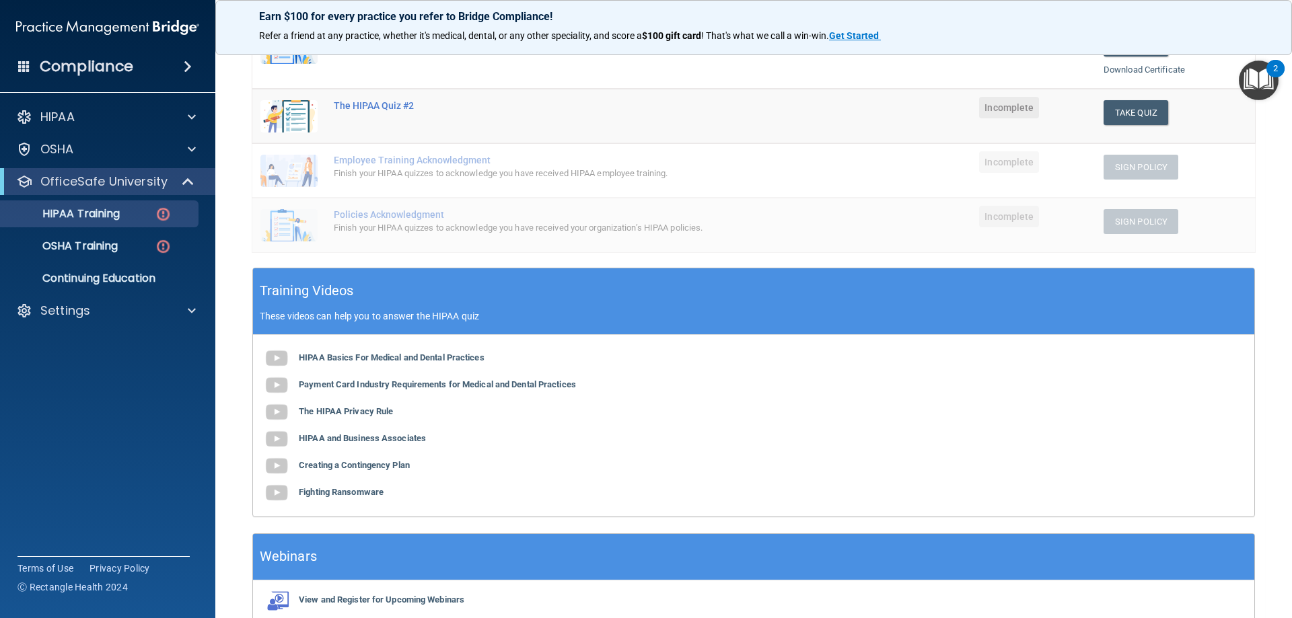
click at [227, 273] on main "Back Choose one path to get your HIPAA Certification ✓ HIPAA Officer Training ✓…" at bounding box center [753, 330] width 1076 height 575
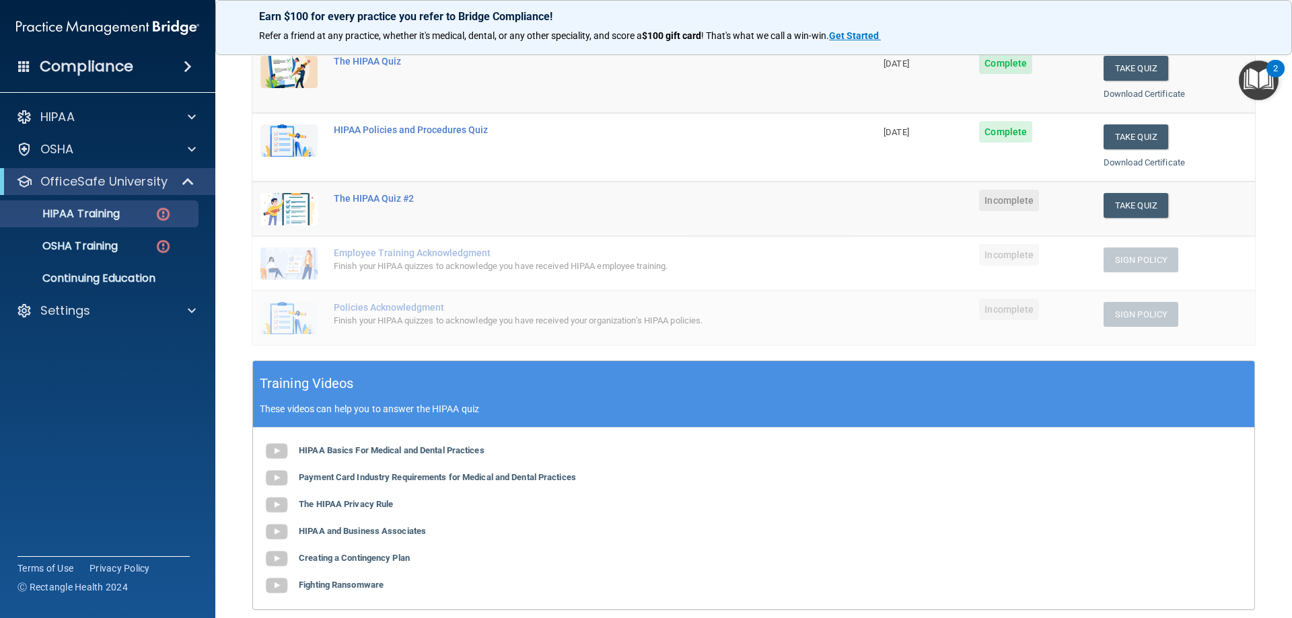
scroll to position [202, 0]
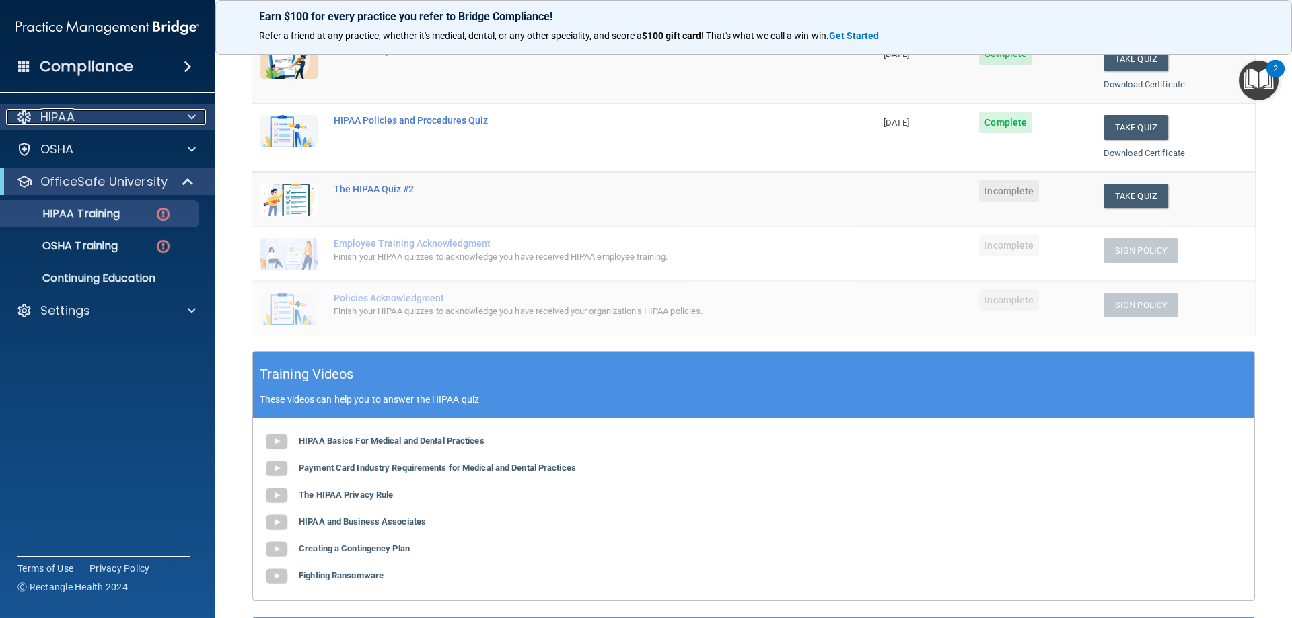
click at [63, 116] on p "HIPAA" at bounding box center [57, 117] width 34 height 16
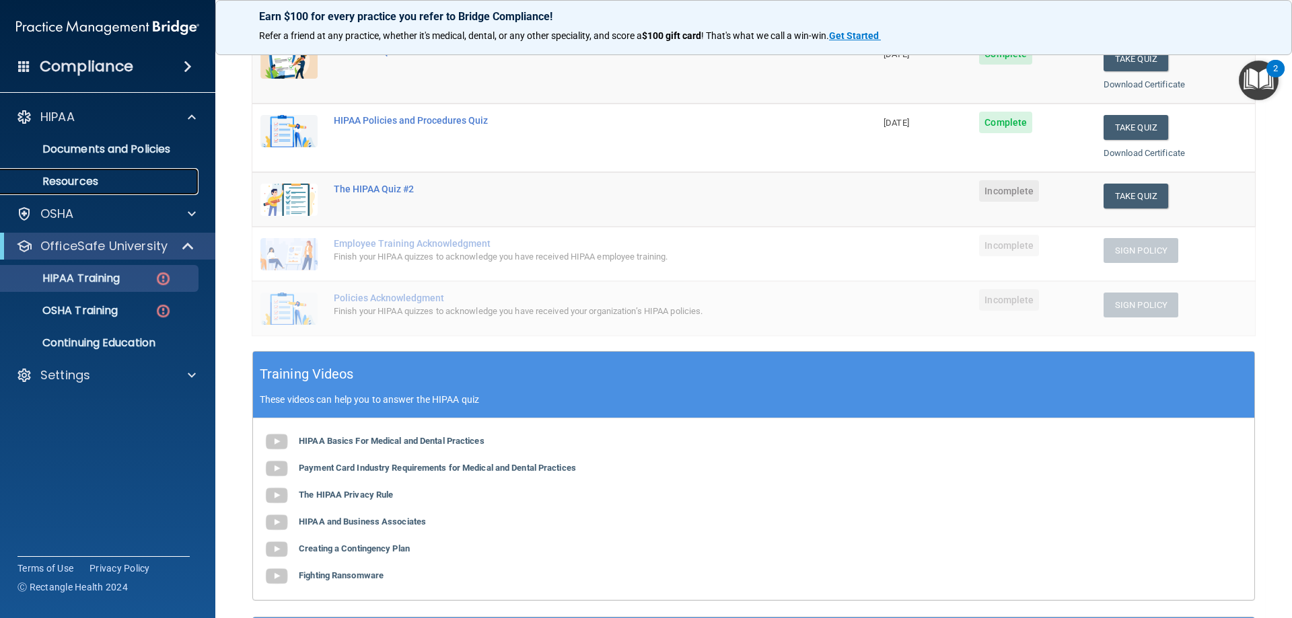
click at [81, 188] on p "Resources" at bounding box center [101, 181] width 184 height 13
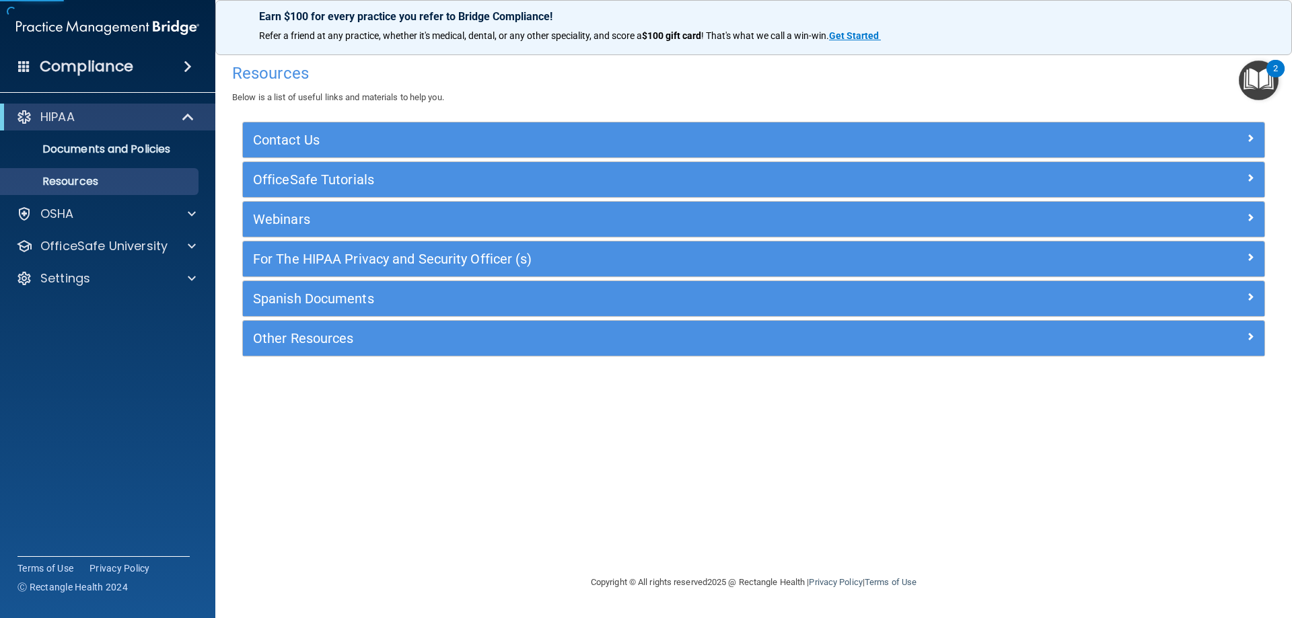
click at [114, 110] on div "HIPAA" at bounding box center [107, 117] width 215 height 27
click at [90, 217] on div "OSHA" at bounding box center [89, 214] width 167 height 16
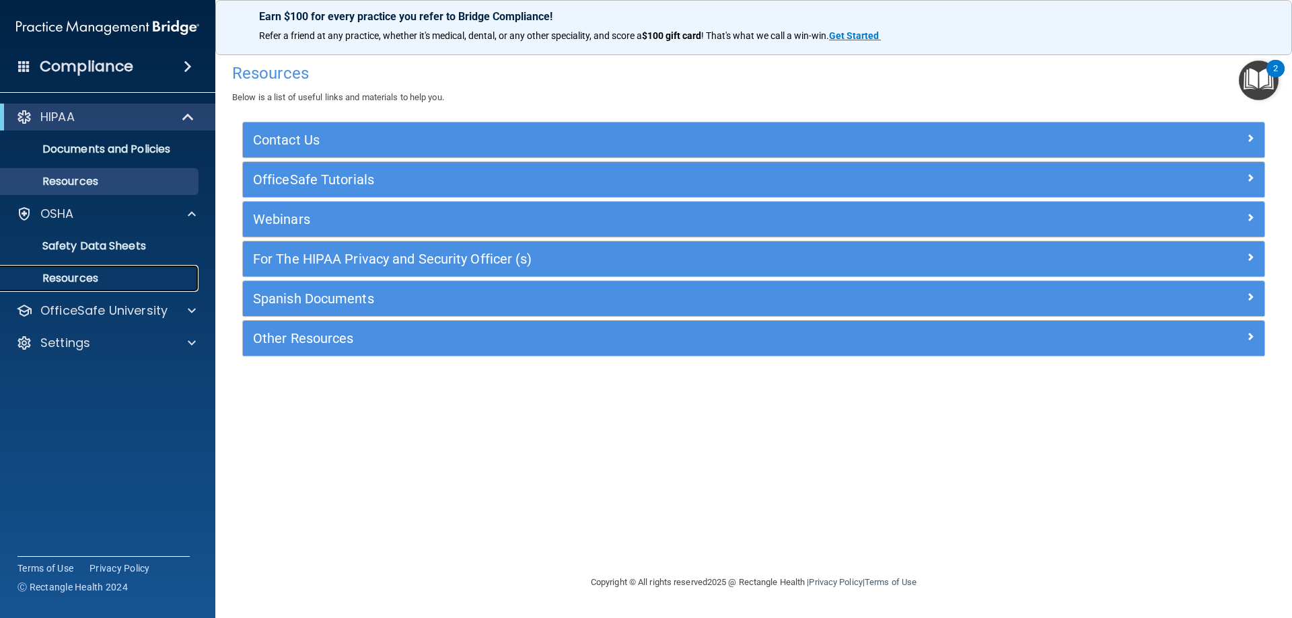
click at [105, 282] on p "Resources" at bounding box center [101, 278] width 184 height 13
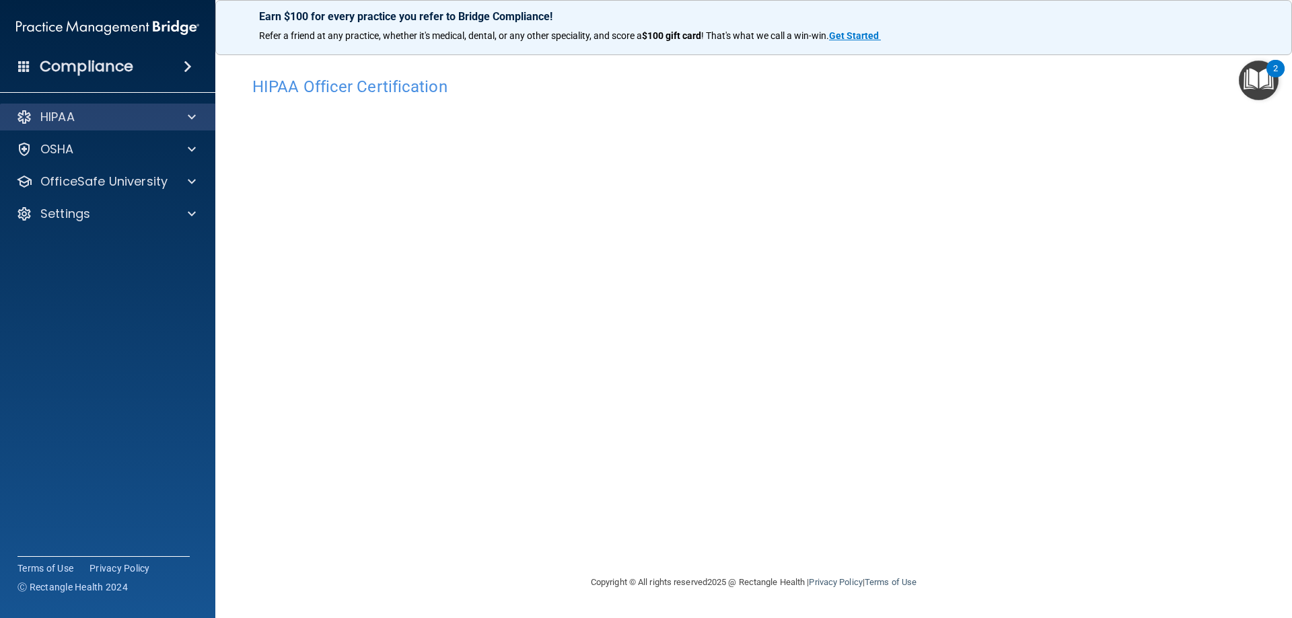
click at [77, 107] on div "HIPAA" at bounding box center [108, 117] width 216 height 27
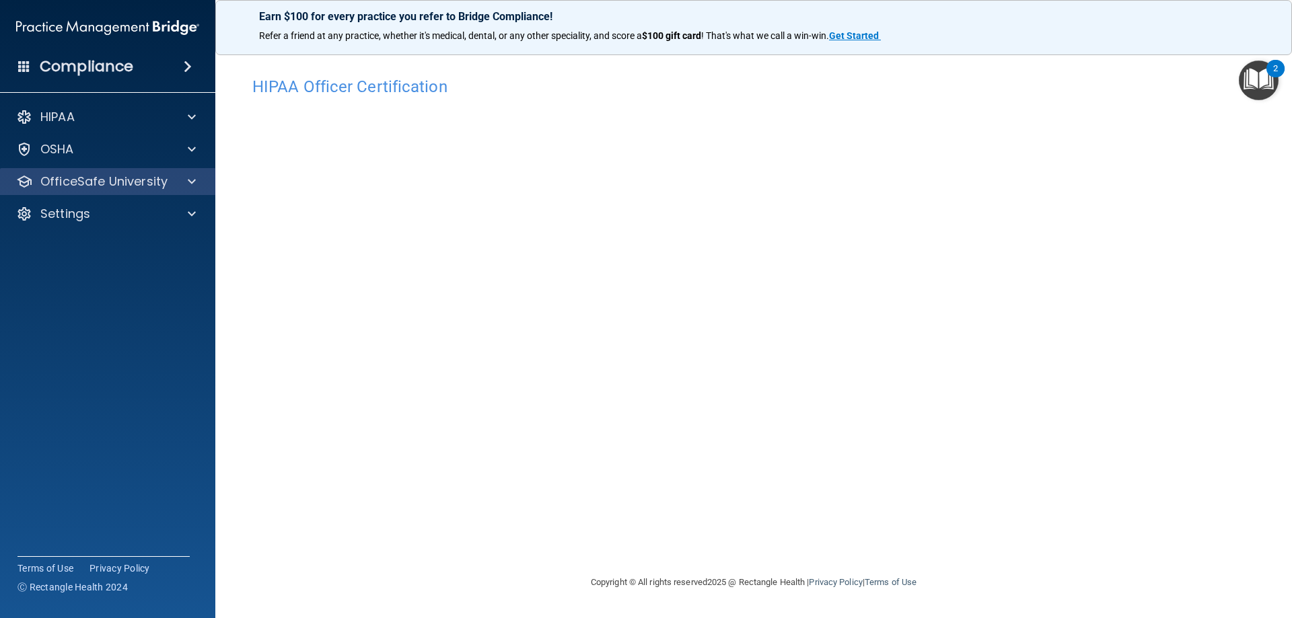
click at [150, 172] on div "OfficeSafe University" at bounding box center [108, 181] width 216 height 27
click at [186, 184] on div at bounding box center [190, 182] width 34 height 16
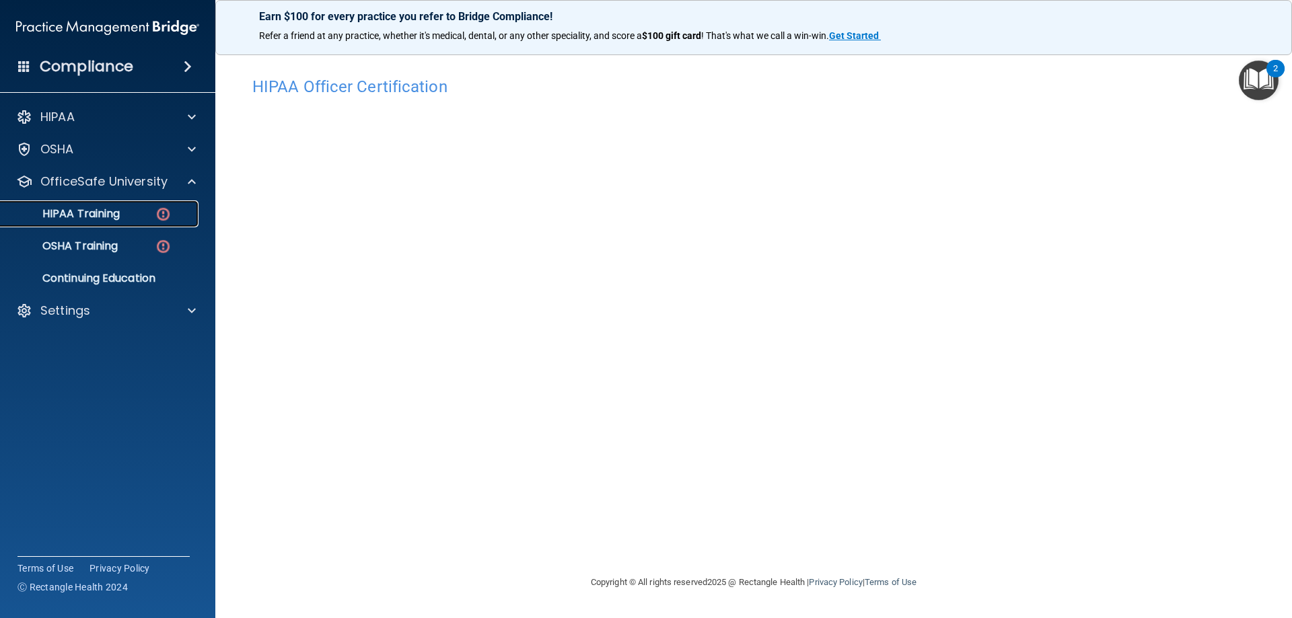
click at [81, 216] on p "HIPAA Training" at bounding box center [64, 213] width 111 height 13
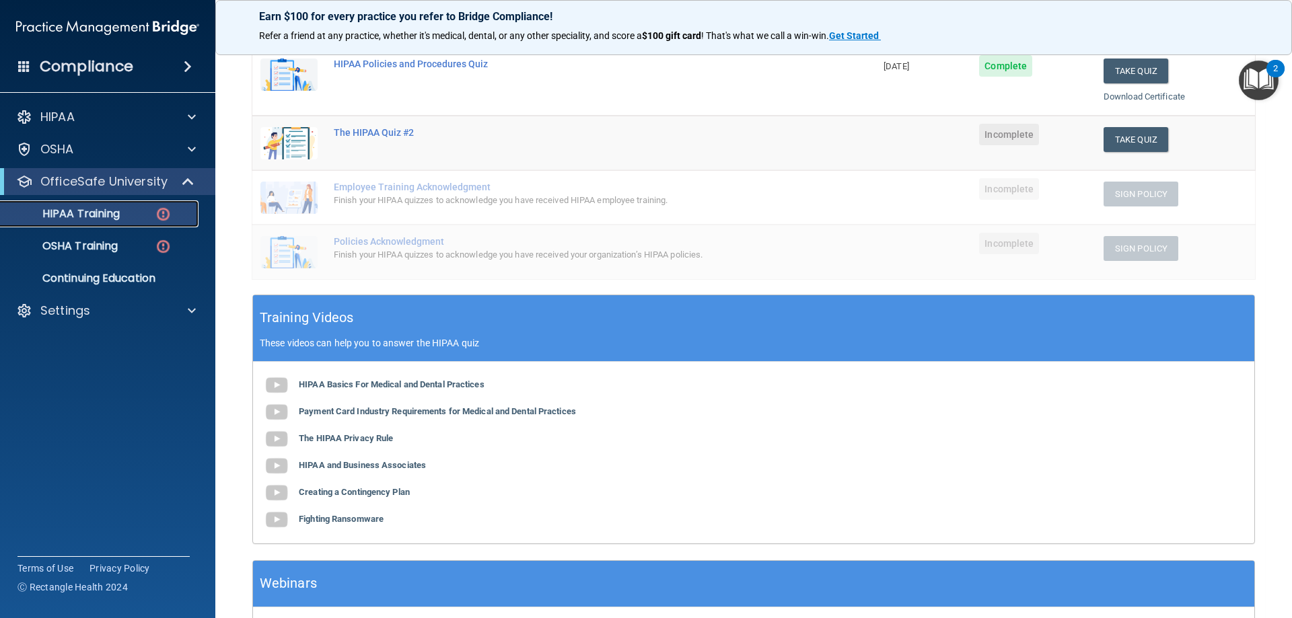
scroll to position [336, 0]
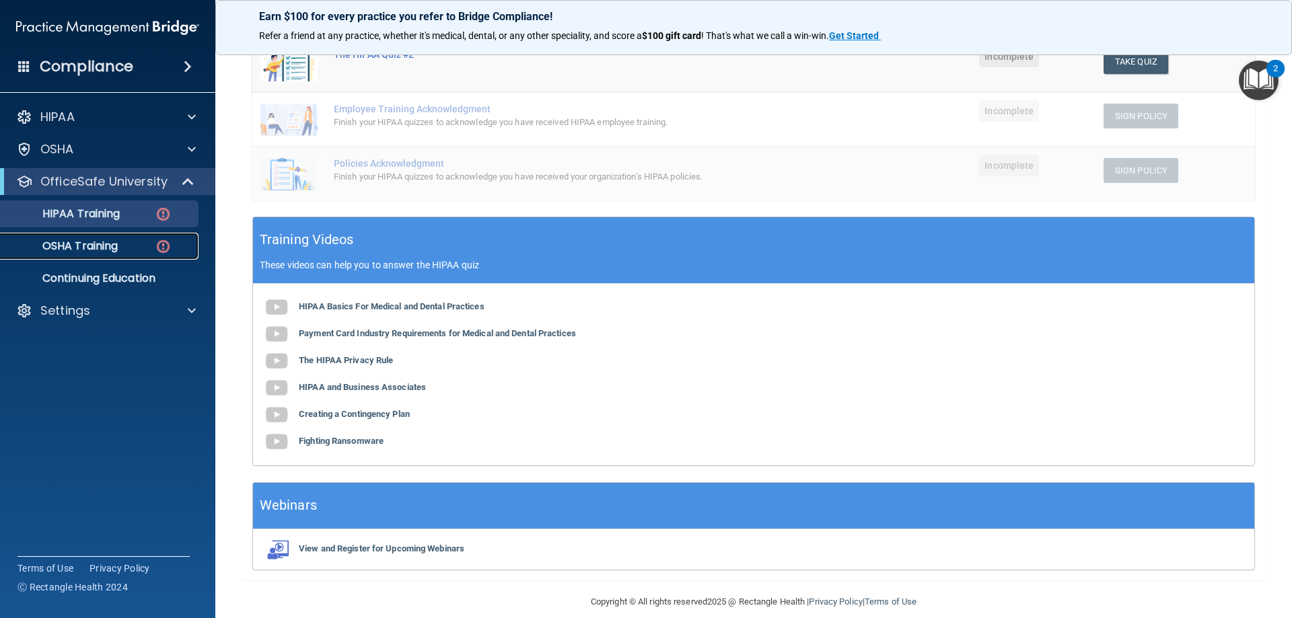
click at [51, 240] on p "OSHA Training" at bounding box center [63, 246] width 109 height 13
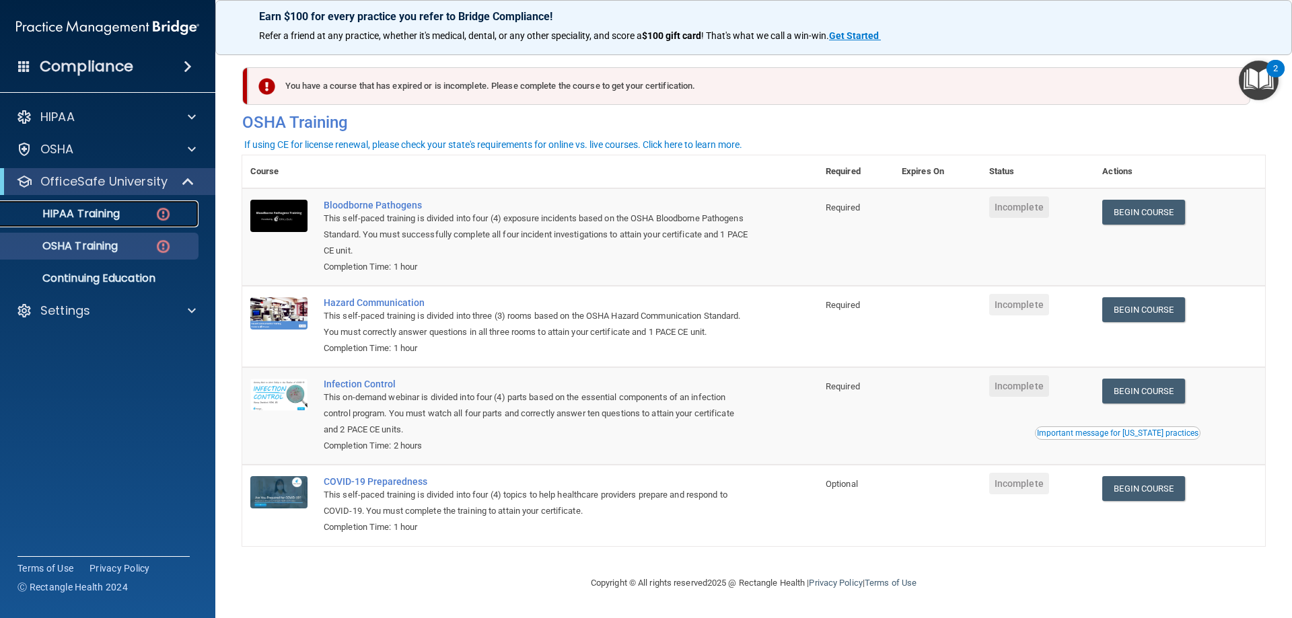
click at [135, 214] on div "HIPAA Training" at bounding box center [101, 213] width 184 height 13
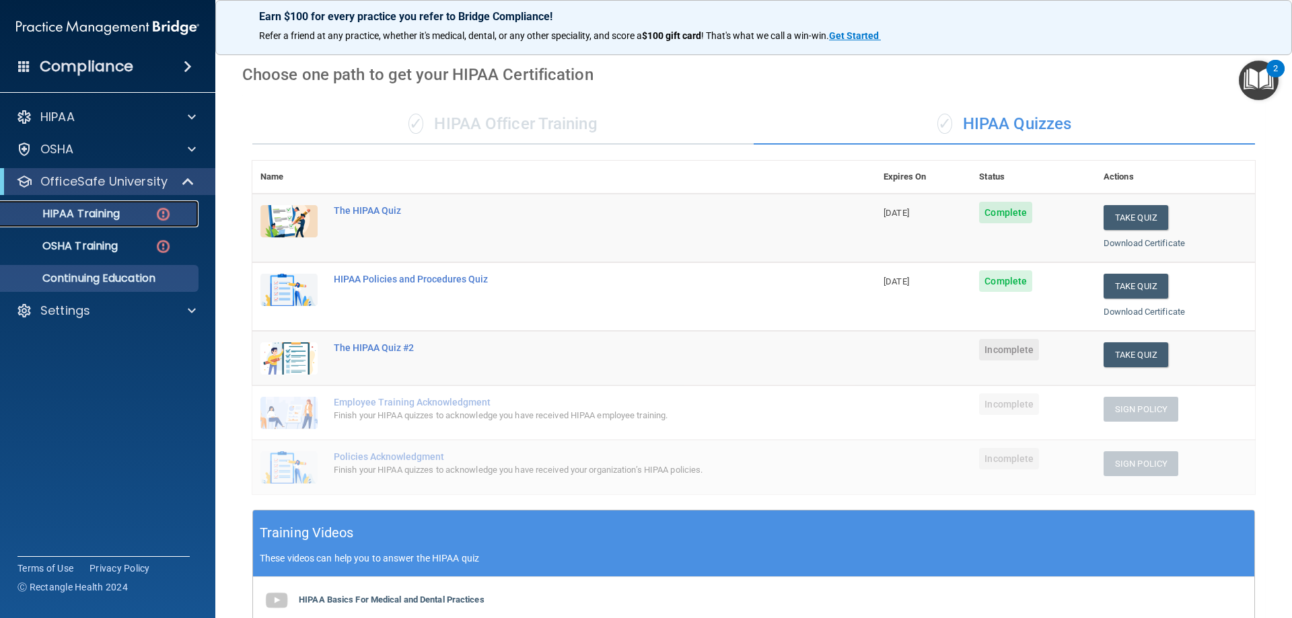
scroll to position [16, 0]
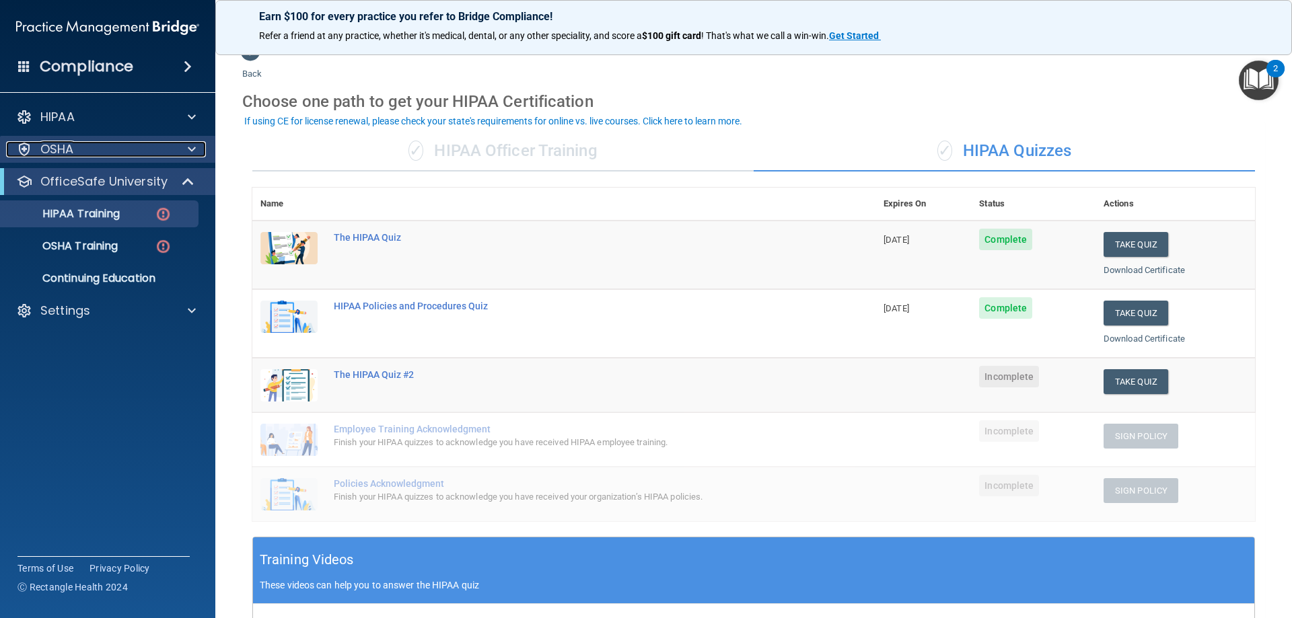
click at [82, 147] on div "OSHA" at bounding box center [89, 149] width 167 height 16
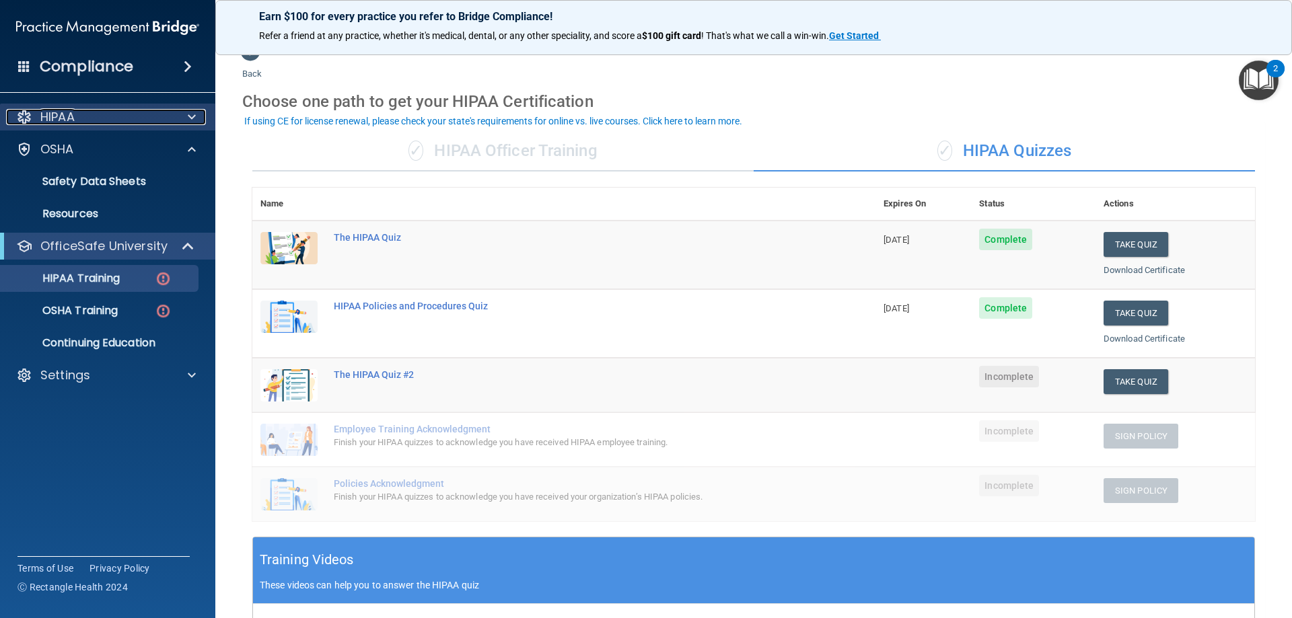
click at [122, 116] on div "HIPAA" at bounding box center [89, 117] width 167 height 16
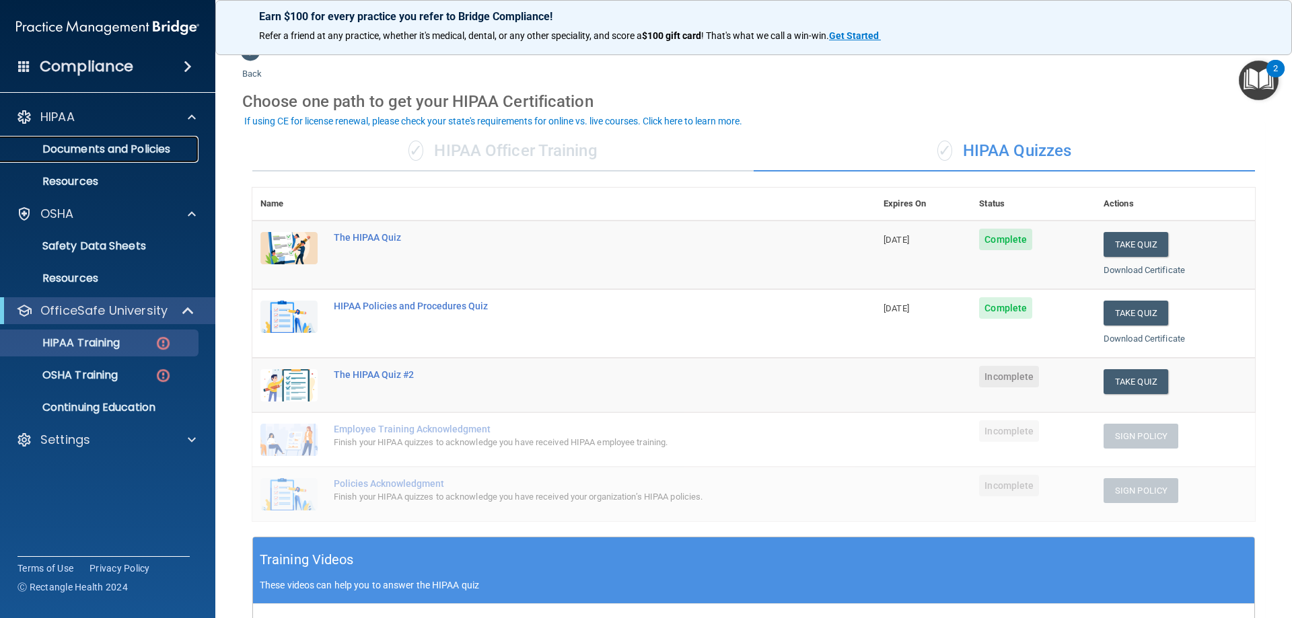
click at [117, 154] on p "Documents and Policies" at bounding box center [101, 149] width 184 height 13
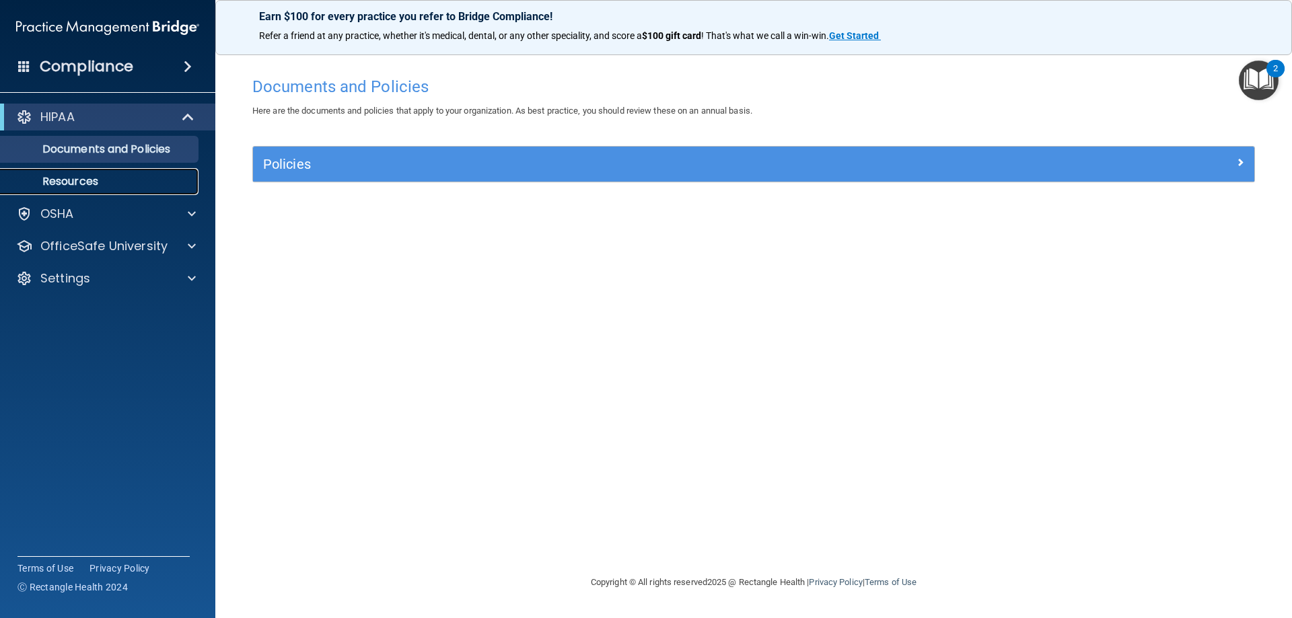
click at [86, 180] on p "Resources" at bounding box center [101, 181] width 184 height 13
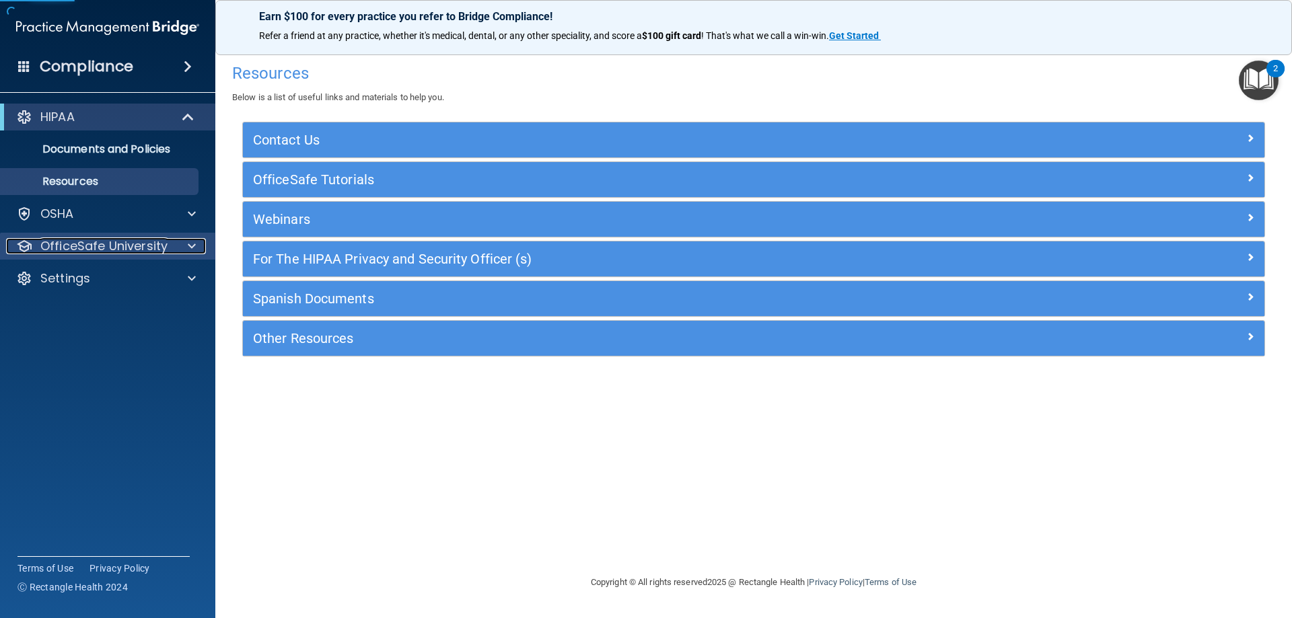
click at [88, 246] on p "OfficeSafe University" at bounding box center [103, 246] width 127 height 16
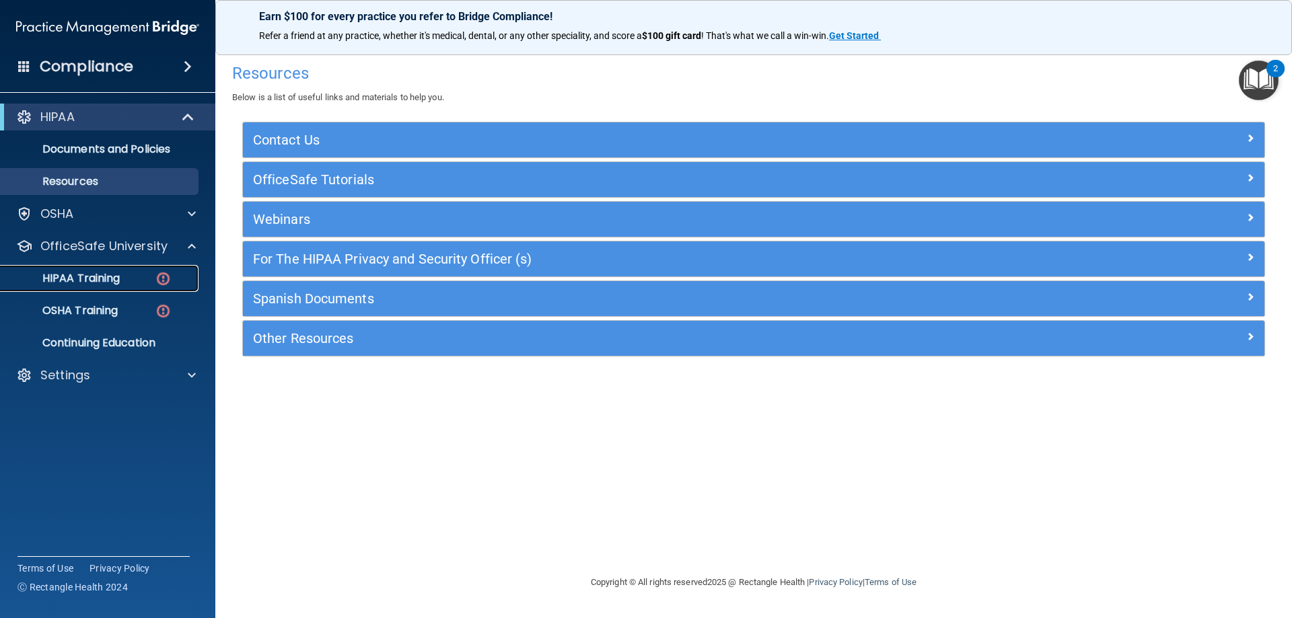
click at [91, 283] on p "HIPAA Training" at bounding box center [64, 278] width 111 height 13
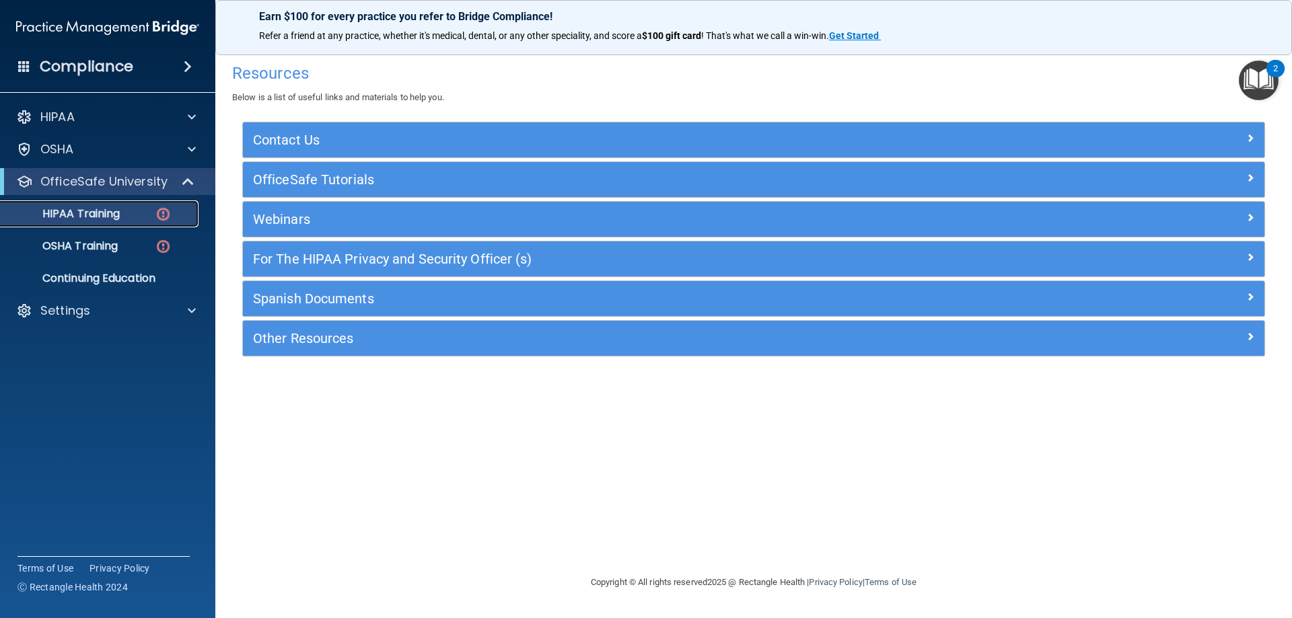
click at [88, 213] on p "HIPAA Training" at bounding box center [64, 213] width 111 height 13
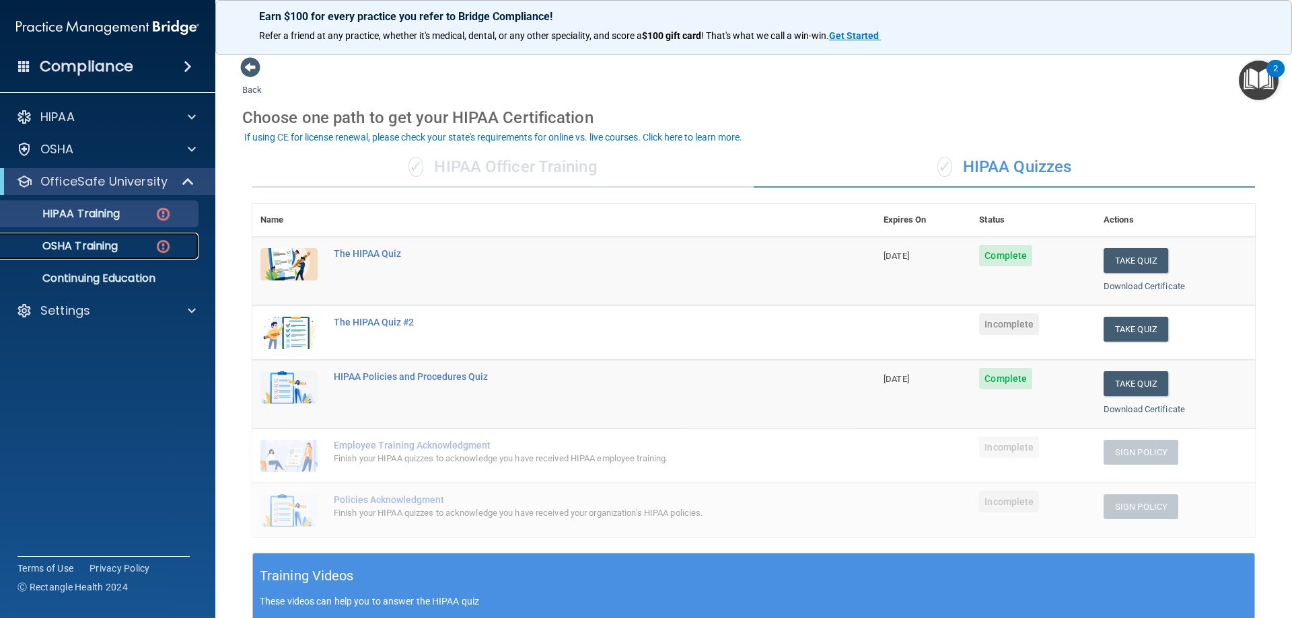
click at [42, 249] on p "OSHA Training" at bounding box center [63, 246] width 109 height 13
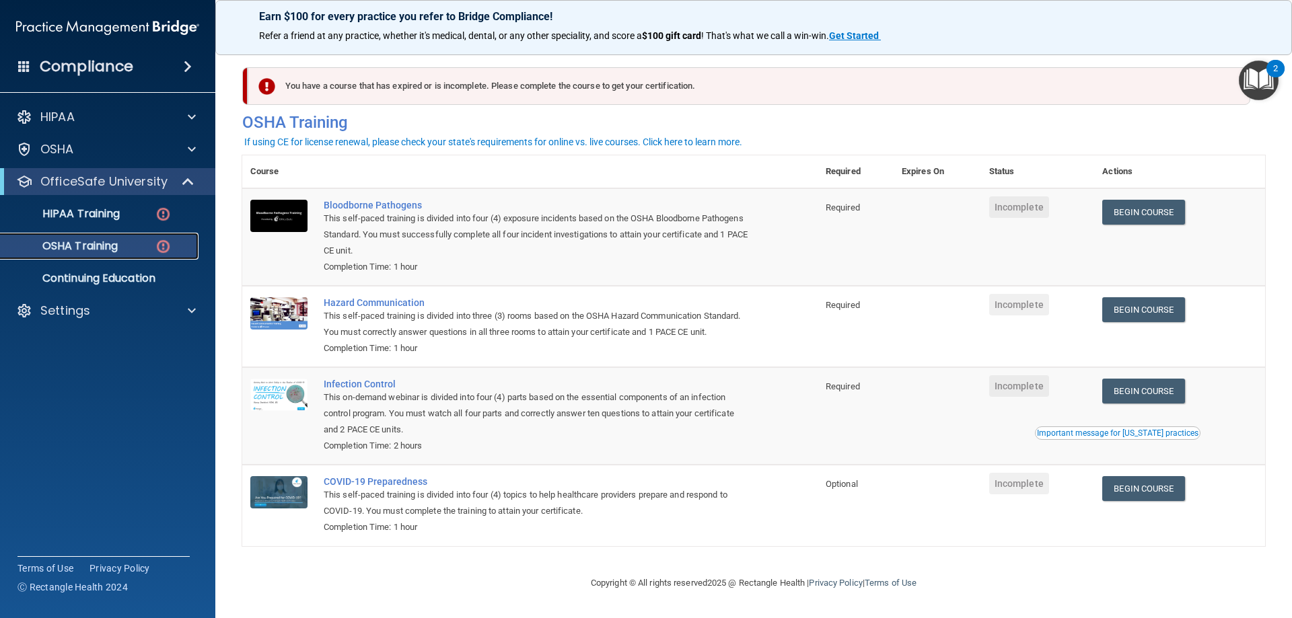
scroll to position [17, 0]
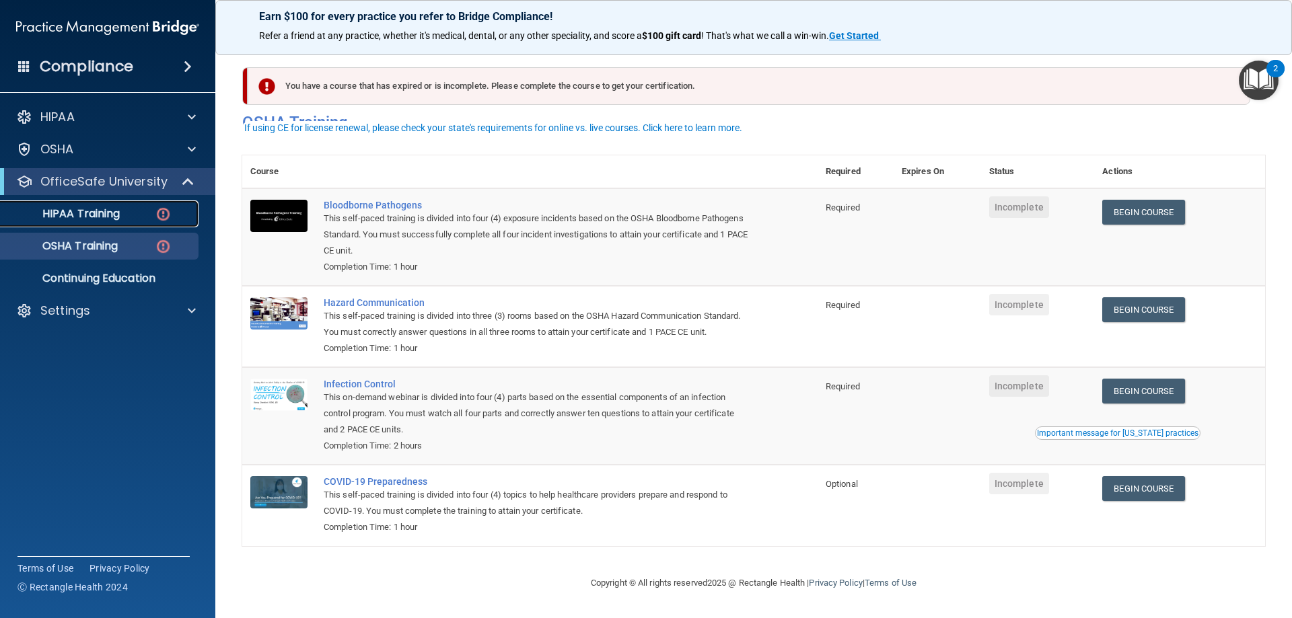
click at [102, 209] on p "HIPAA Training" at bounding box center [64, 213] width 111 height 13
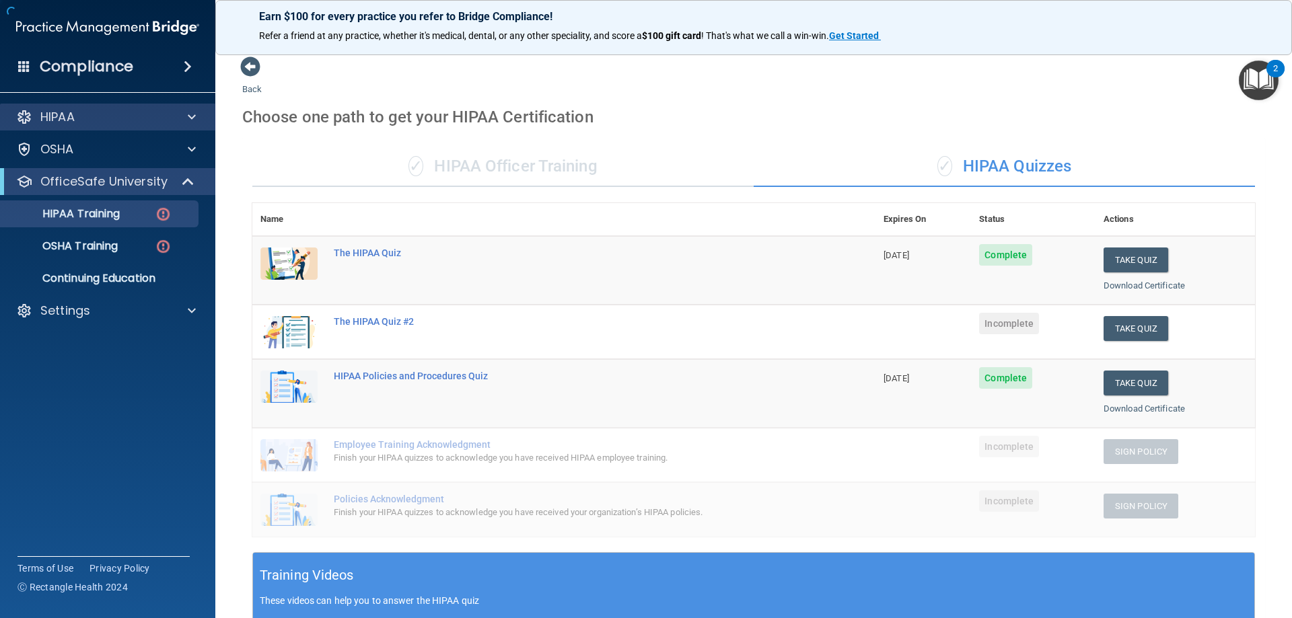
scroll to position [353, 0]
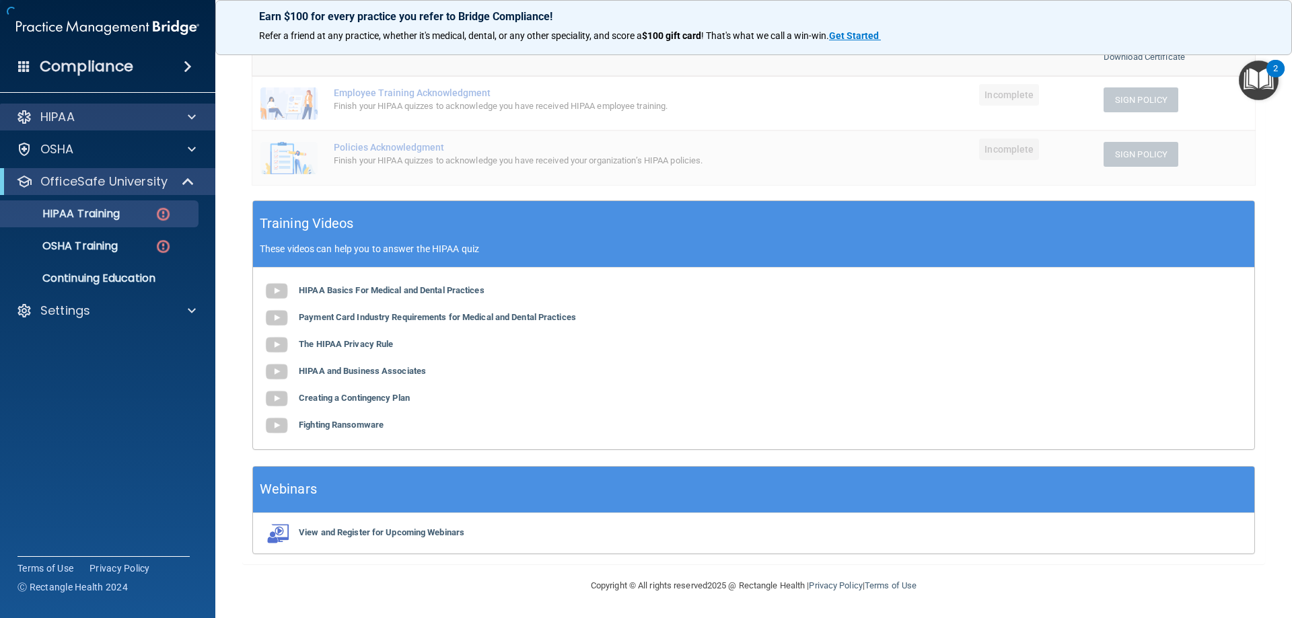
click at [92, 128] on div "HIPAA" at bounding box center [108, 117] width 216 height 27
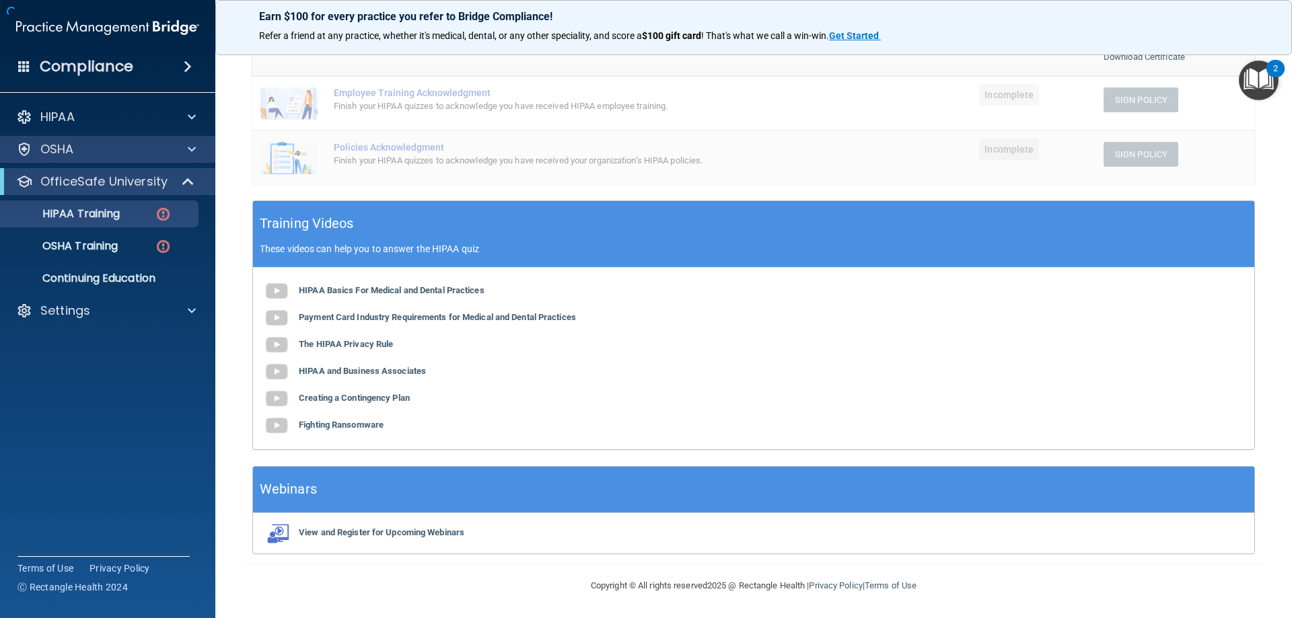
click at [86, 159] on div "OSHA" at bounding box center [108, 149] width 216 height 27
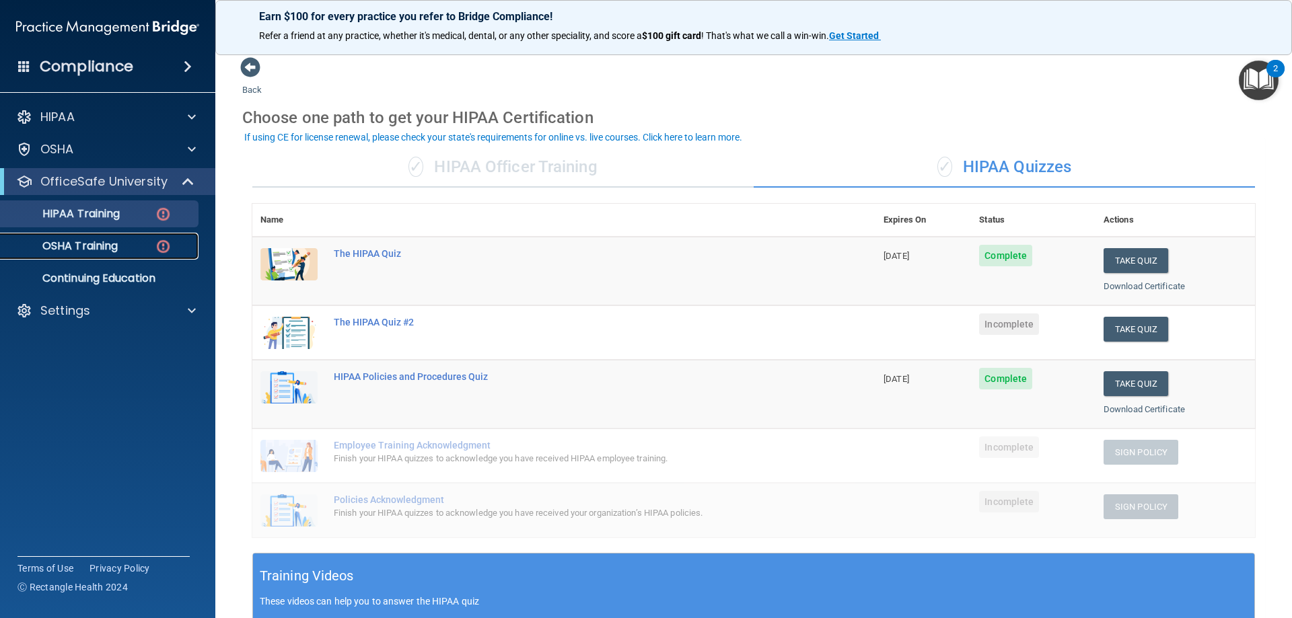
click at [79, 246] on p "OSHA Training" at bounding box center [63, 246] width 109 height 13
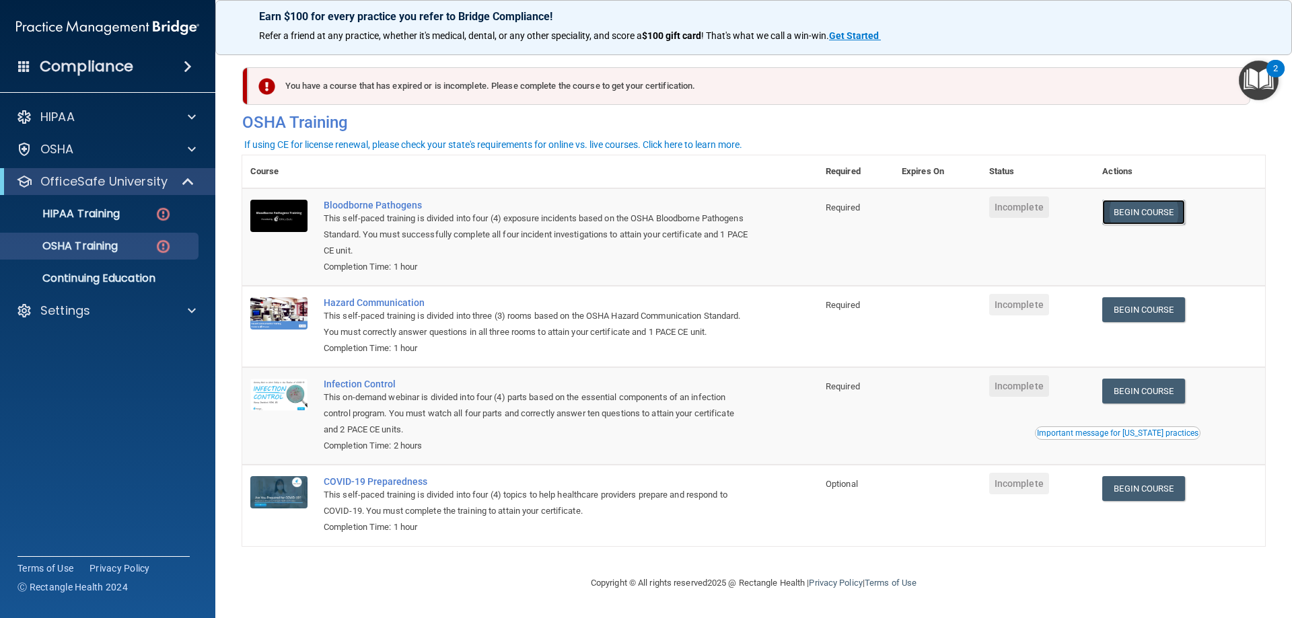
click at [1138, 209] on link "Begin Course" at bounding box center [1143, 212] width 82 height 25
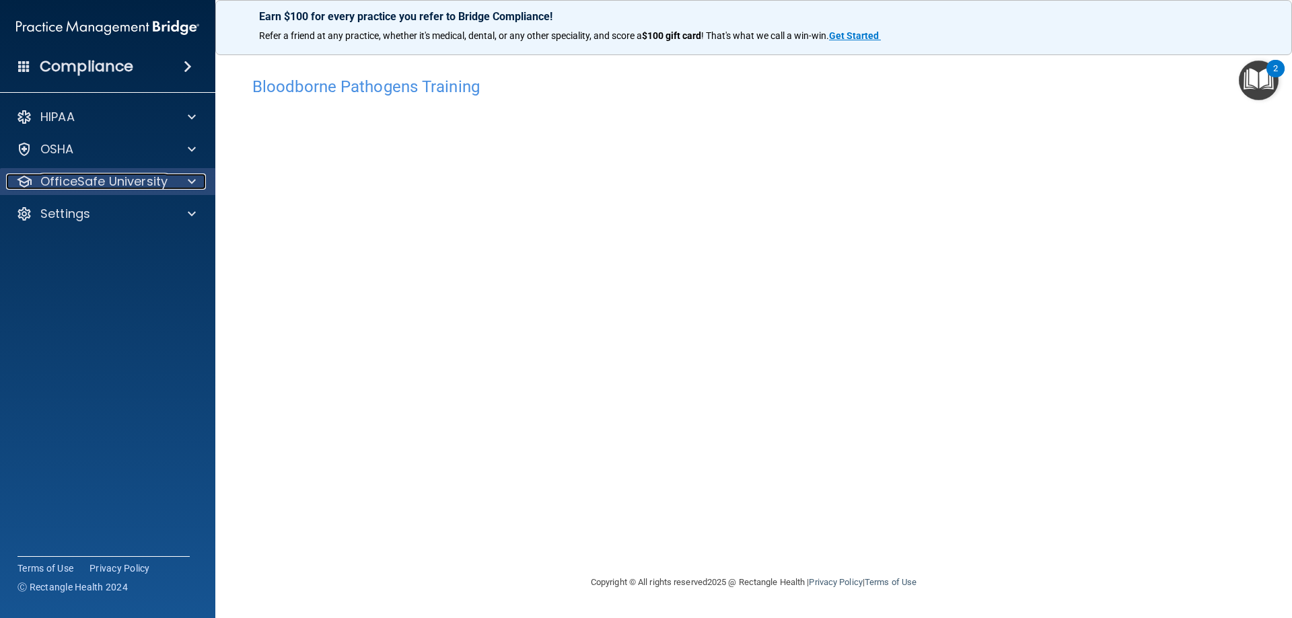
click at [71, 189] on p "OfficeSafe University" at bounding box center [103, 182] width 127 height 16
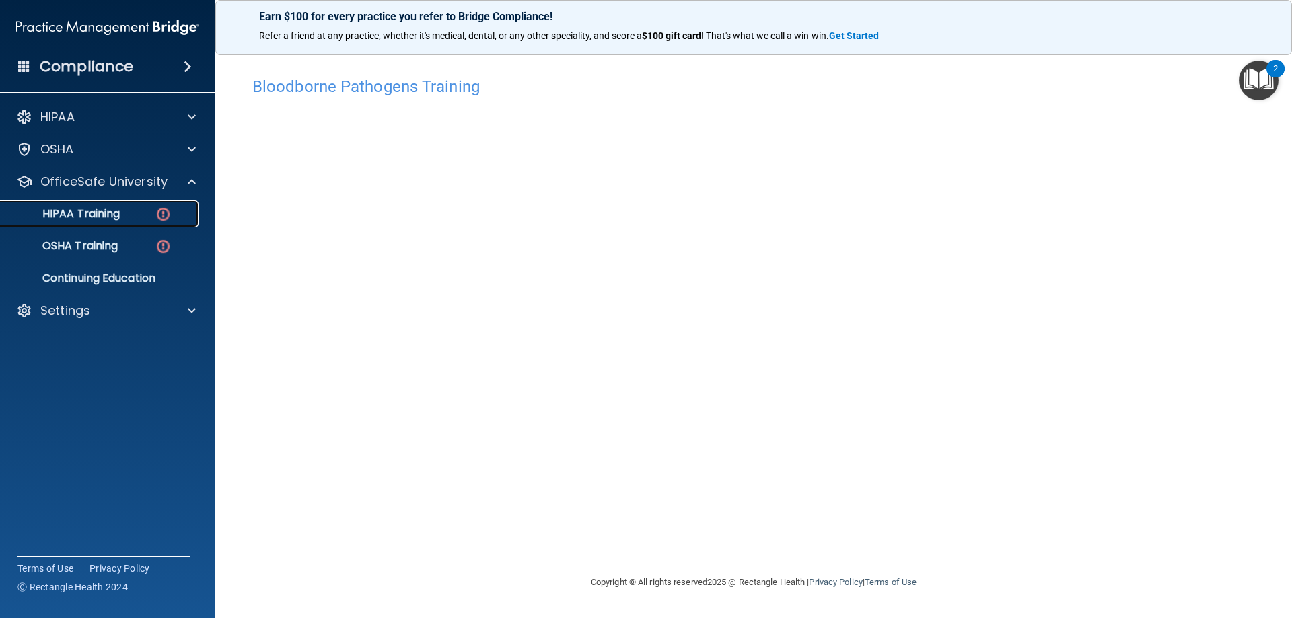
click at [149, 226] on link "HIPAA Training" at bounding box center [93, 213] width 212 height 27
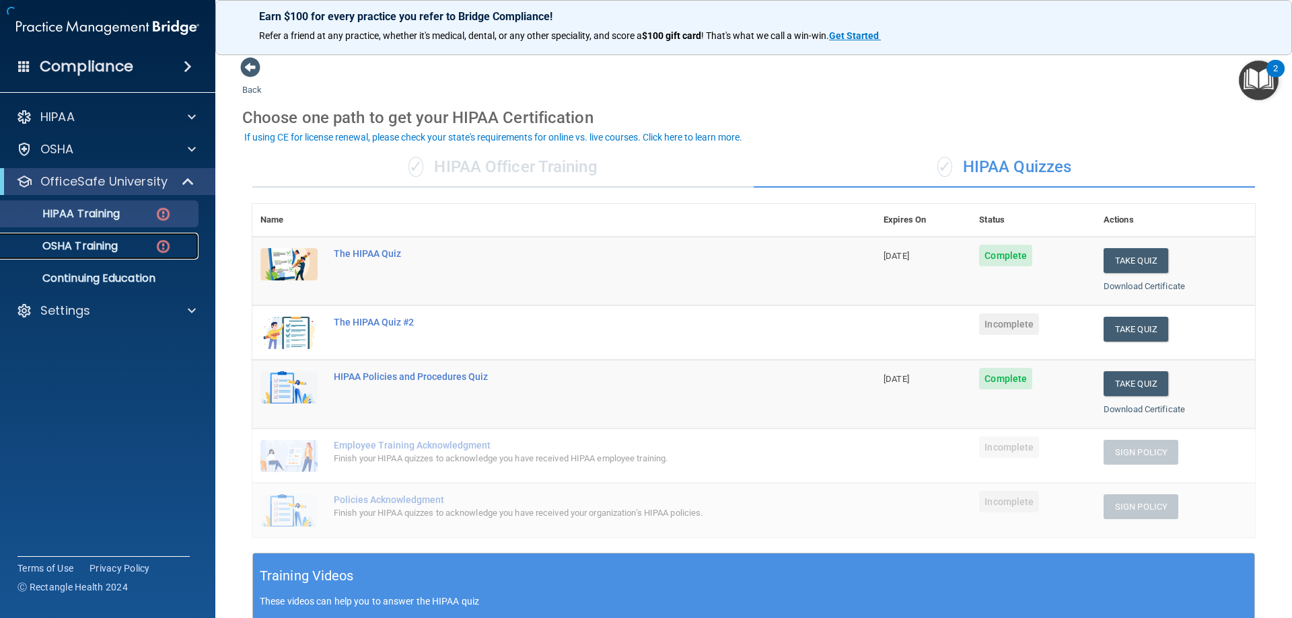
click at [137, 256] on link "OSHA Training" at bounding box center [93, 246] width 212 height 27
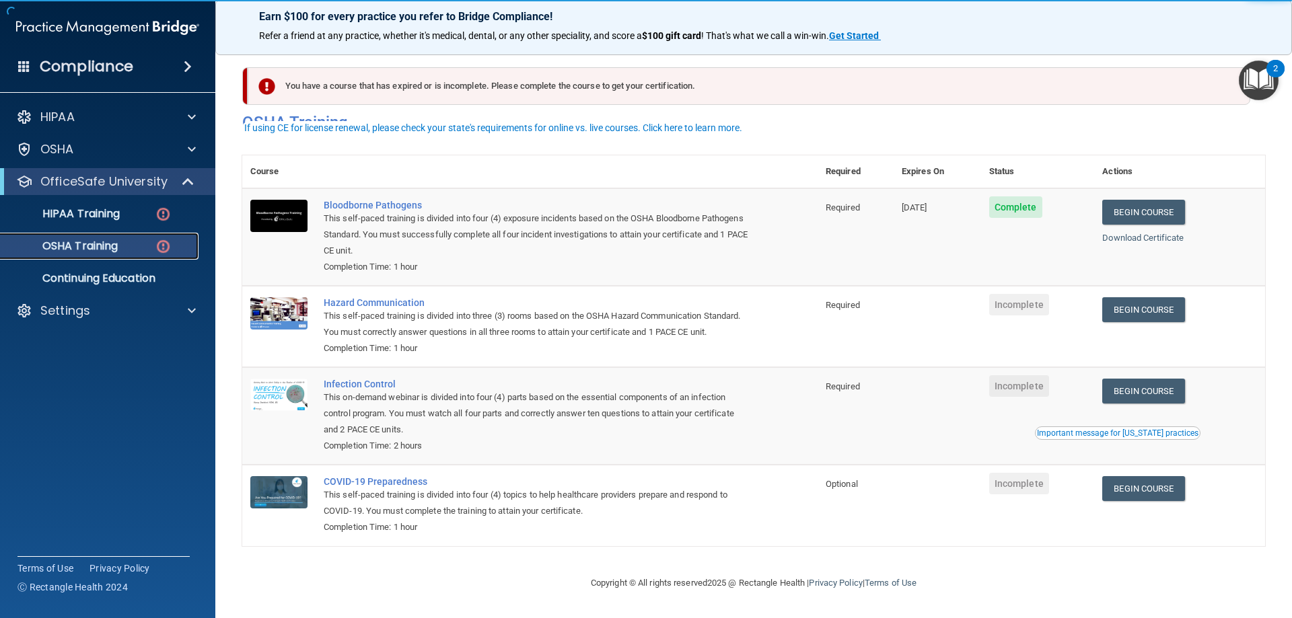
scroll to position [17, 0]
